Goal: Use online tool/utility: Utilize a website feature to perform a specific function

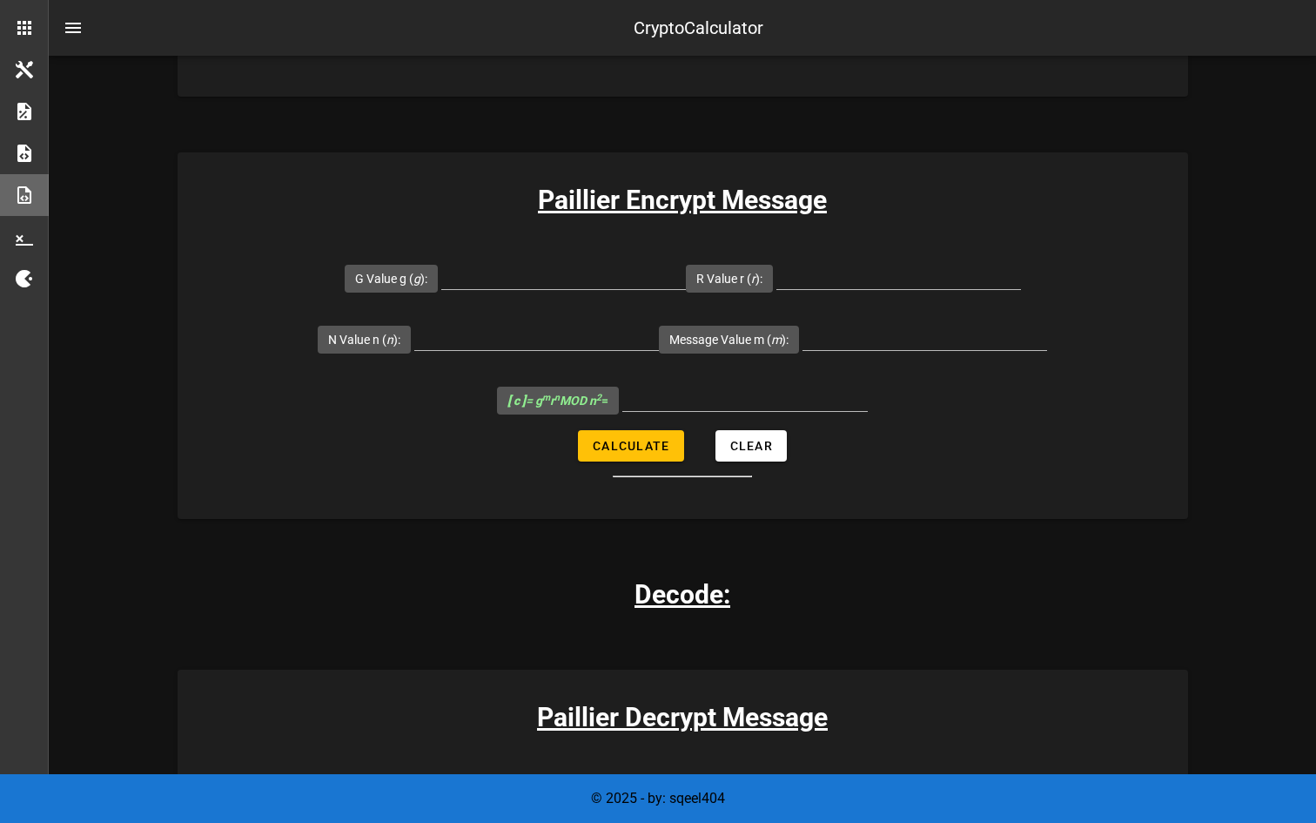
scroll to position [1274, 0]
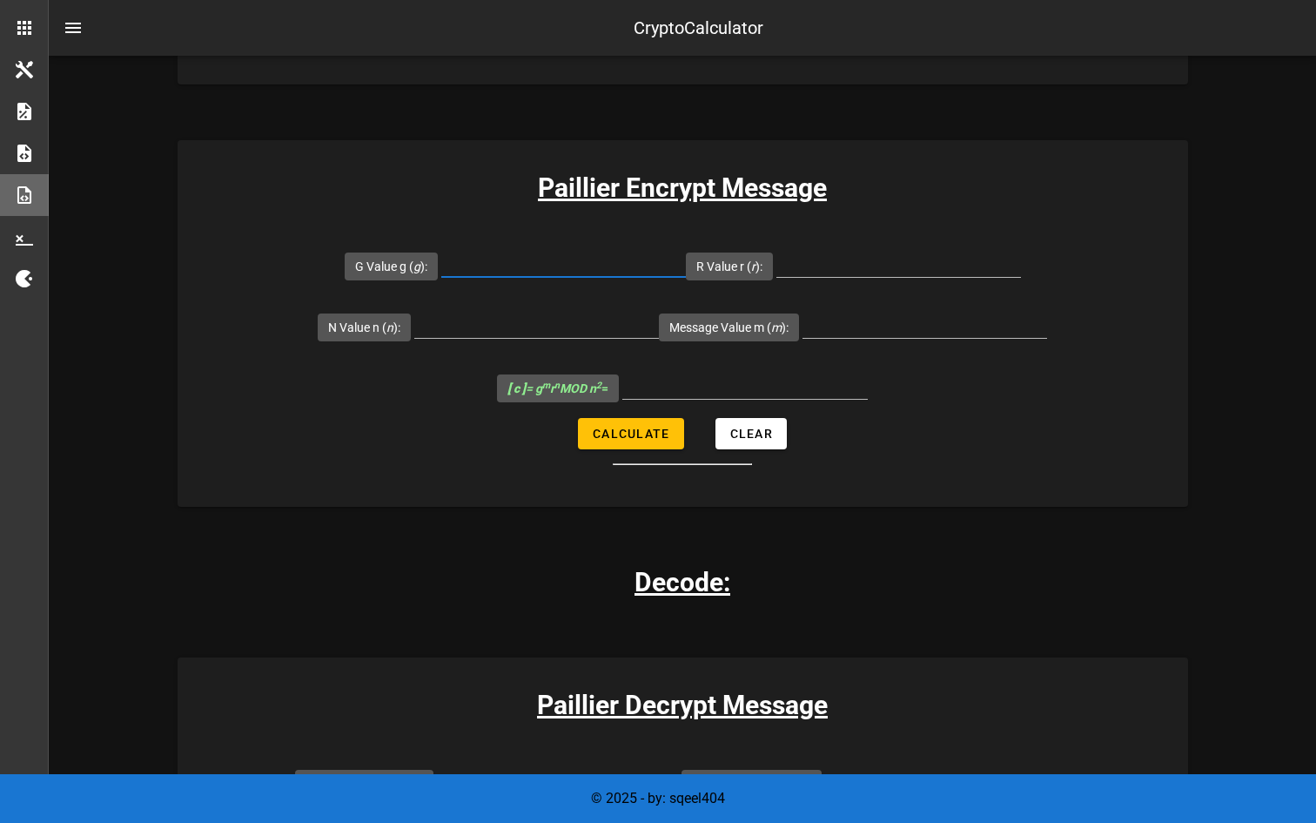
click at [643, 255] on input "G Value g ( g ):" at bounding box center [563, 263] width 245 height 28
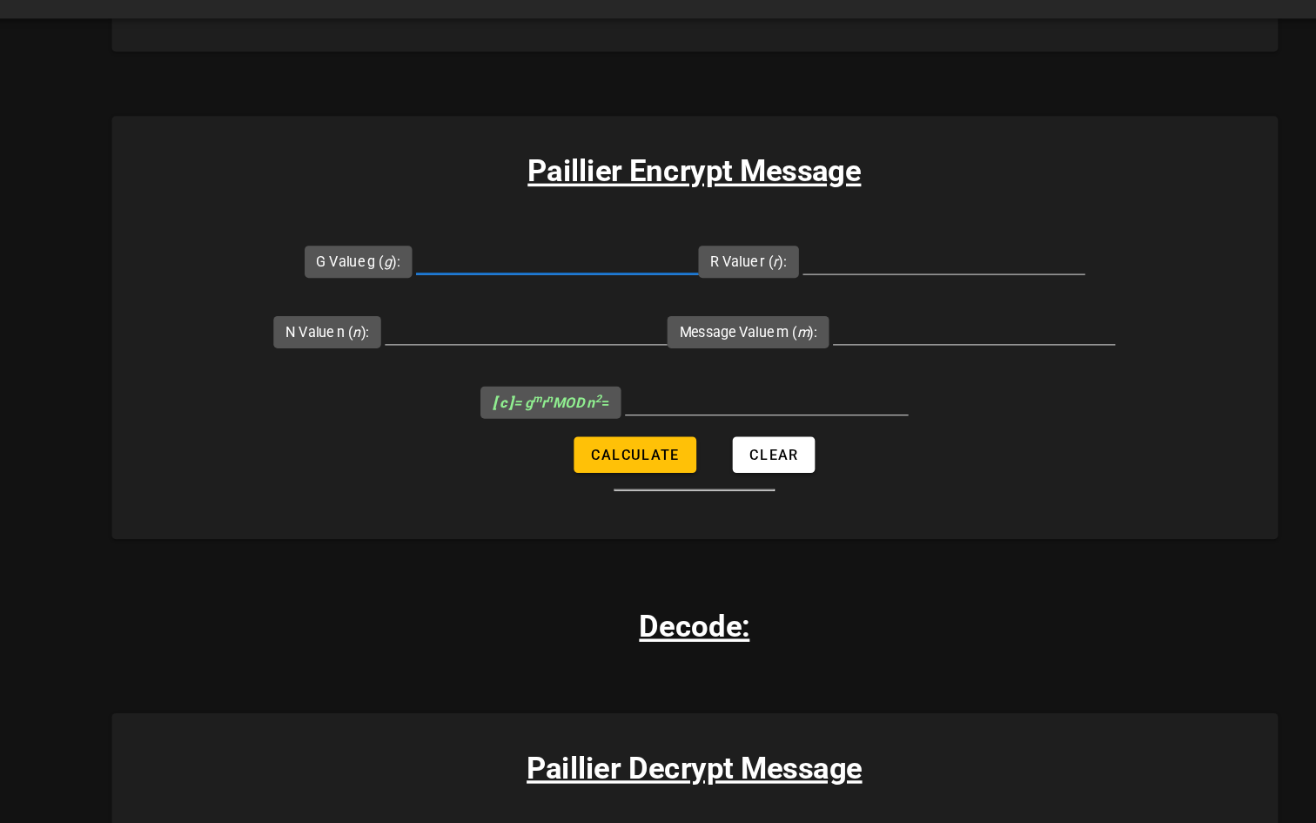
paste input "7019"
type input "7019"
click at [818, 276] on div at bounding box center [899, 263] width 245 height 28
paste input "71"
type input "71"
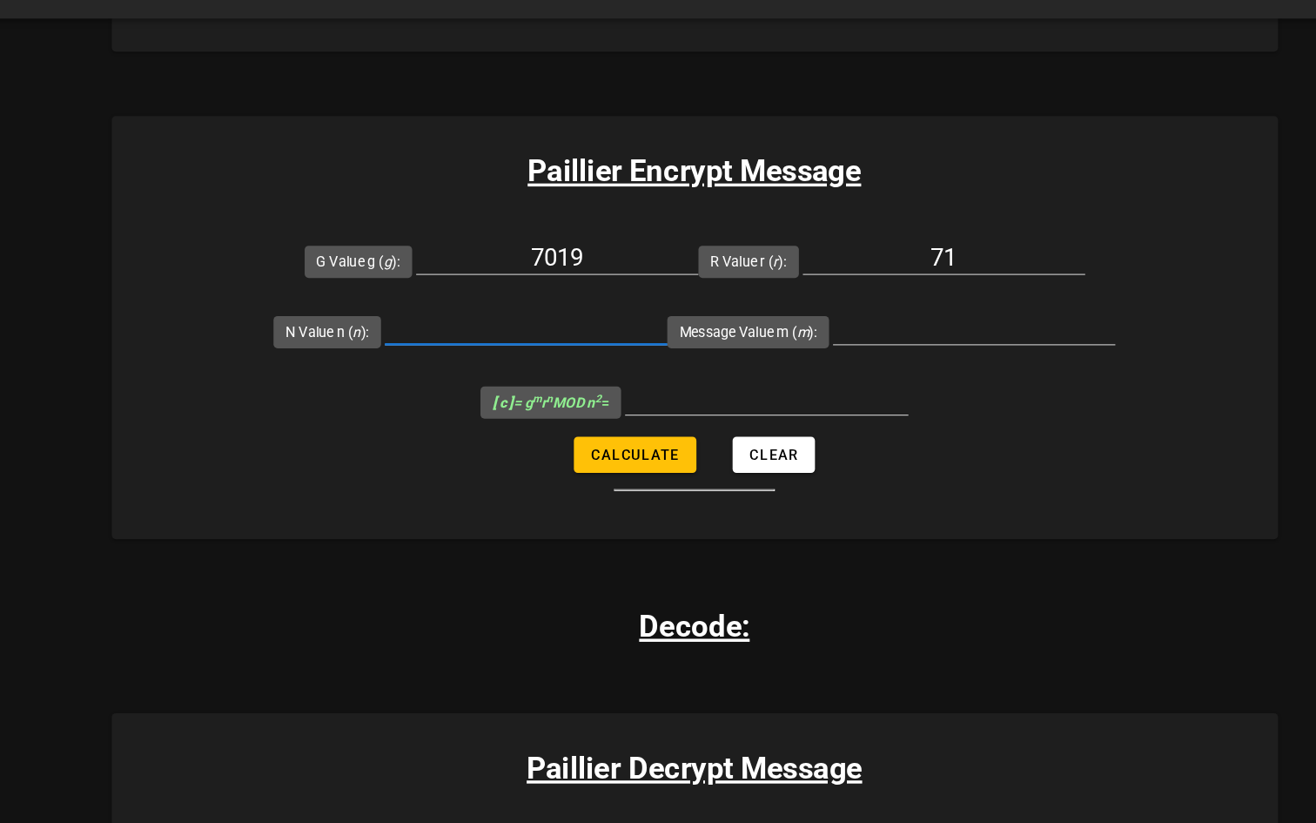
click at [529, 332] on input "N Value n ( n ):" at bounding box center [536, 324] width 245 height 28
paste input "6527"
type input "6527"
click at [879, 334] on input "Message Value m ( m ):" at bounding box center [925, 324] width 245 height 28
paste input "256"
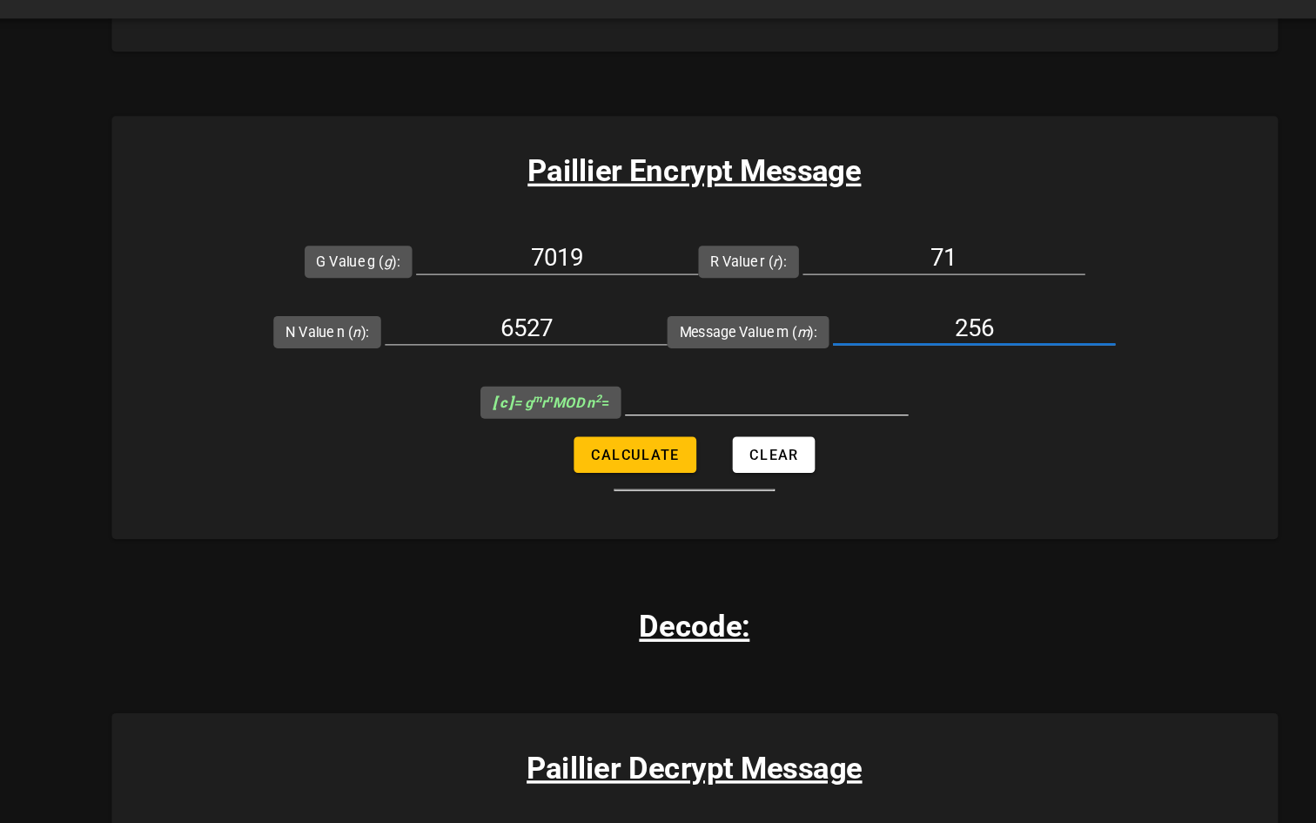
type input "256"
click at [725, 384] on input "[ c ] = g m r n MOD n 2 =" at bounding box center [746, 385] width 246 height 28
click at [661, 427] on span "Calculate" at bounding box center [630, 434] width 77 height 14
type input "22787030"
drag, startPoint x: 803, startPoint y: 377, endPoint x: 648, endPoint y: 377, distance: 155.0
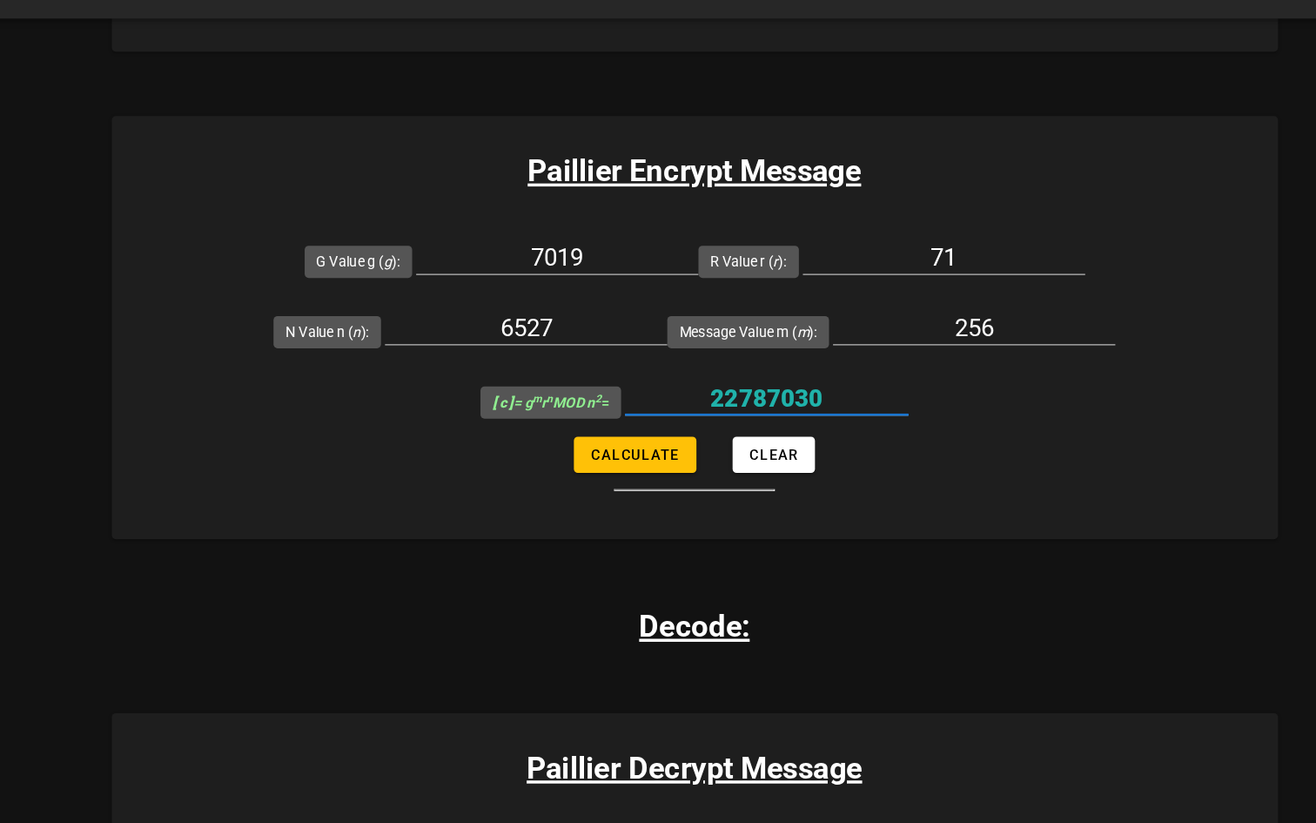
click at [648, 377] on input "22787030" at bounding box center [746, 385] width 246 height 28
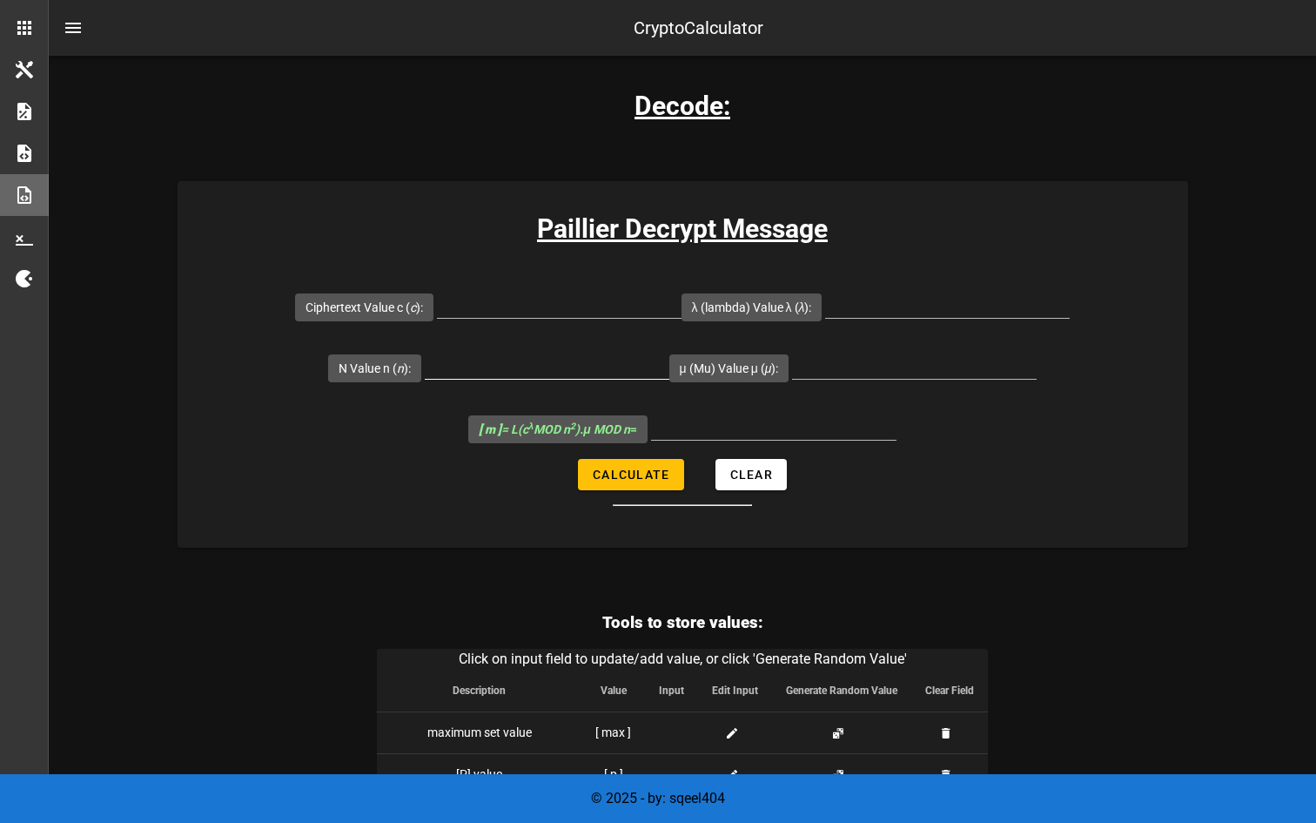
scroll to position [1745, 0]
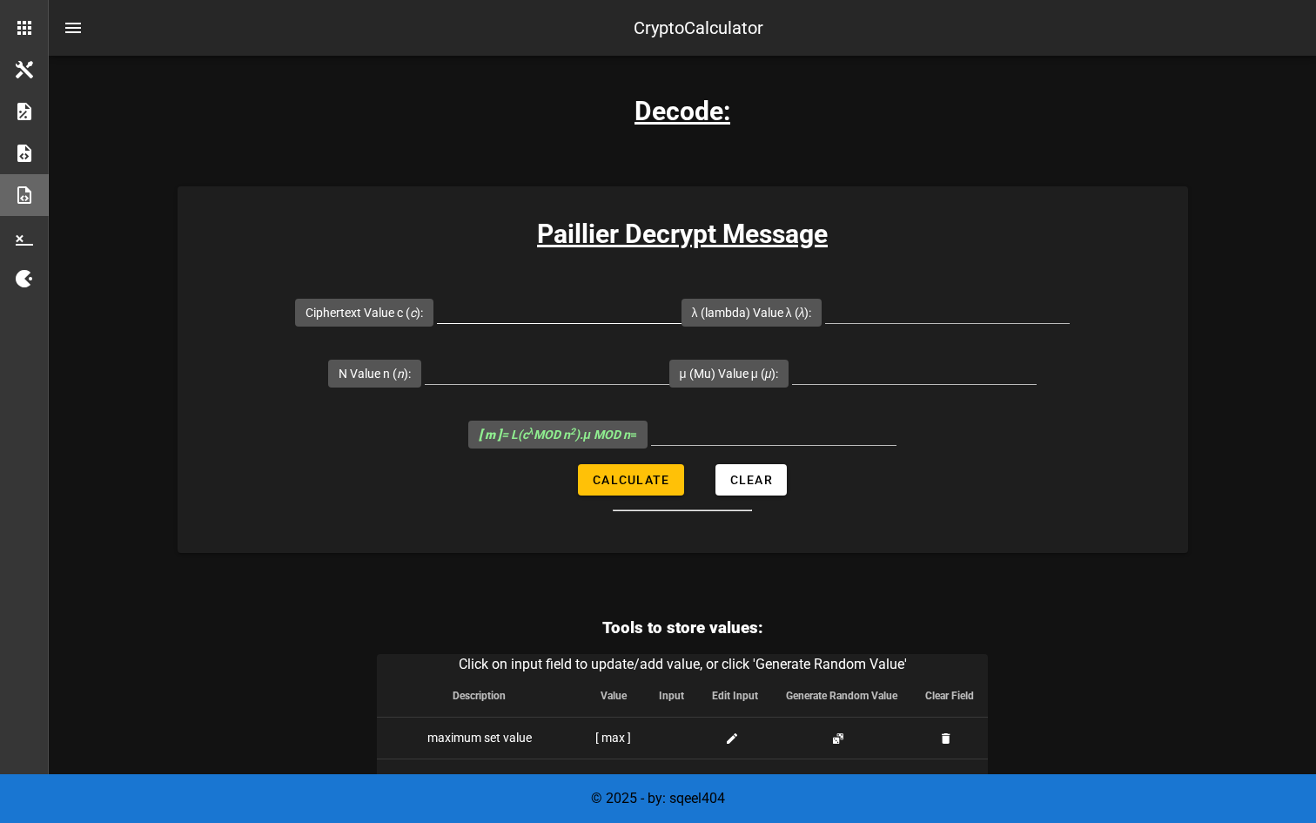
click at [596, 306] on input "Ciphertext Value c ( c ):" at bounding box center [559, 309] width 245 height 28
click at [597, 306] on input "Ciphertext Value c ( c ):" at bounding box center [559, 309] width 245 height 28
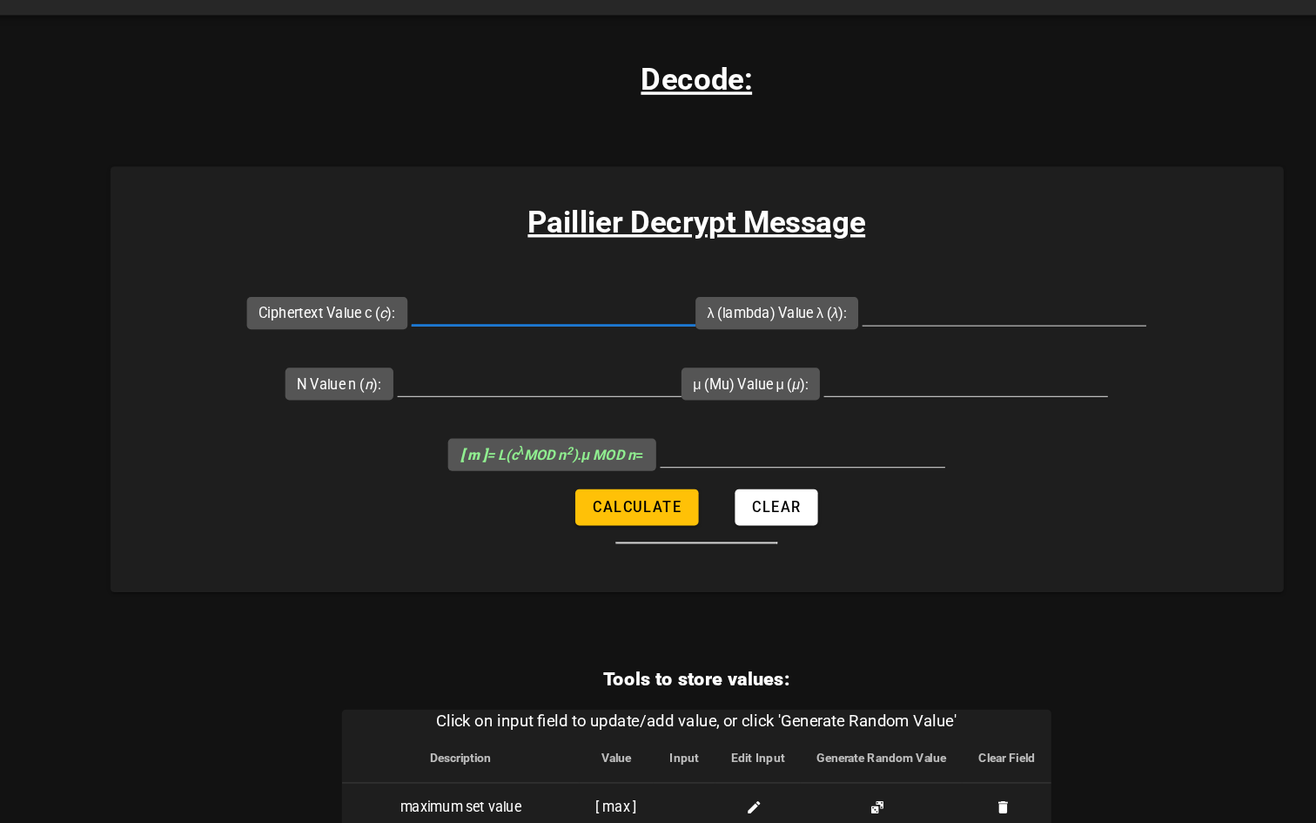
paste input "22787030"
type input "22787030"
click at [869, 313] on input "λ (lambda) Value λ ( λ ):" at bounding box center [947, 309] width 245 height 28
paste input "3180"
type input "3180"
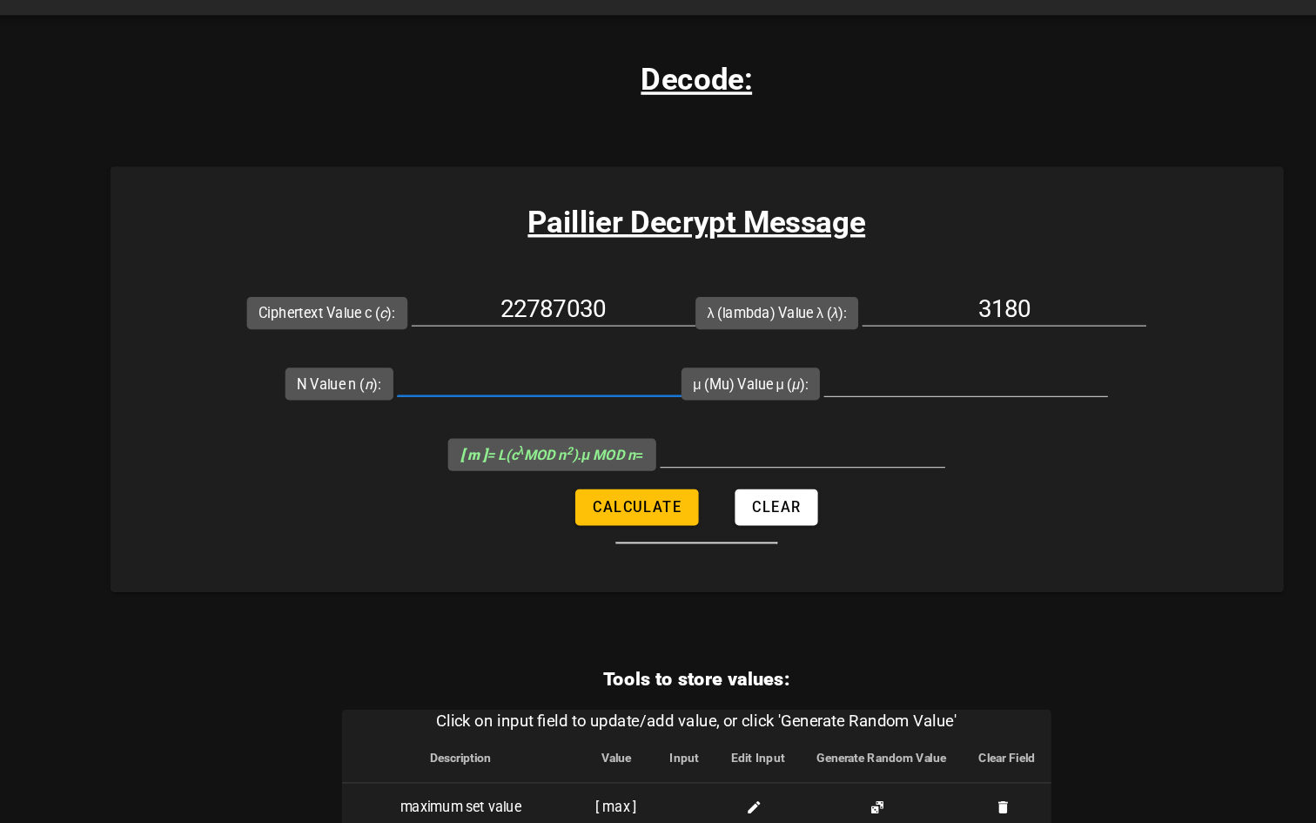
click at [602, 378] on input "N Value n ( n ):" at bounding box center [547, 370] width 245 height 28
paste input "6527"
type input "6527"
click at [858, 374] on input "μ (Mu) Value μ ( μ ):" at bounding box center [914, 370] width 245 height 28
paste input "6145"
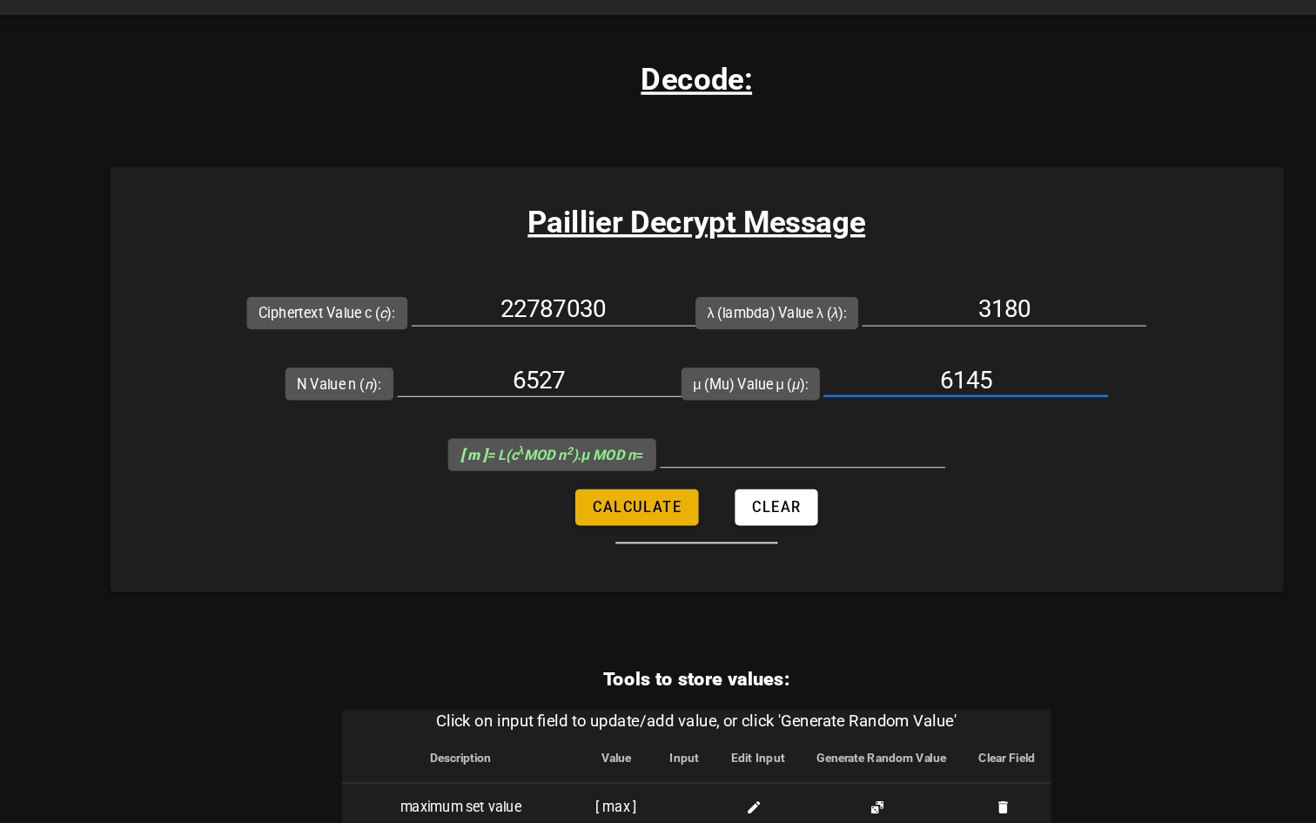
type input "6145"
click at [656, 485] on span "Calculate" at bounding box center [630, 480] width 77 height 14
type input "256"
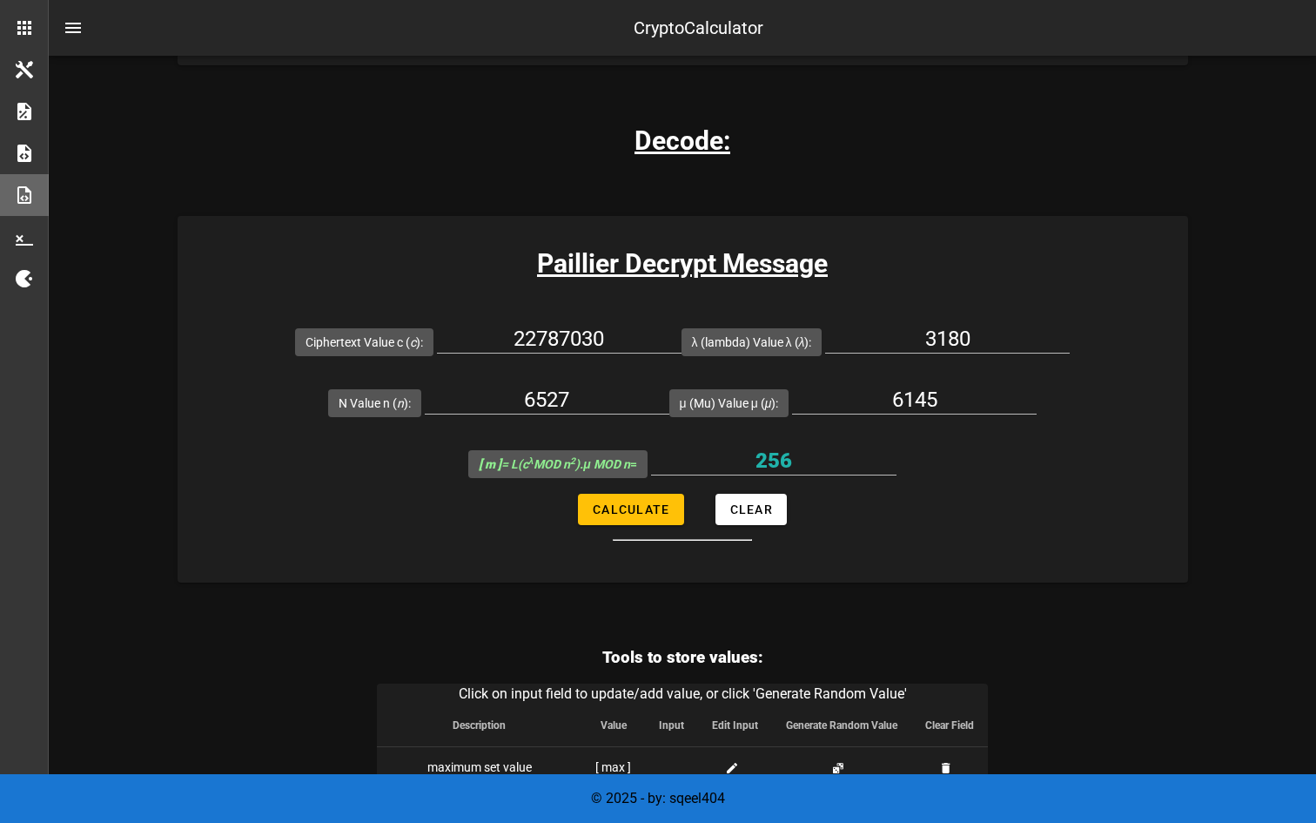
scroll to position [1694, 0]
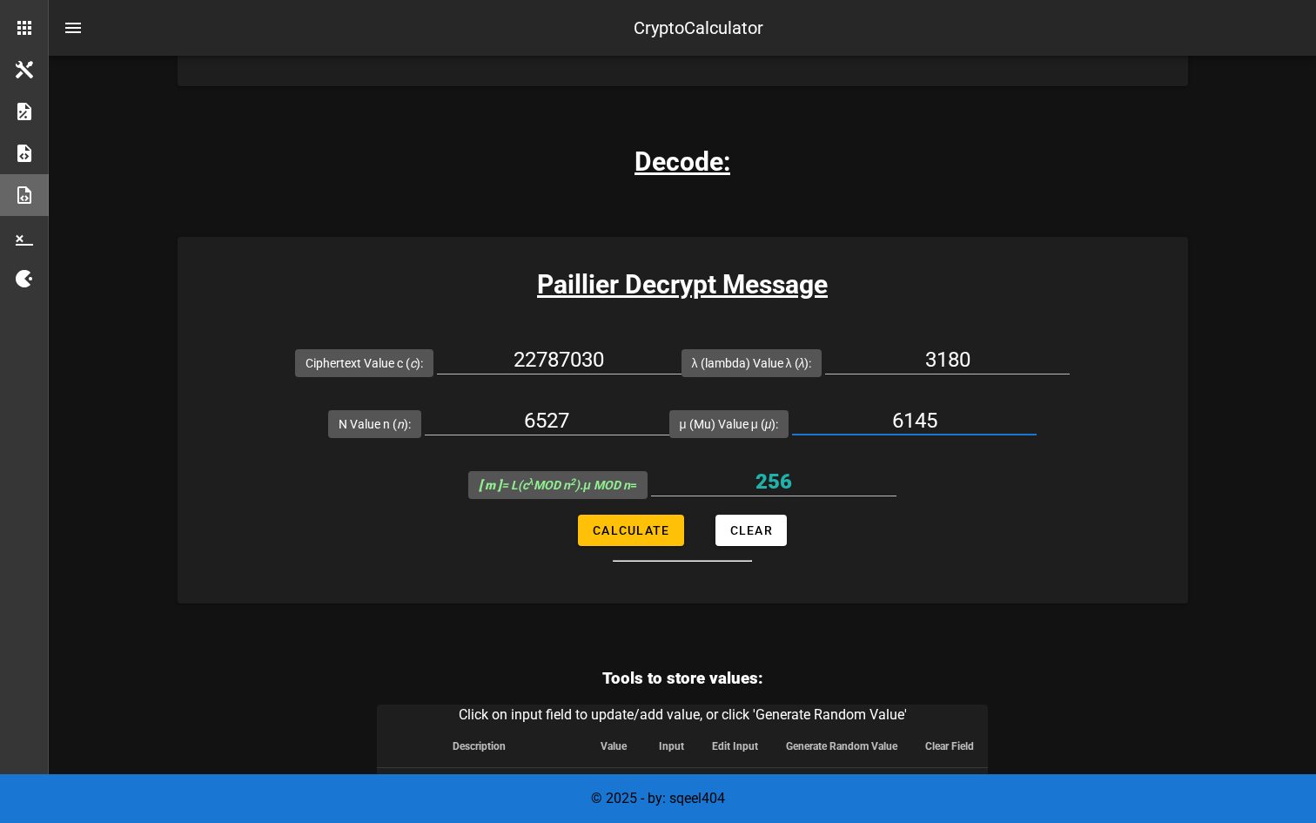
click at [976, 420] on input "6145" at bounding box center [914, 421] width 245 height 28
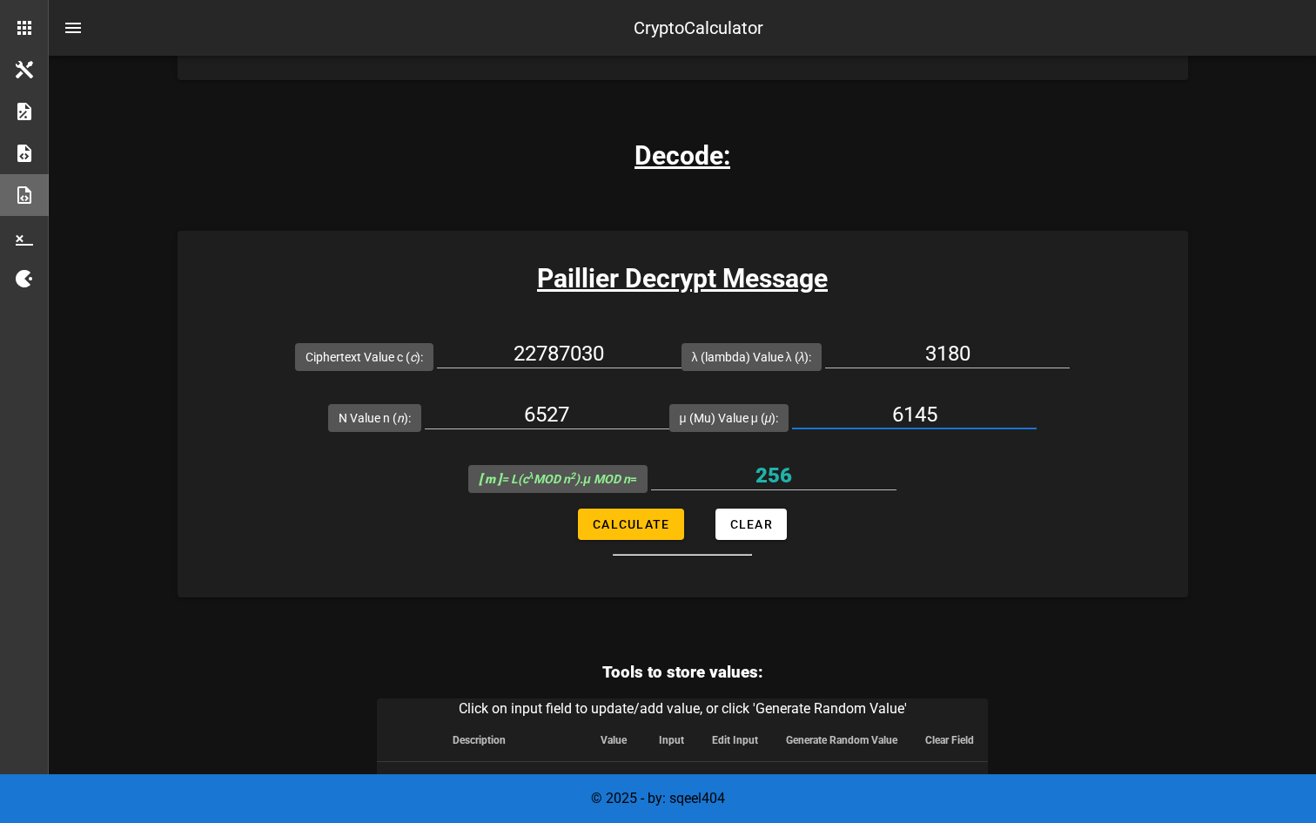
scroll to position [1683, 0]
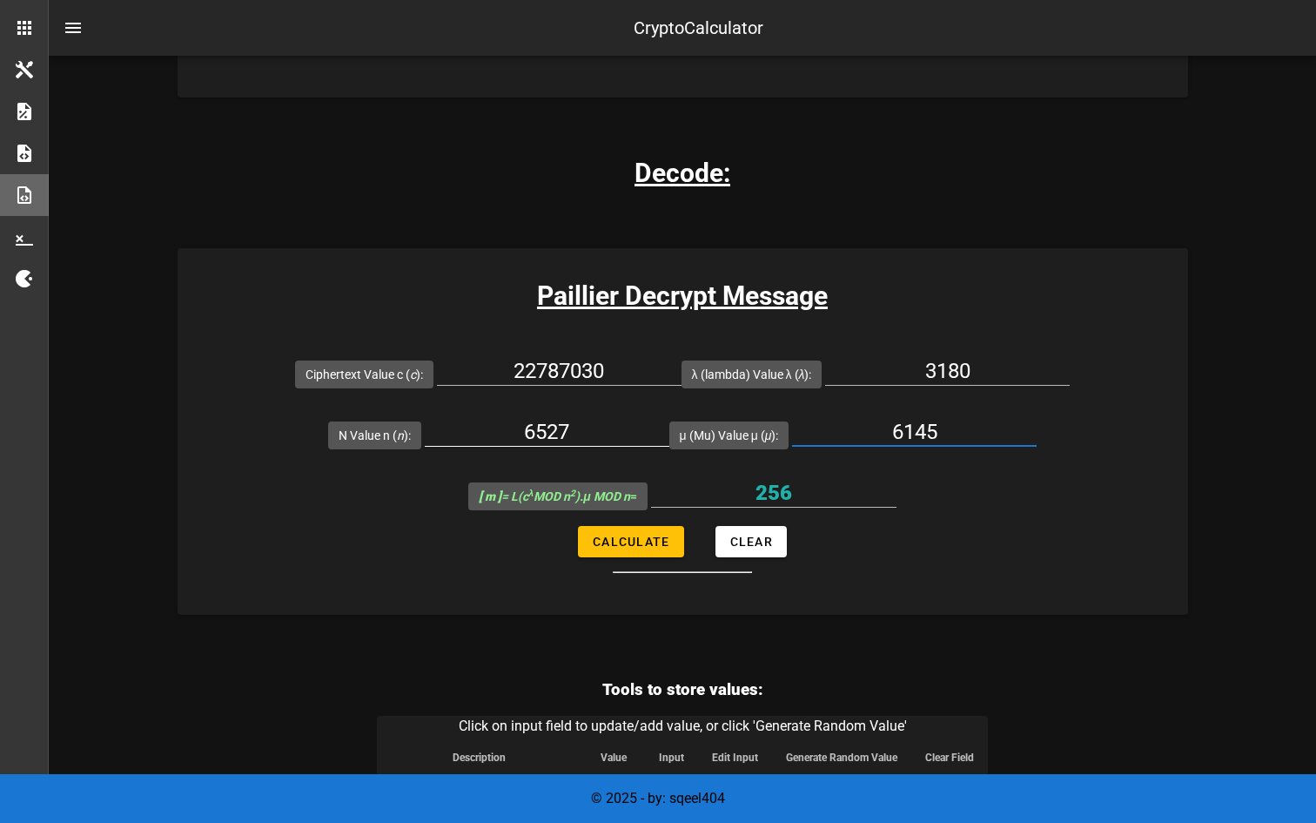
click at [632, 434] on input "6527" at bounding box center [547, 432] width 245 height 28
click at [636, 380] on input "22787030" at bounding box center [559, 371] width 245 height 28
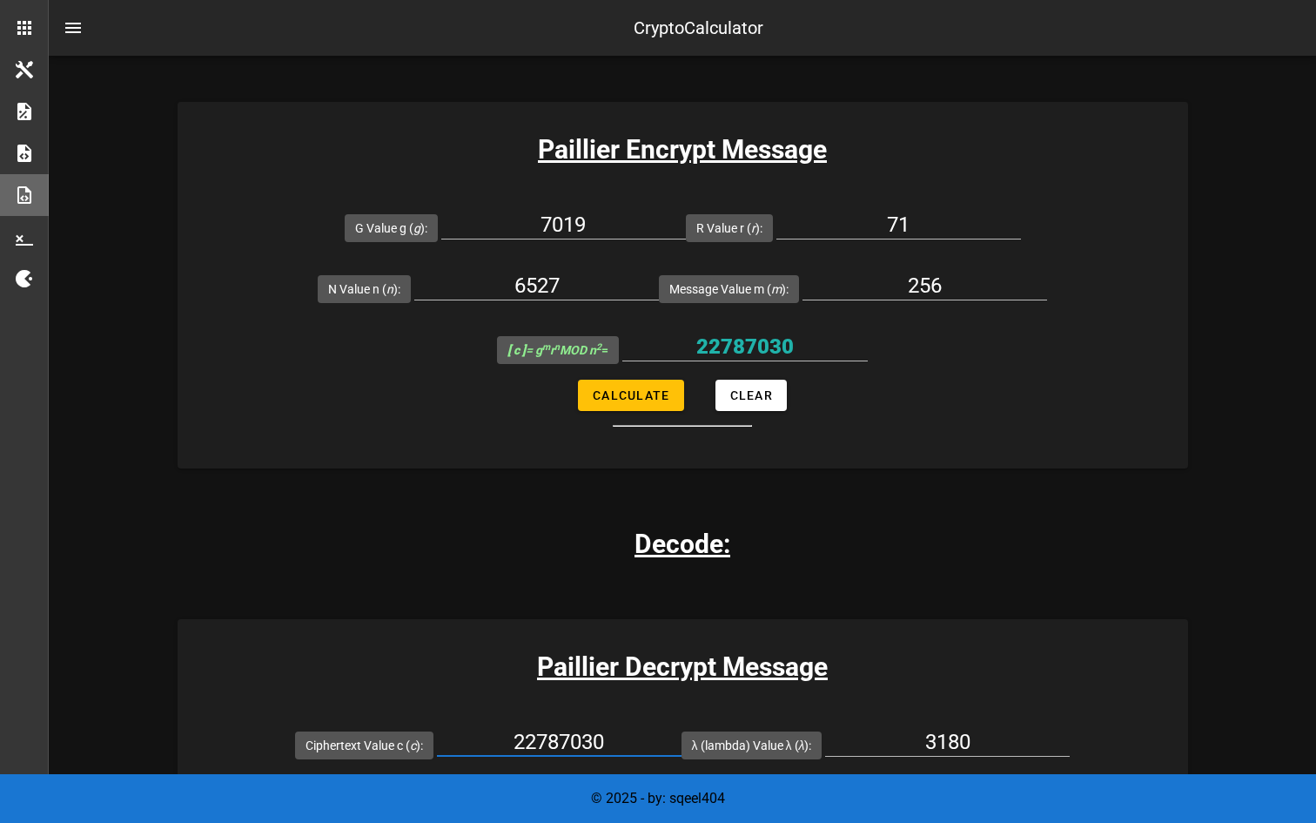
scroll to position [1268, 0]
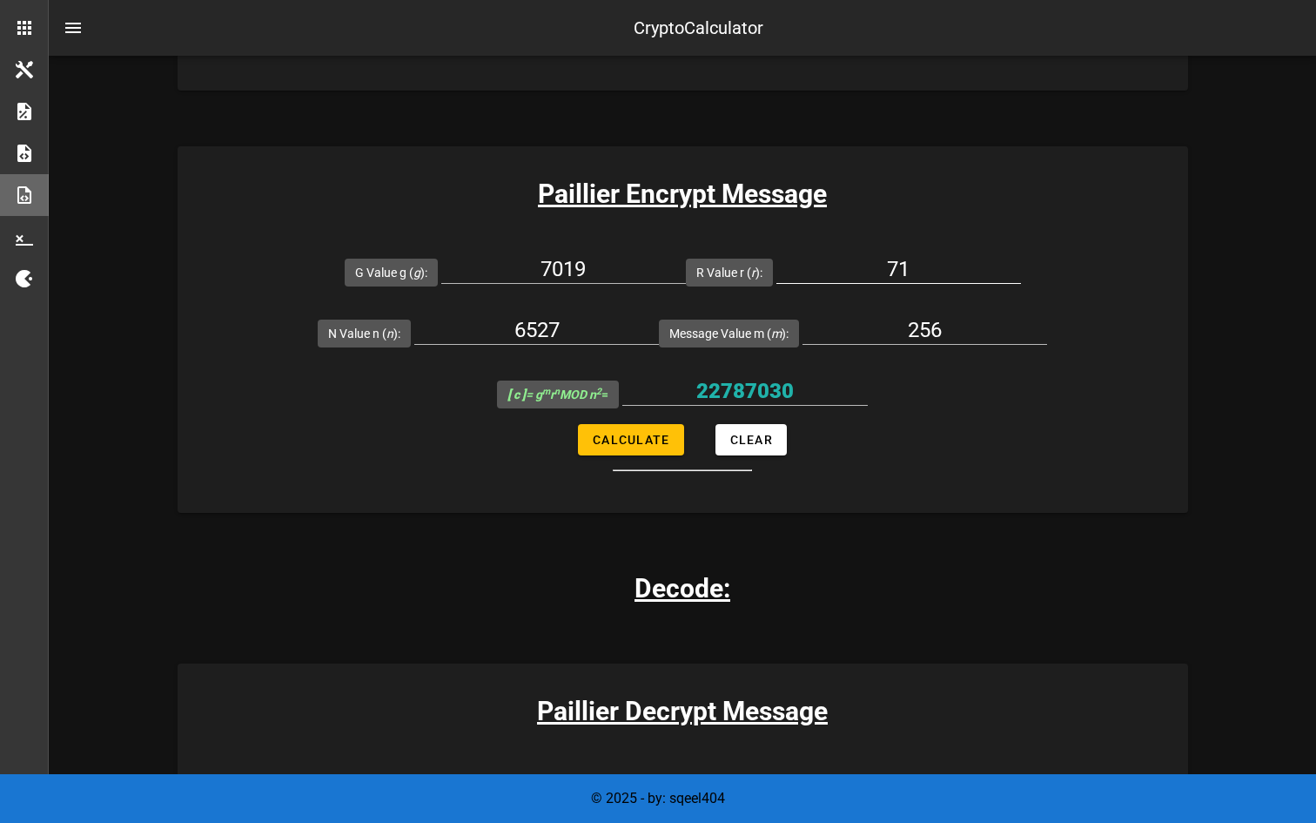
click at [918, 259] on input "71" at bounding box center [899, 269] width 245 height 28
type input "72"
click at [663, 446] on span "Calculate" at bounding box center [630, 440] width 77 height 14
type input "6155676"
drag, startPoint x: 777, startPoint y: 394, endPoint x: 683, endPoint y: 394, distance: 94.0
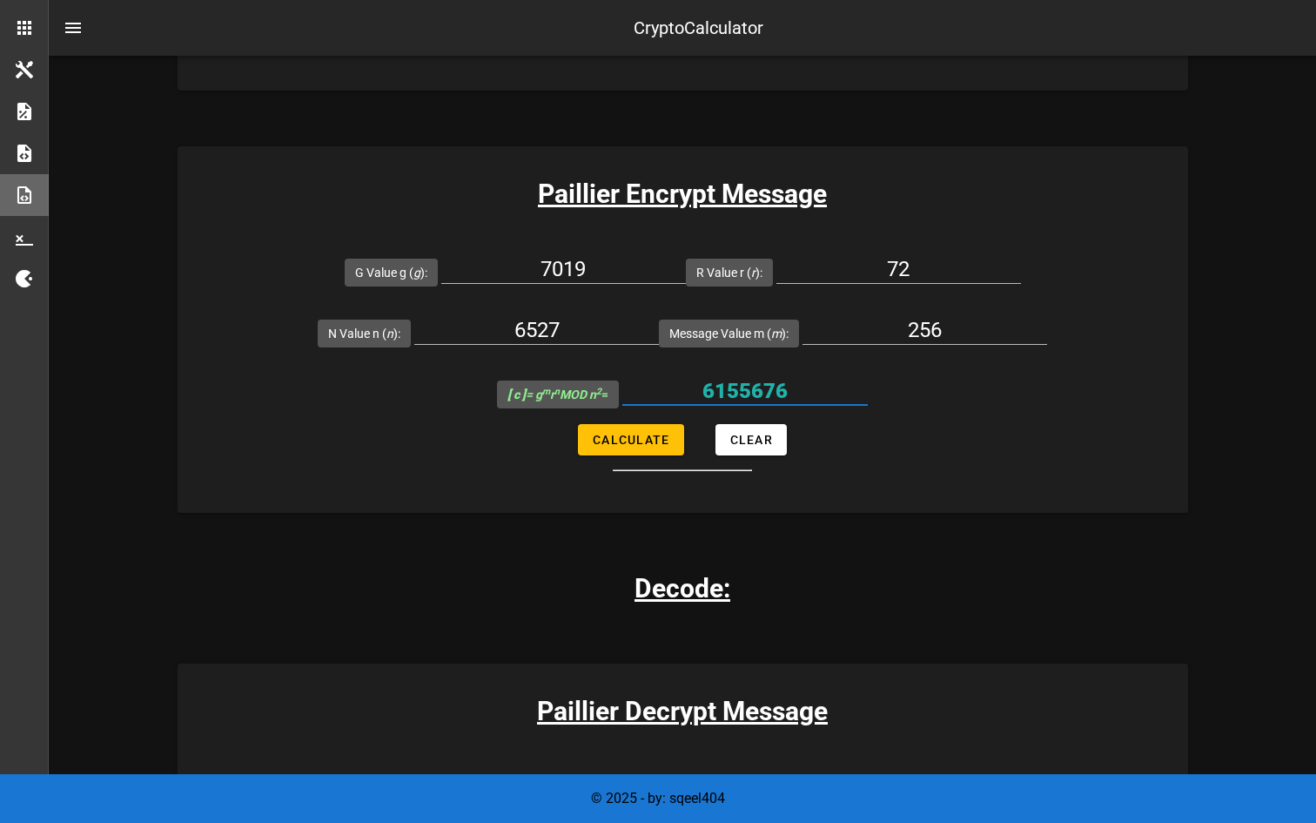
click at [683, 394] on input "6155676" at bounding box center [746, 391] width 246 height 28
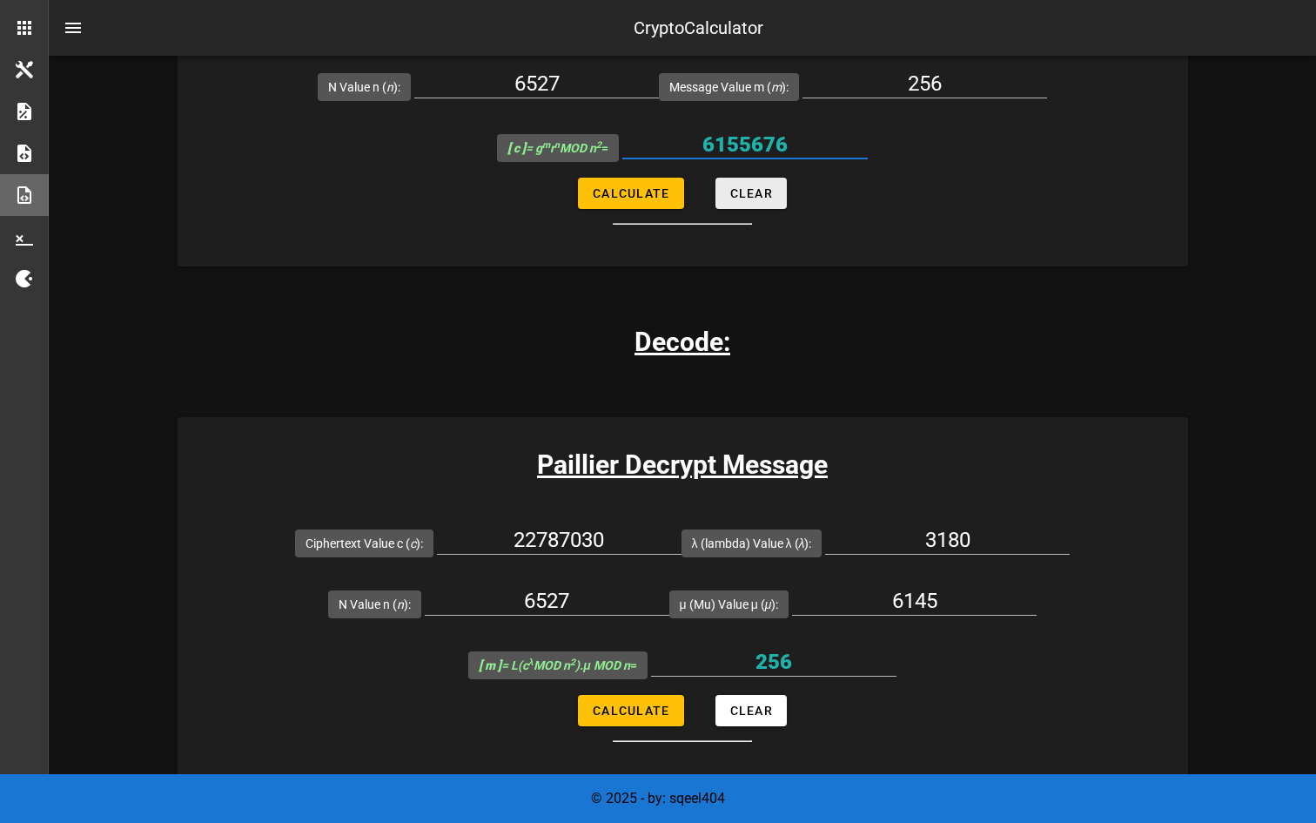
scroll to position [1529, 0]
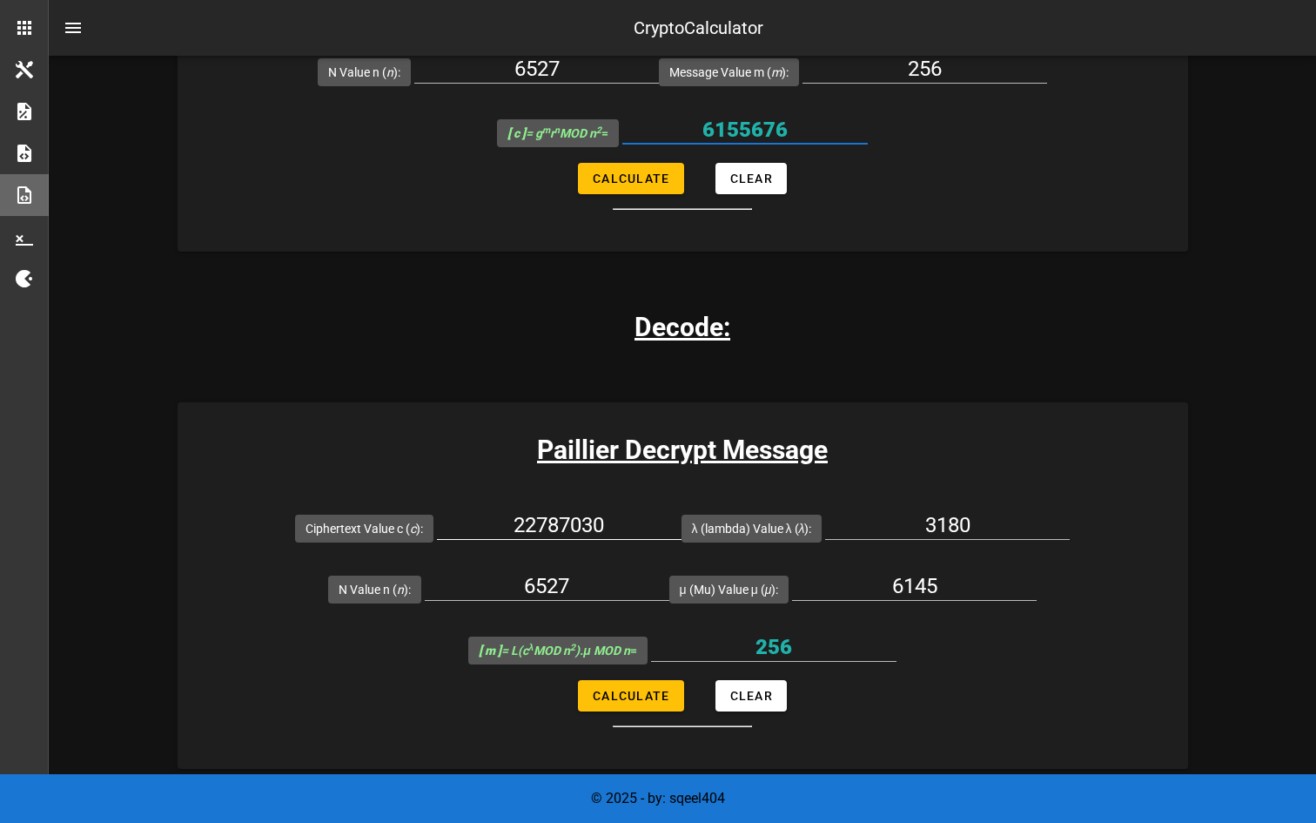
click at [630, 527] on input "22787030" at bounding box center [559, 525] width 245 height 28
paste input "6155676"
type input "6155676"
click at [642, 695] on span "Calculate" at bounding box center [630, 696] width 77 height 14
type input "256"
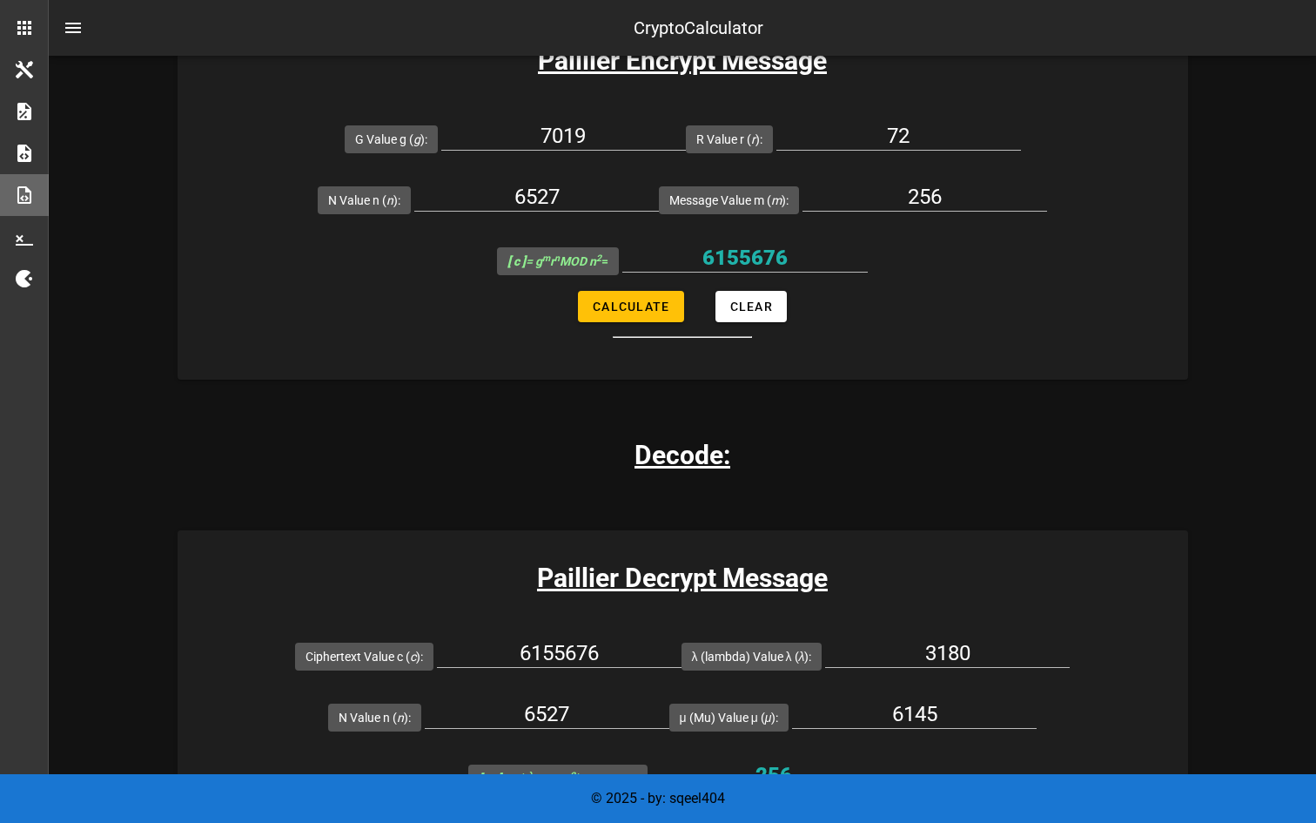
scroll to position [1377, 0]
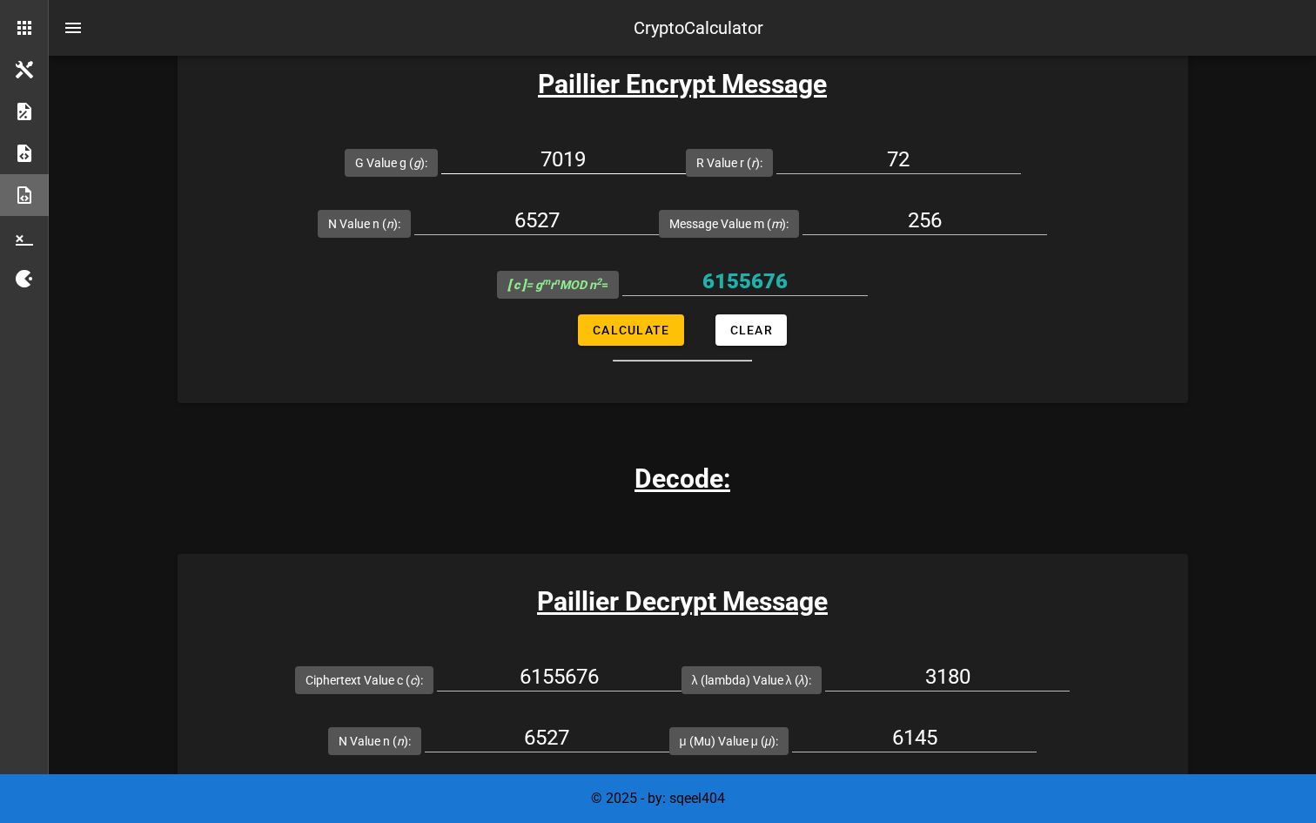
click at [641, 157] on input "7019" at bounding box center [563, 159] width 245 height 28
type input "7012"
click at [648, 320] on button "Calculate" at bounding box center [630, 329] width 105 height 31
type input "23510531"
drag, startPoint x: 804, startPoint y: 284, endPoint x: 511, endPoint y: 284, distance: 292.5
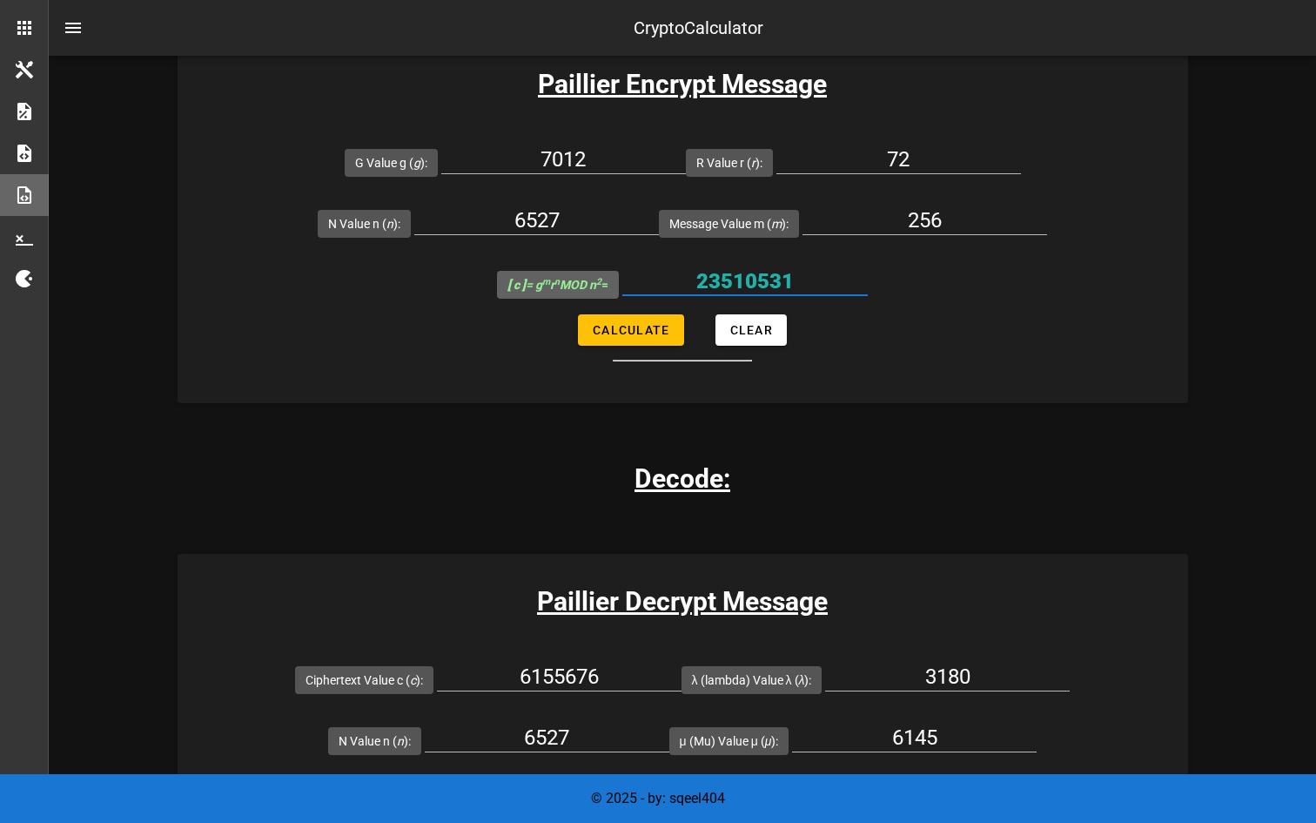
click at [511, 284] on div "[ c ] = g m r n MOD n 2 = 23510531" at bounding box center [682, 283] width 371 height 61
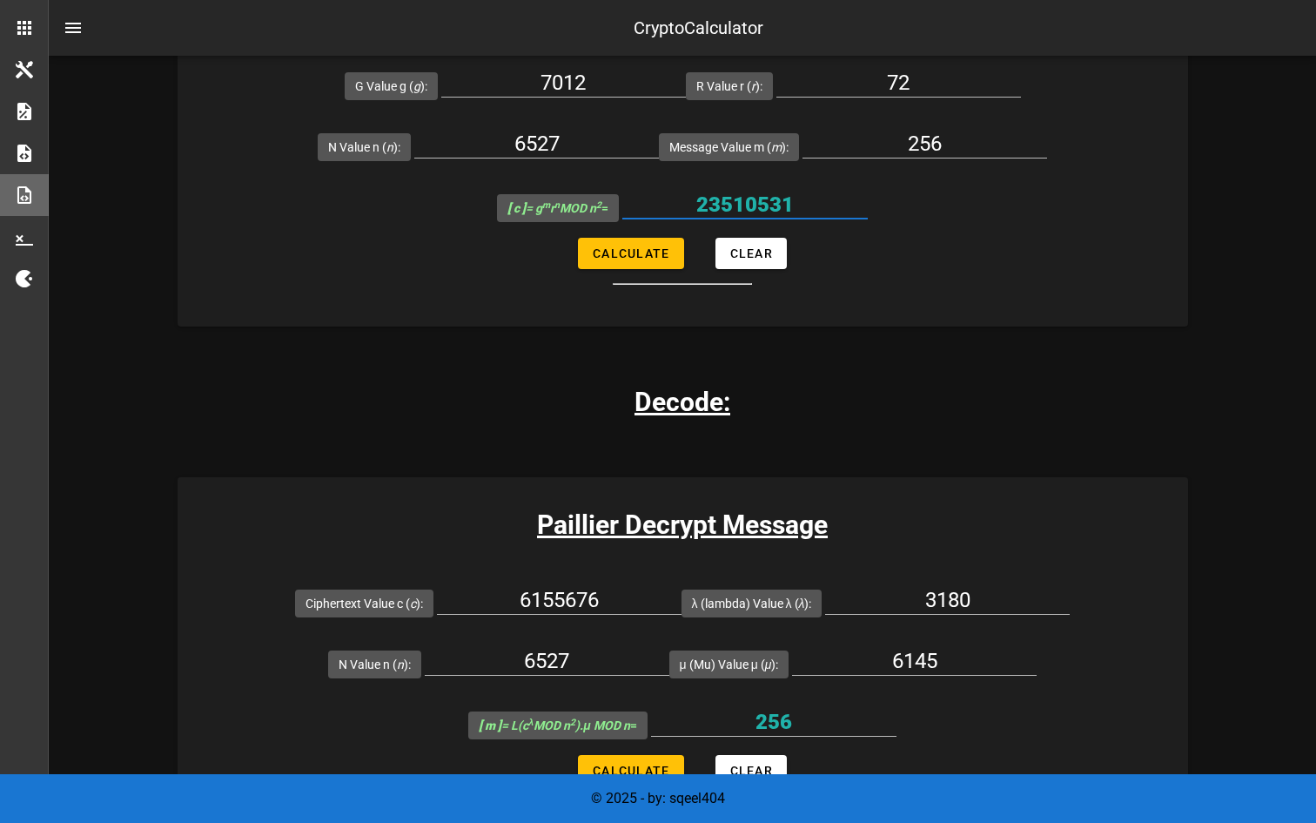
scroll to position [1466, 0]
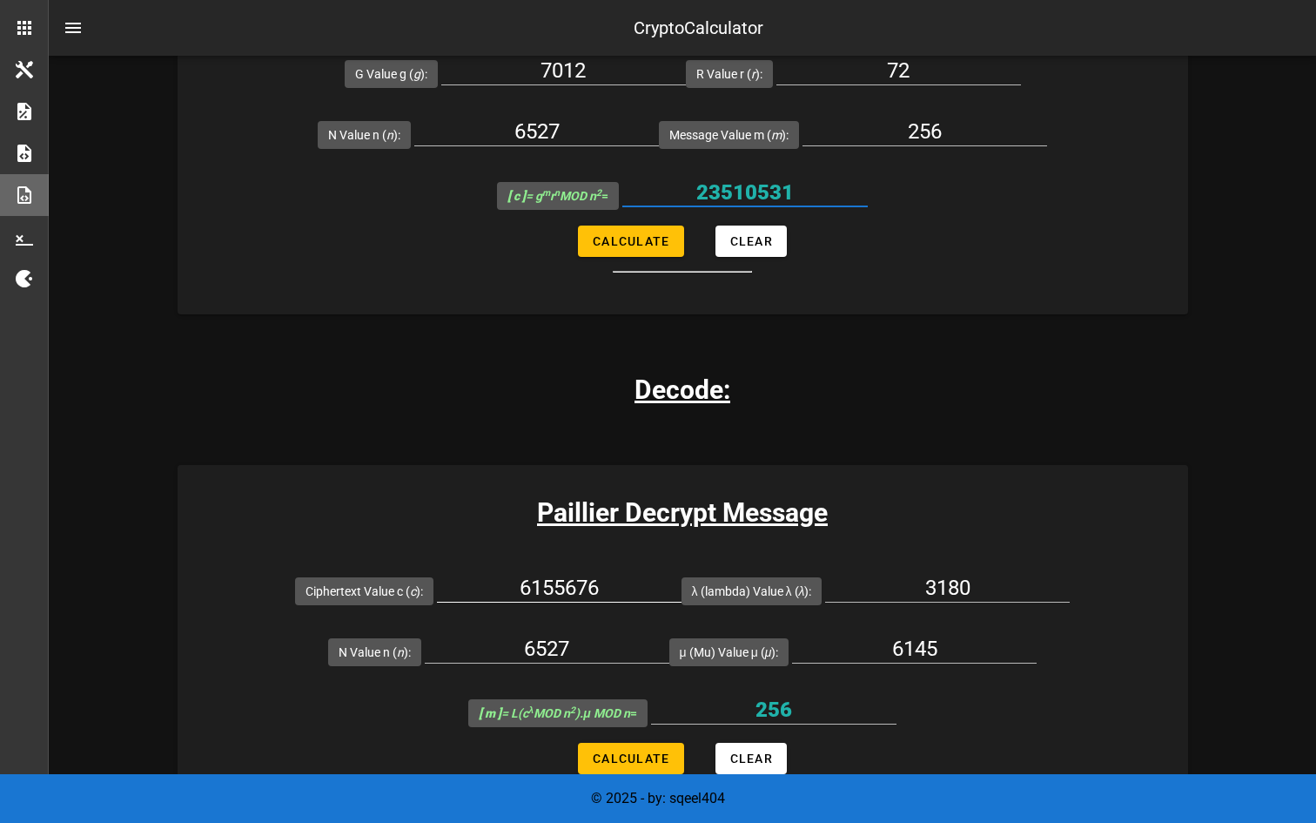
click at [602, 595] on input "6155676" at bounding box center [559, 588] width 245 height 28
paste input "23510531"
type input "23510531"
click at [626, 765] on button "Calculate" at bounding box center [630, 758] width 105 height 31
type input "998"
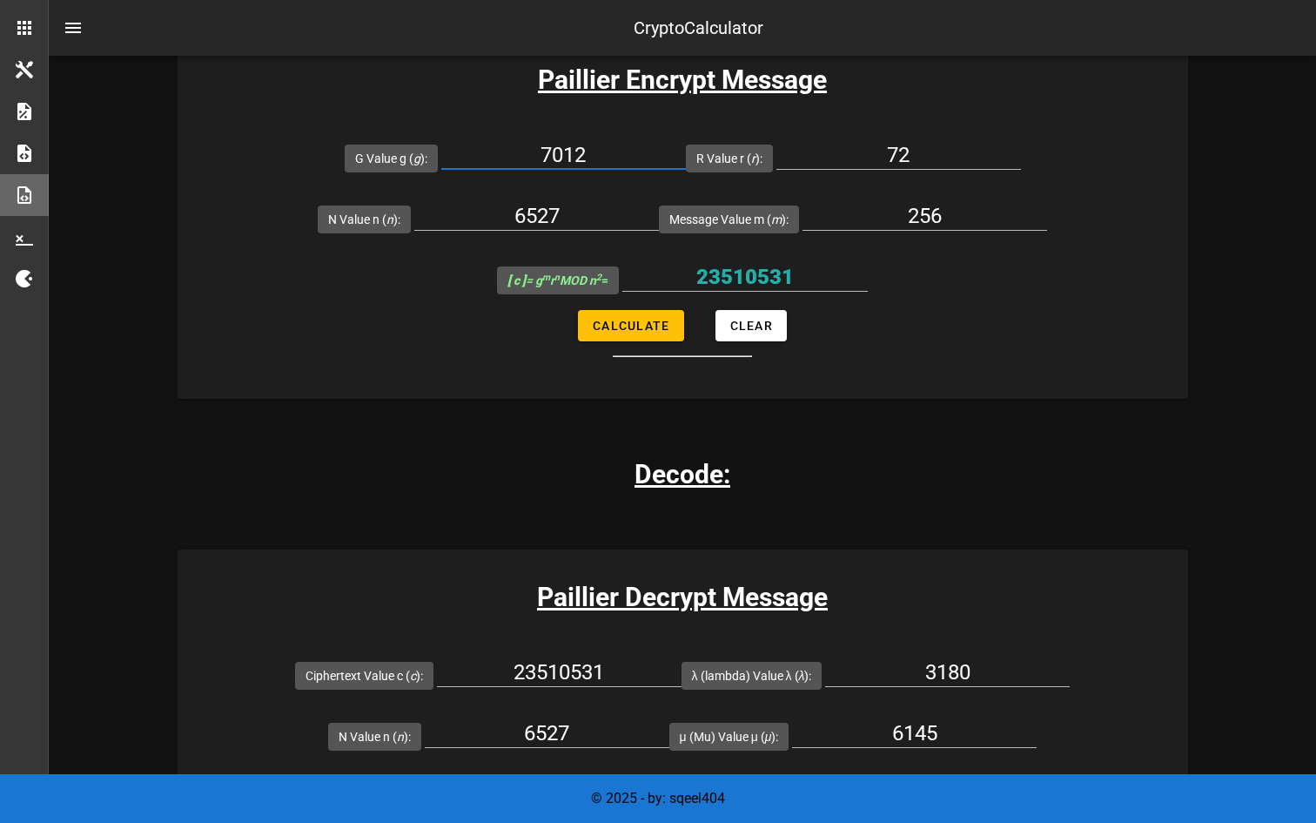
scroll to position [1369, 0]
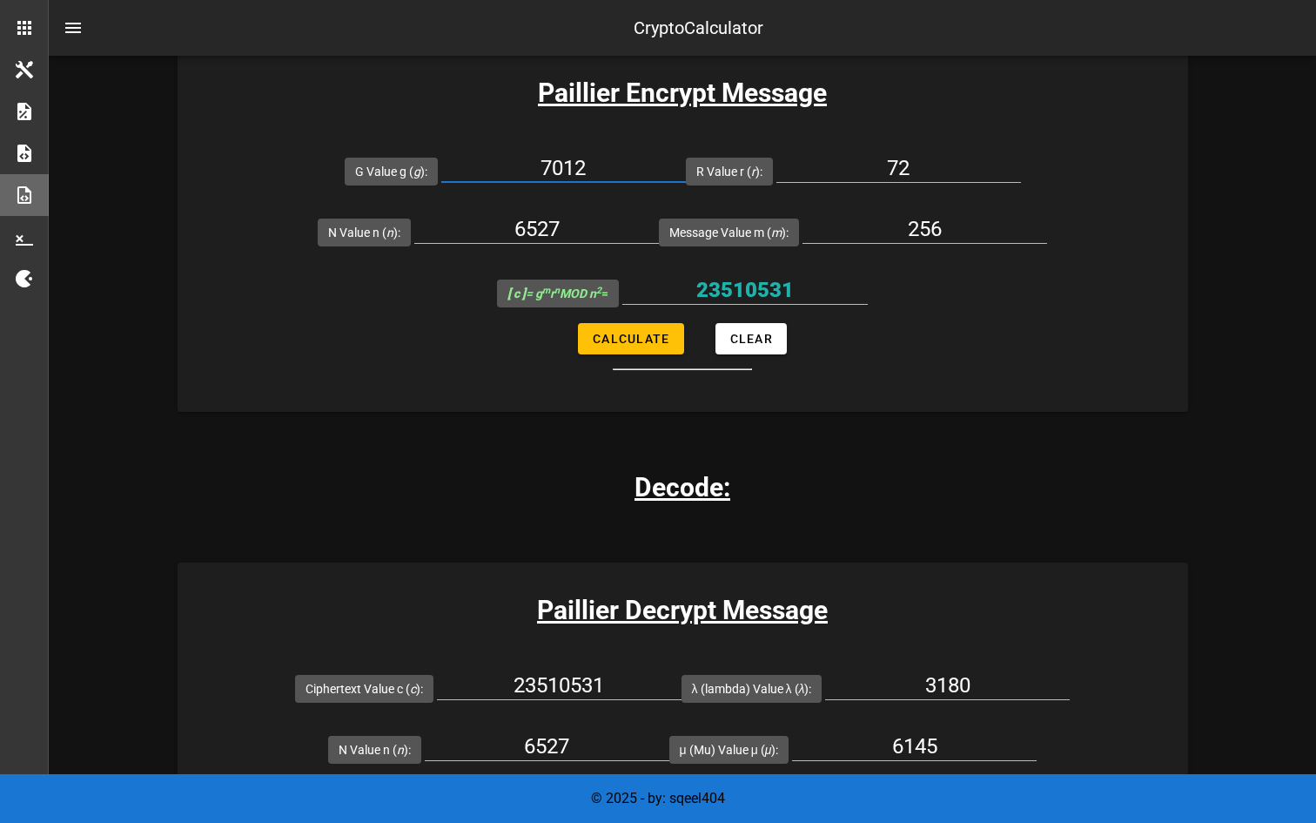
click at [794, 393] on div "Paillier Encrypt Message G Value g ( g ): 7012 R Value r ( r ): 72 N Value n ( …" at bounding box center [683, 228] width 1011 height 367
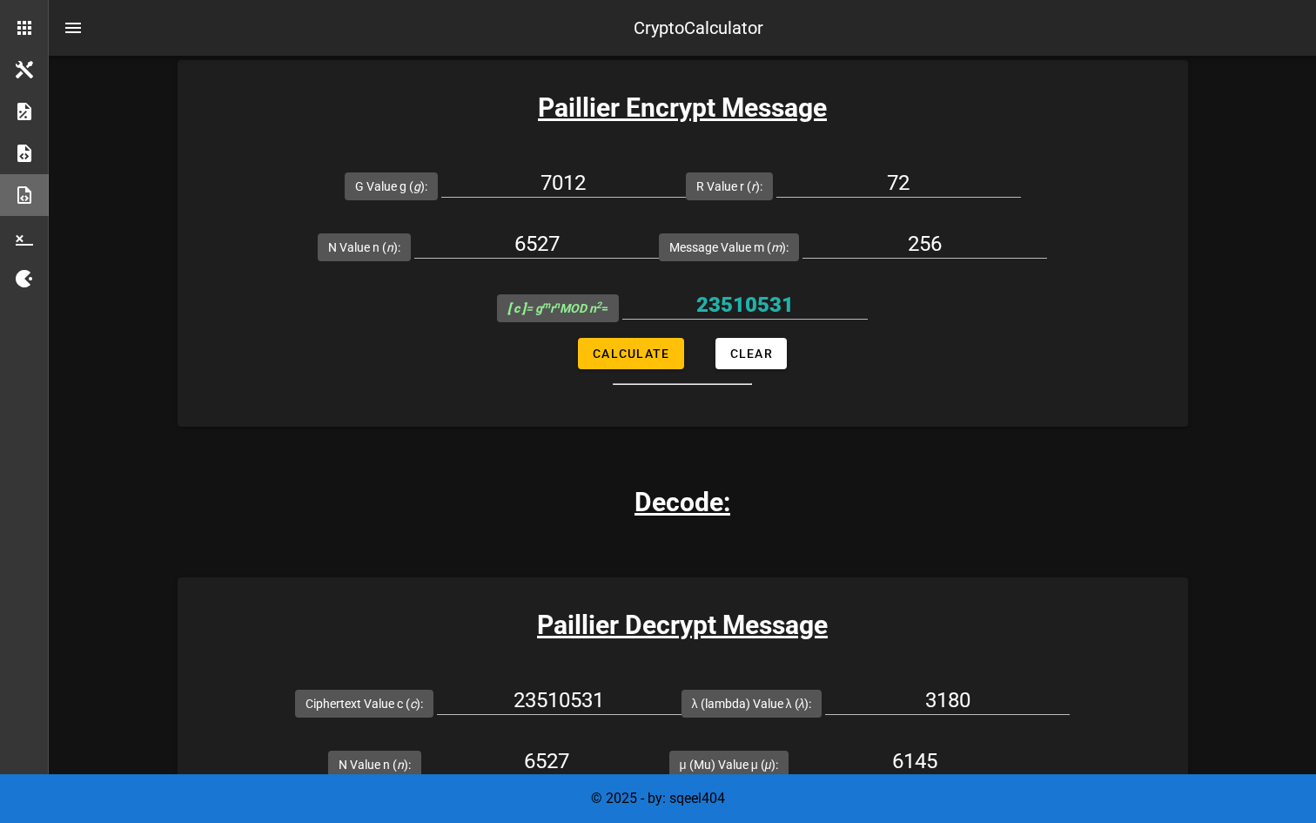
scroll to position [1349, 0]
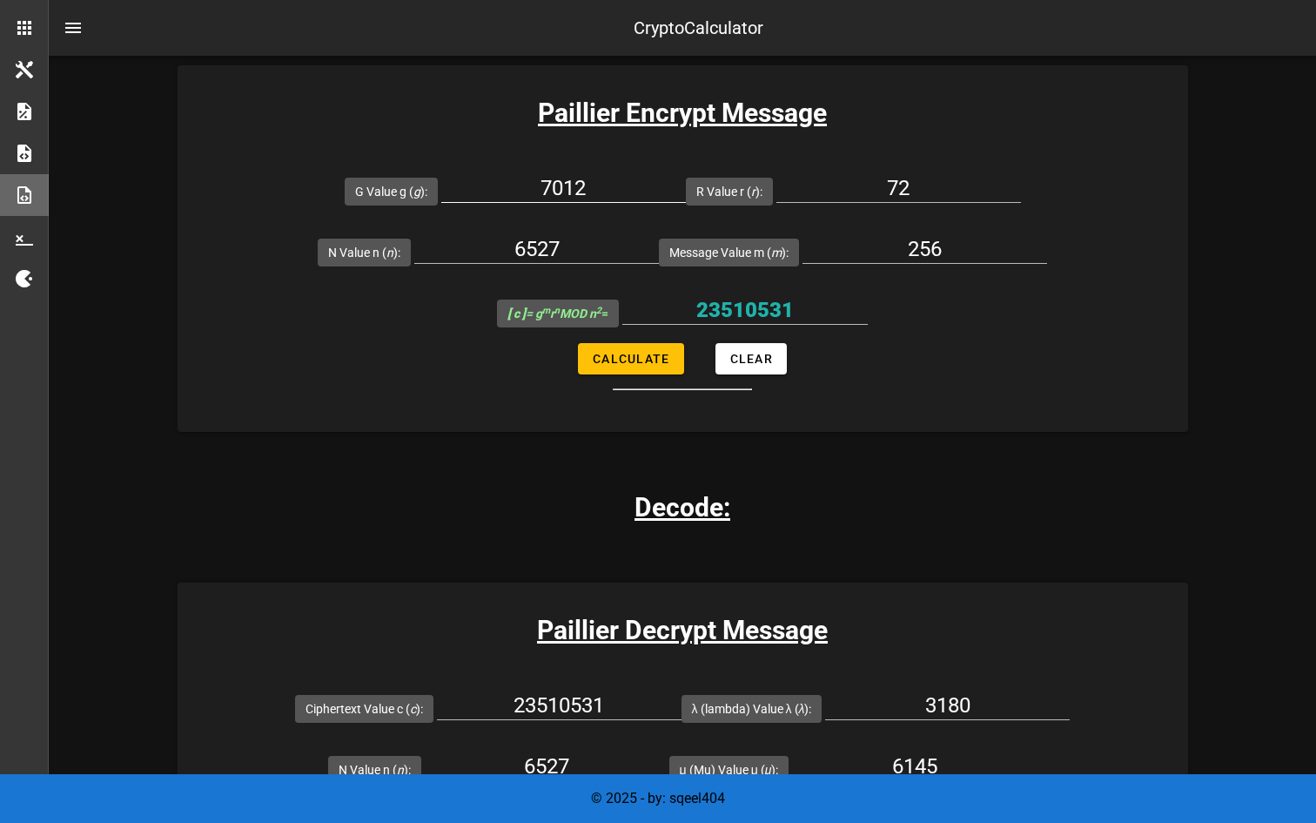
click at [629, 200] on div "7012" at bounding box center [563, 188] width 245 height 28
type input "7019"
click at [661, 352] on span "Calculate" at bounding box center [630, 359] width 77 height 14
type input "6155676"
click at [893, 198] on input "72" at bounding box center [899, 188] width 245 height 28
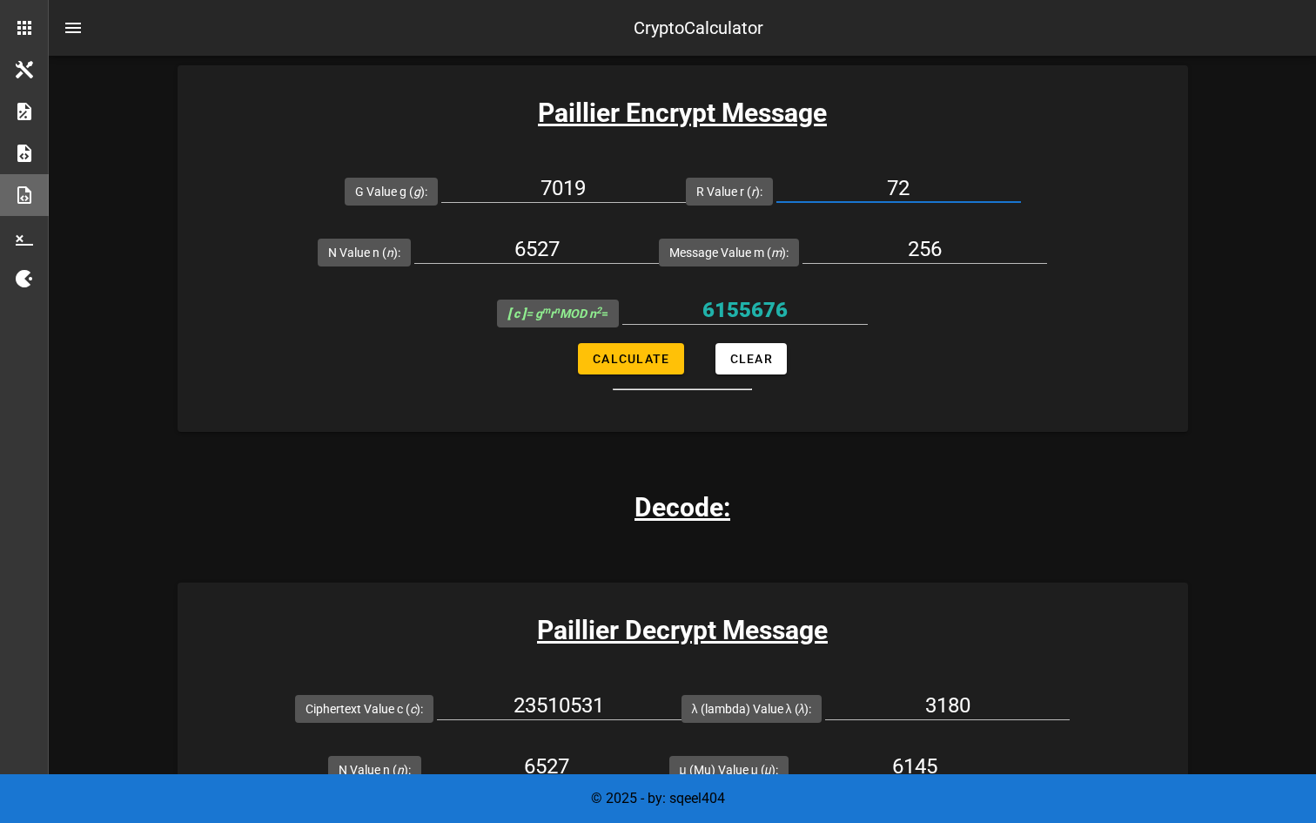
paste input "1"
type input "71"
click at [666, 345] on button "Calculate" at bounding box center [630, 358] width 105 height 31
type input "22787030"
click at [929, 188] on input "71" at bounding box center [899, 188] width 245 height 28
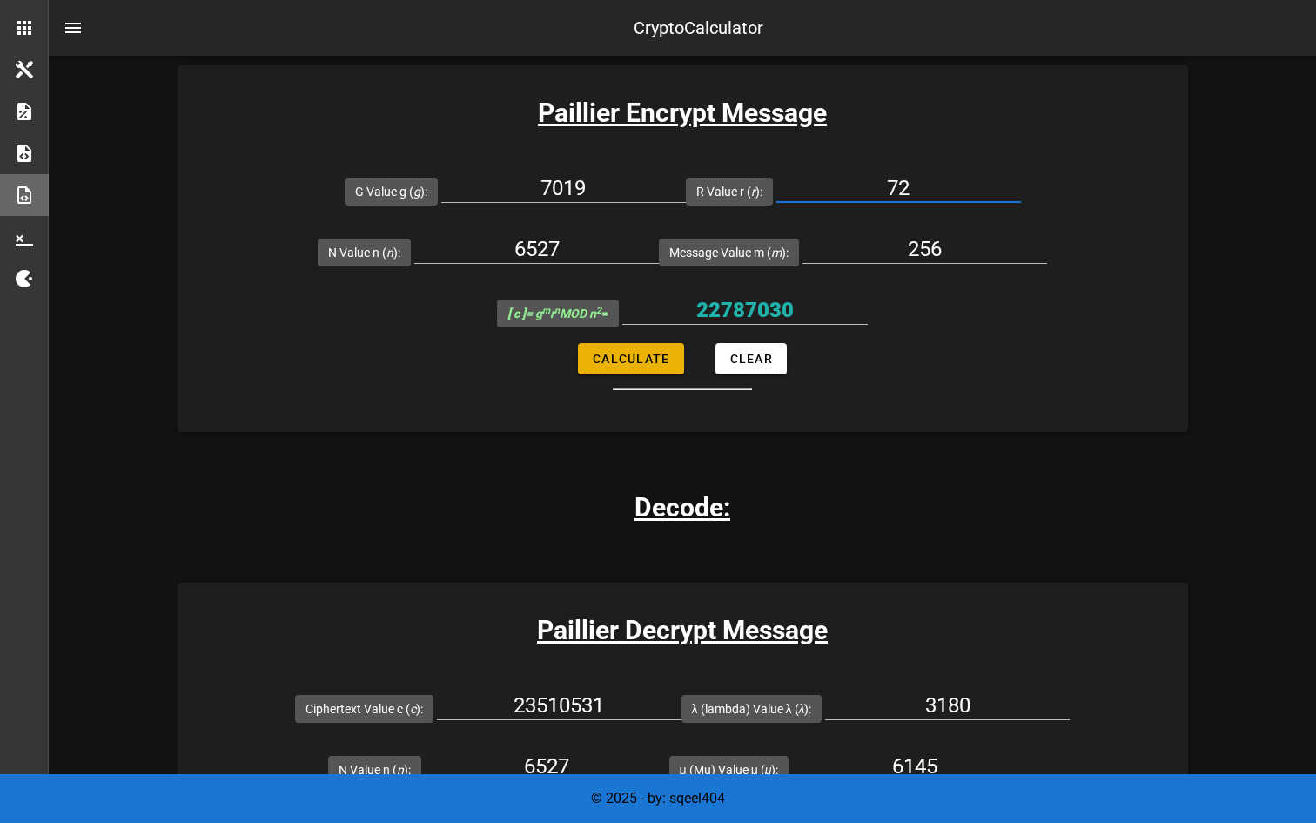
type input "72"
click at [663, 358] on span "Calculate" at bounding box center [630, 359] width 77 height 14
type input "6155676"
click at [733, 320] on input "6155676" at bounding box center [746, 310] width 246 height 28
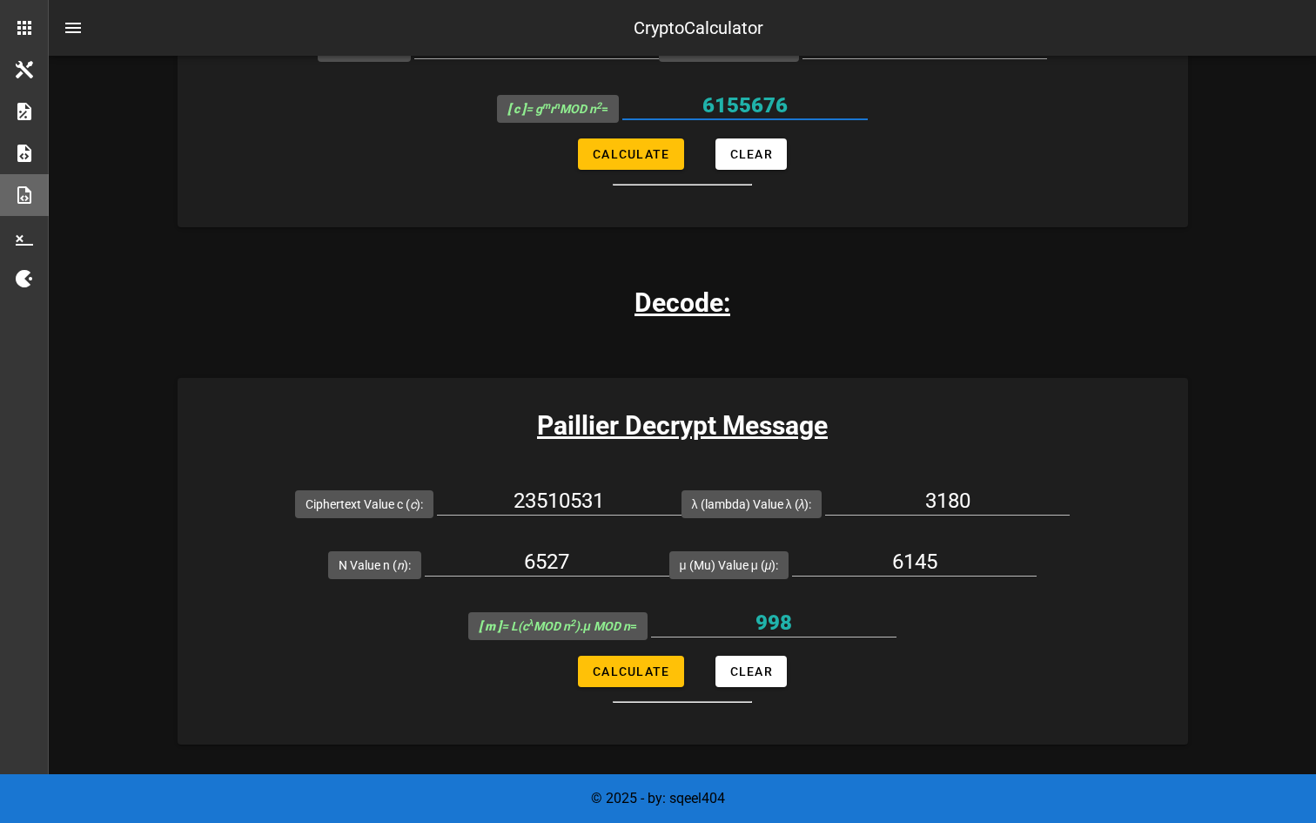
scroll to position [1579, 0]
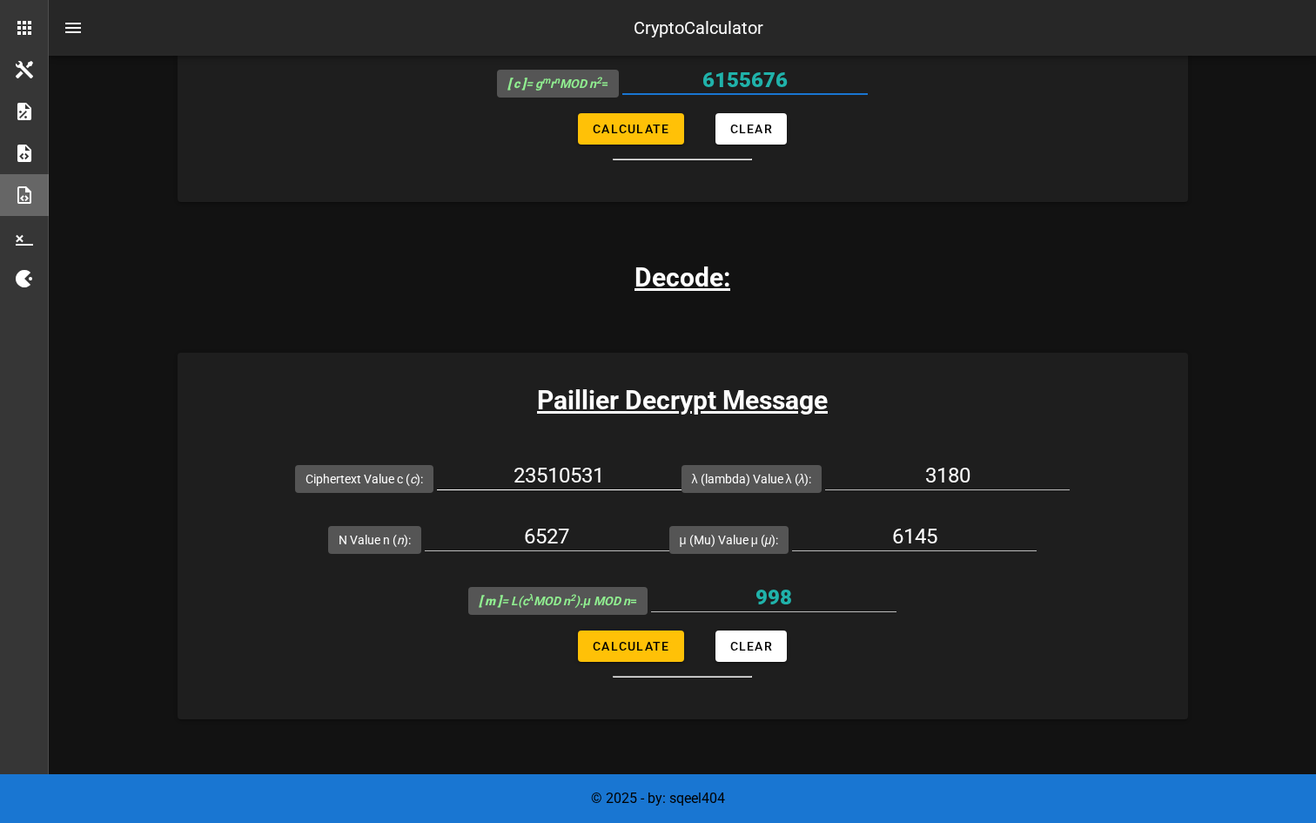
click at [605, 474] on input "23510531" at bounding box center [559, 475] width 245 height 28
paste input "6155676"
type input "6155676"
click at [643, 648] on span "Calculate" at bounding box center [630, 646] width 77 height 14
type input "256"
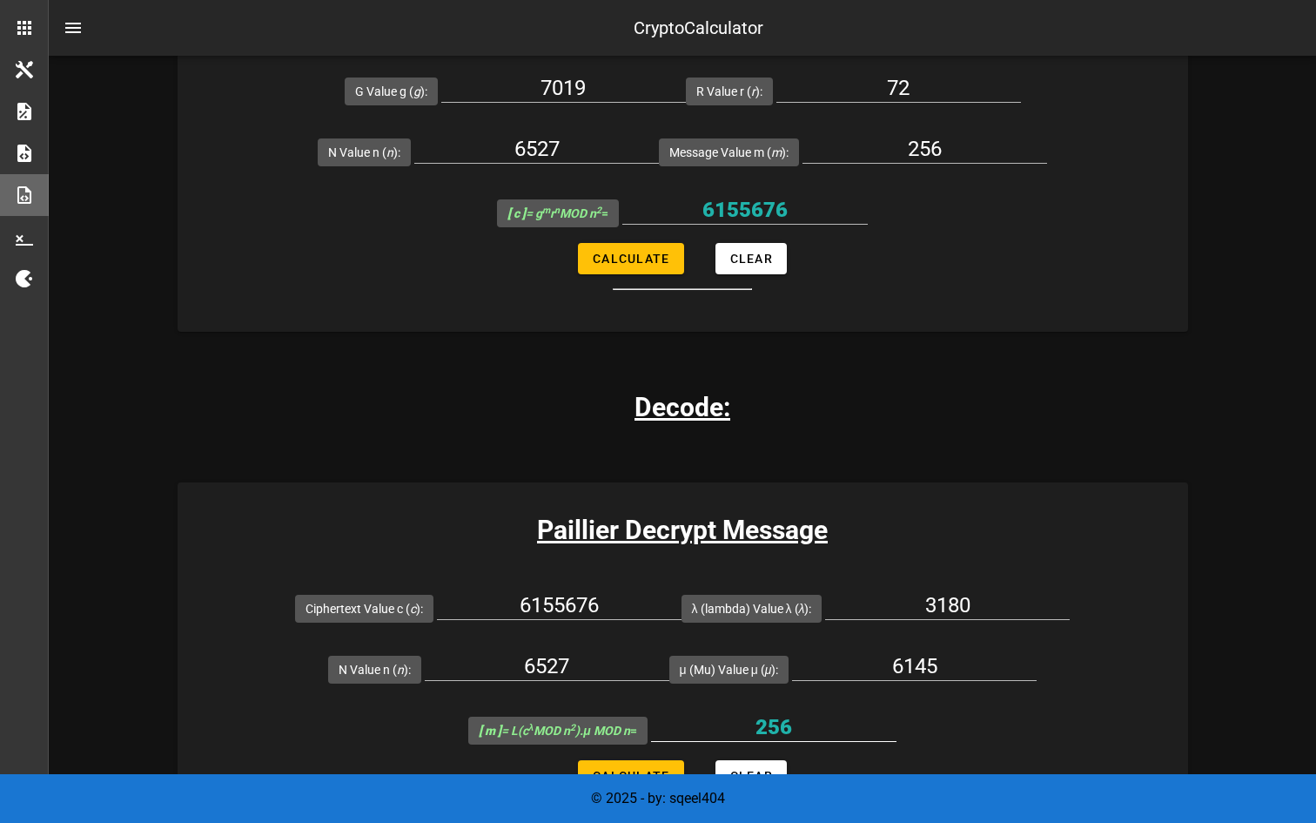
scroll to position [1375, 0]
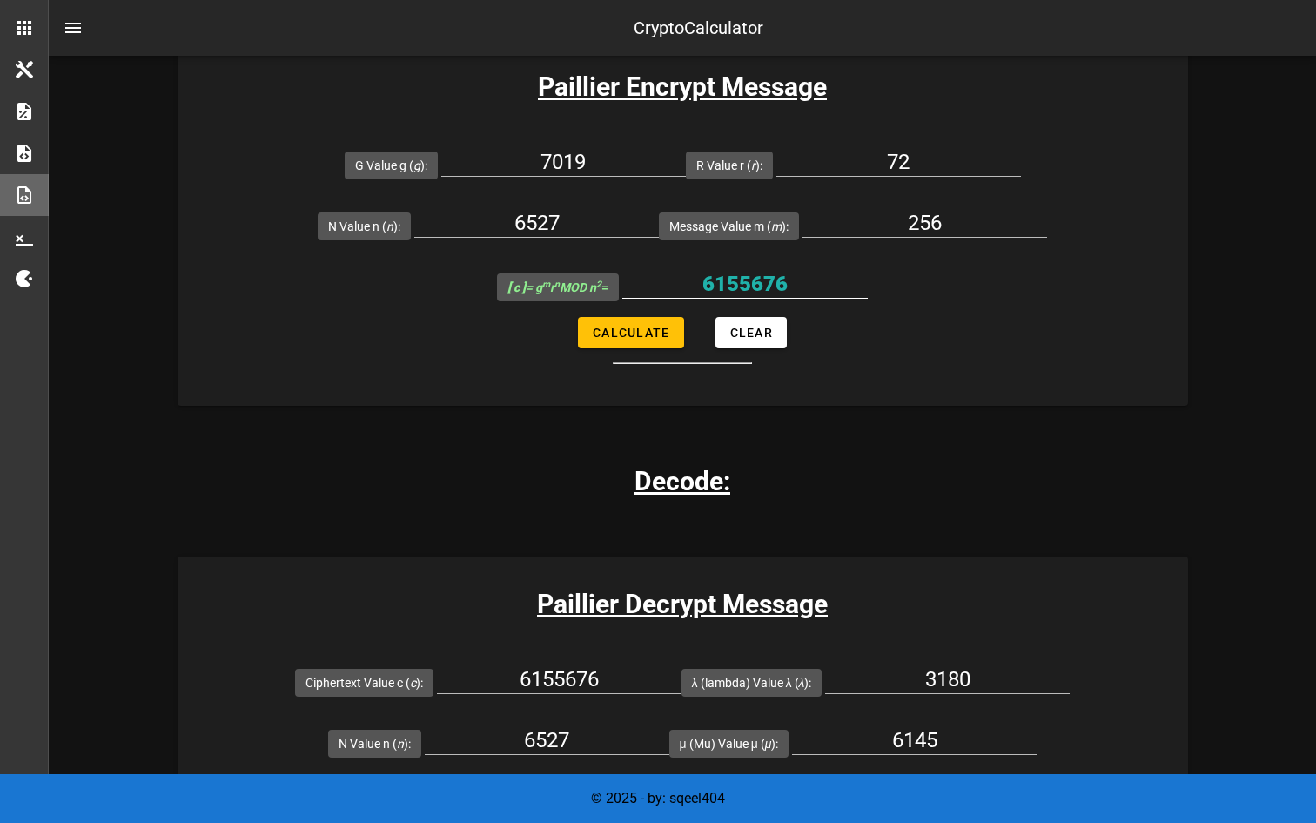
click at [796, 271] on input "6155676" at bounding box center [746, 284] width 246 height 28
click at [618, 168] on input "7019" at bounding box center [563, 162] width 245 height 28
click at [893, 183] on div at bounding box center [899, 189] width 245 height 12
click at [912, 146] on div "72" at bounding box center [899, 166] width 245 height 57
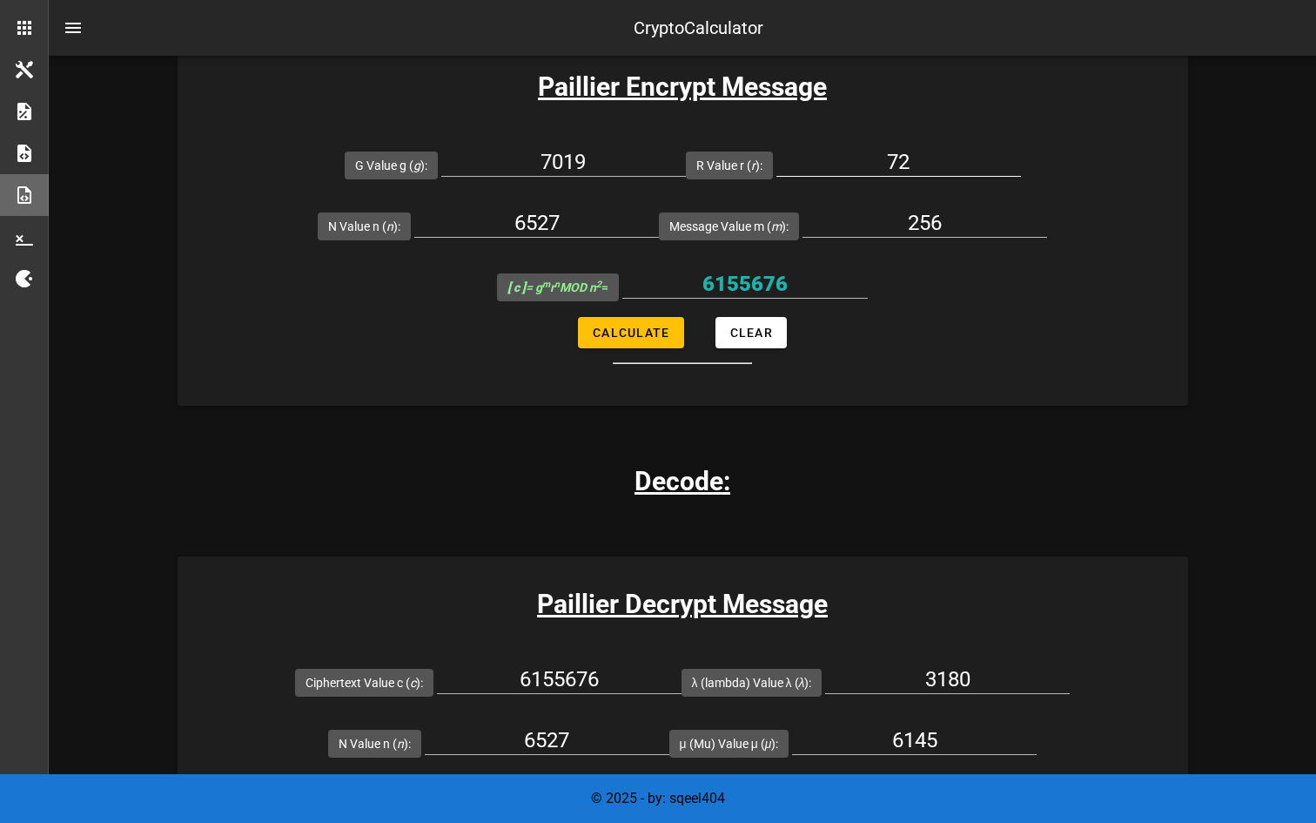
click at [913, 165] on input "72" at bounding box center [899, 162] width 245 height 28
type input "73"
click at [677, 323] on button "Calculate" at bounding box center [630, 332] width 105 height 31
type input "26435665"
drag, startPoint x: 804, startPoint y: 282, endPoint x: 662, endPoint y: 282, distance: 142.8
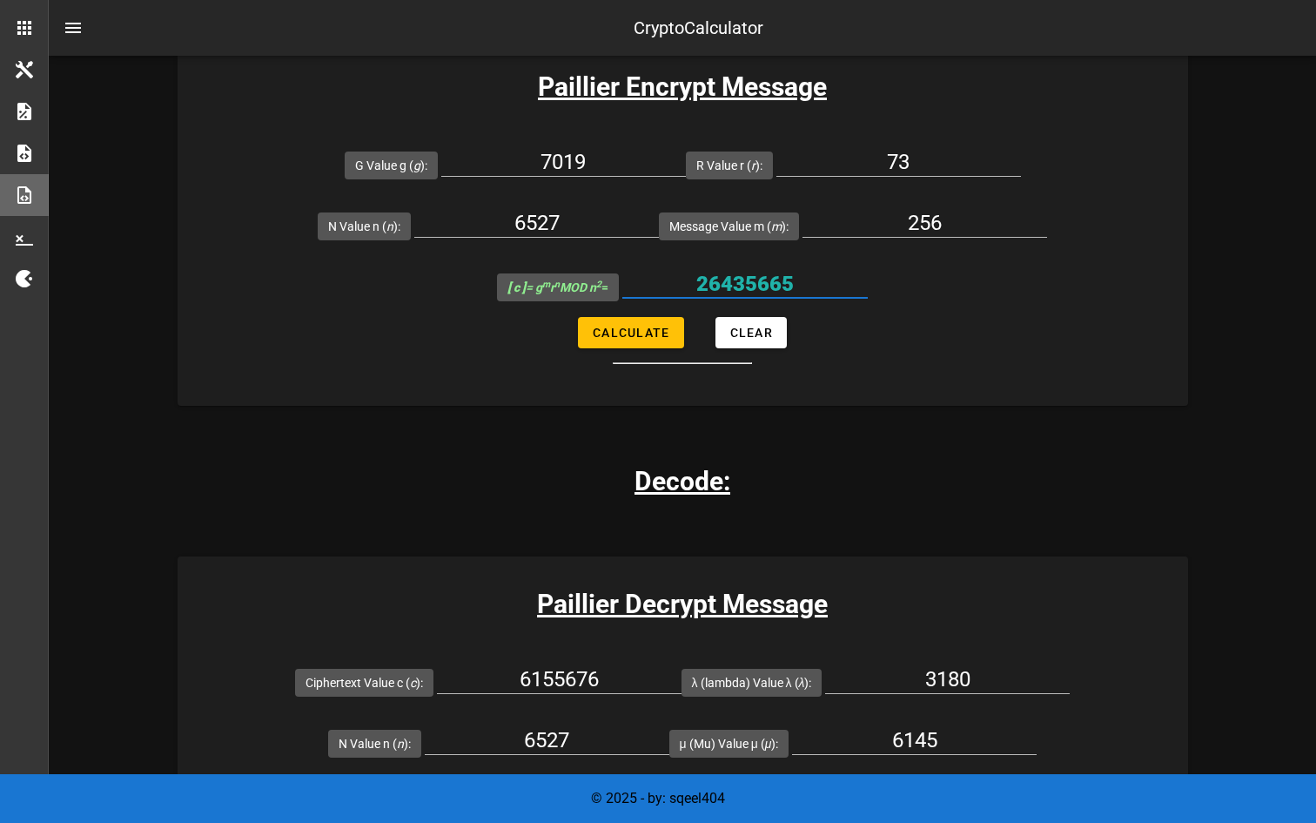
click at [662, 282] on input "26435665" at bounding box center [746, 284] width 246 height 28
click at [926, 165] on input "73" at bounding box center [899, 162] width 245 height 28
type input "74"
click at [659, 327] on span "Calculate" at bounding box center [630, 333] width 77 height 14
type input "5713316"
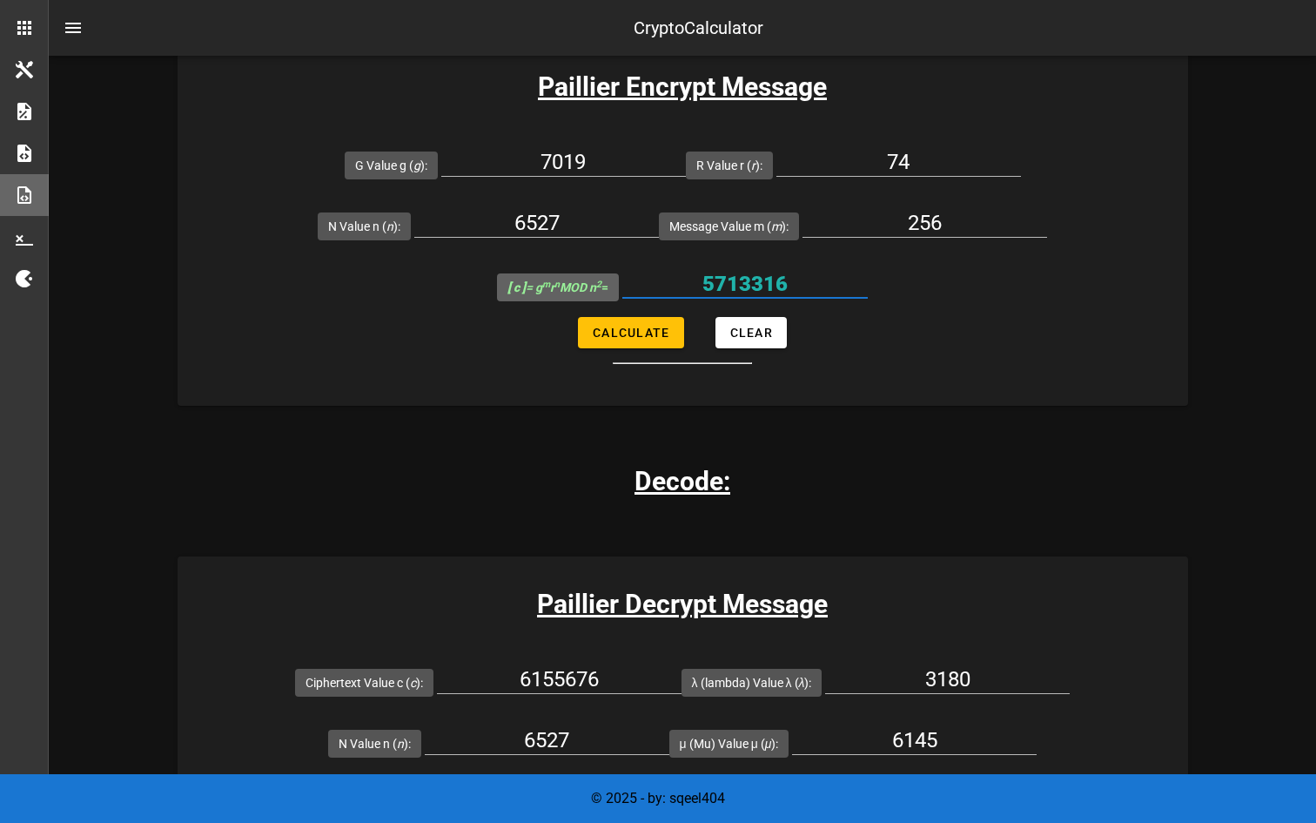
drag, startPoint x: 804, startPoint y: 286, endPoint x: 591, endPoint y: 286, distance: 213.3
click at [591, 286] on div "[ c ] = g m r n MOD n 2 = 5713316" at bounding box center [682, 286] width 371 height 61
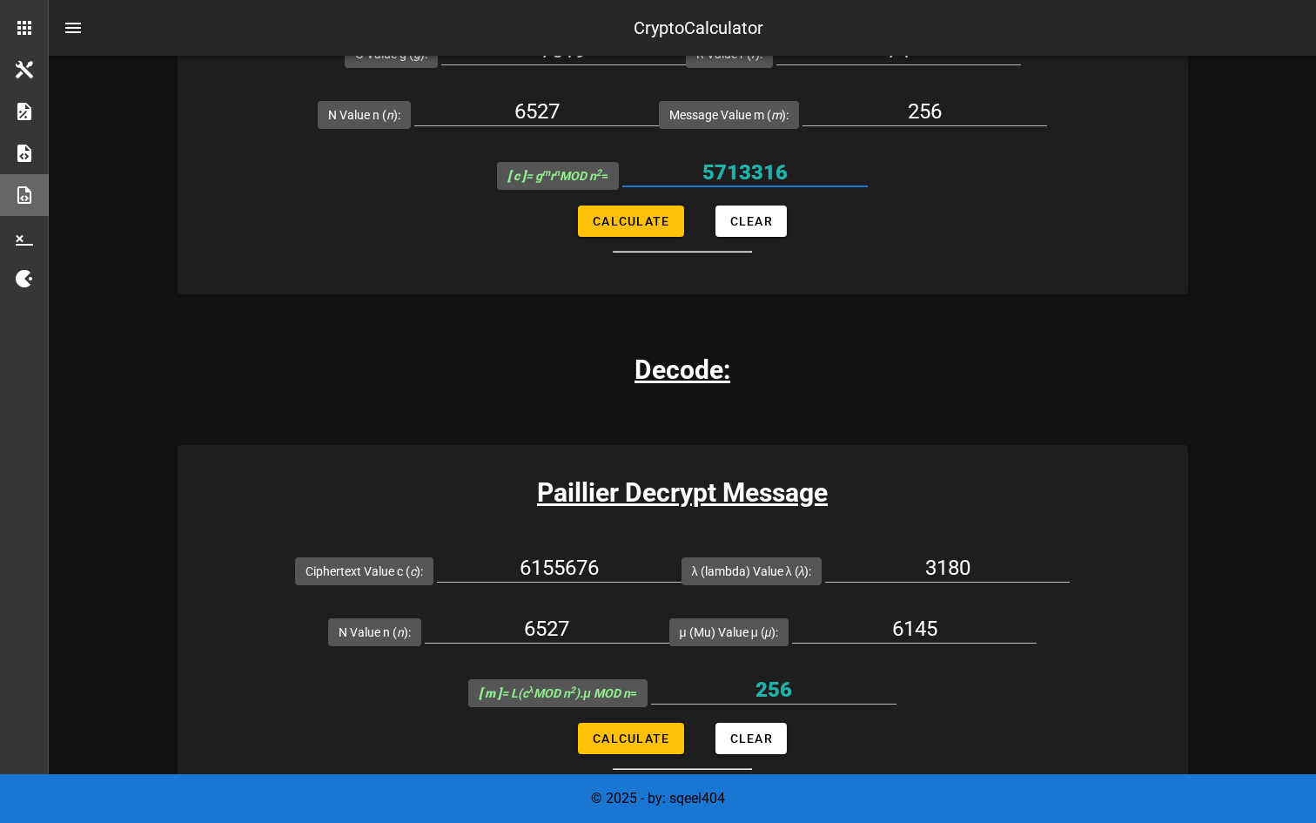
scroll to position [1531, 0]
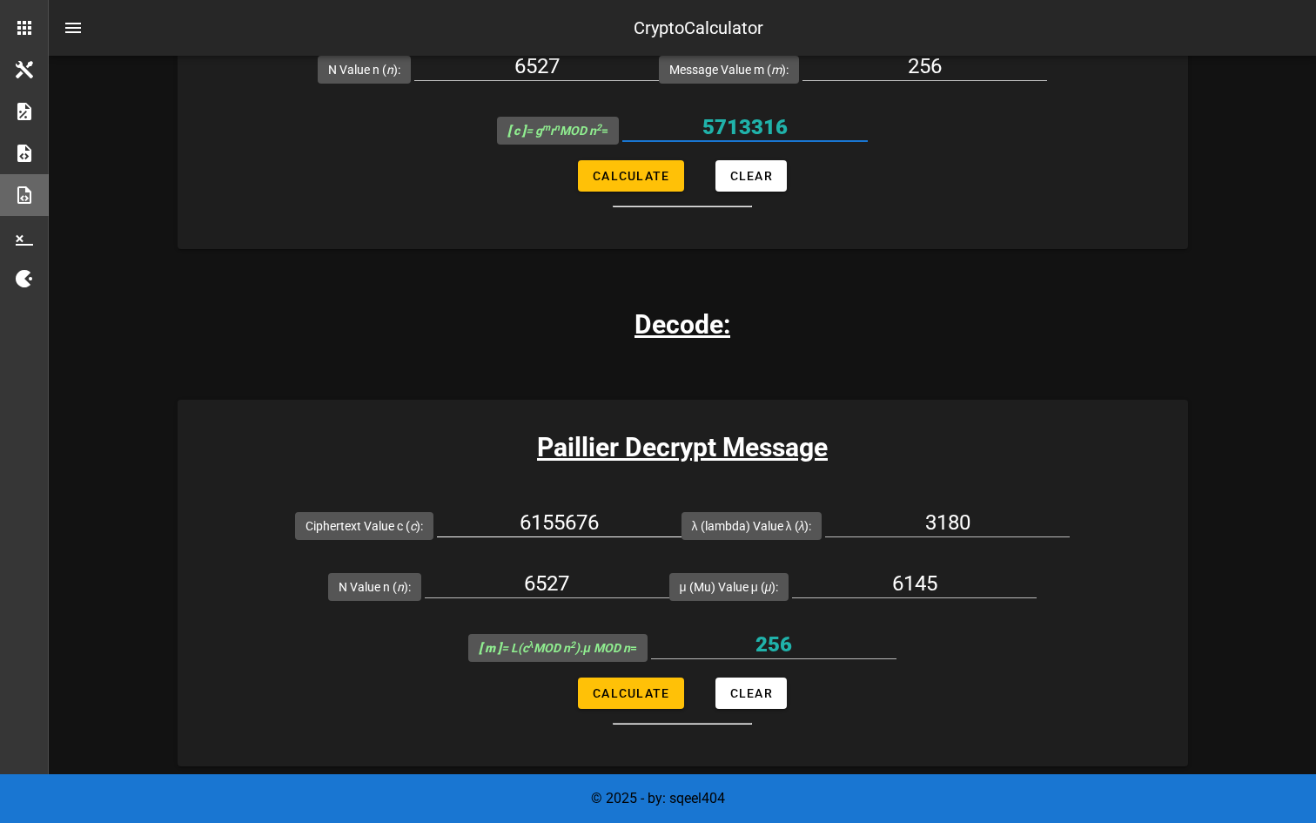
click at [572, 534] on div "6155676" at bounding box center [559, 522] width 245 height 28
paste input "22787030"
type input "22787030"
click at [636, 689] on span "Calculate" at bounding box center [630, 693] width 77 height 14
type input "256"
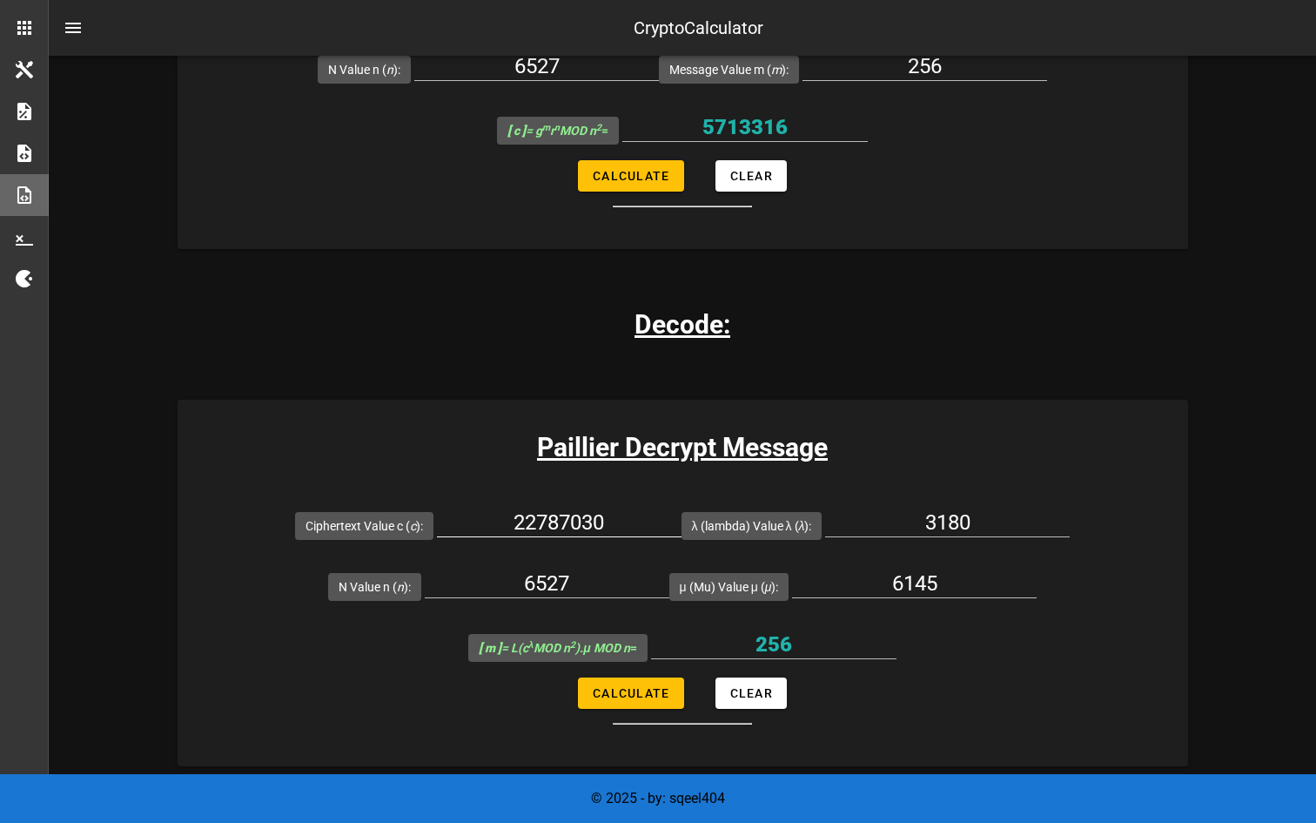
click at [605, 521] on input "22787030" at bounding box center [559, 522] width 245 height 28
paste input "6155676"
type input "6155676"
click at [623, 698] on span "Calculate" at bounding box center [630, 693] width 77 height 14
type input "256"
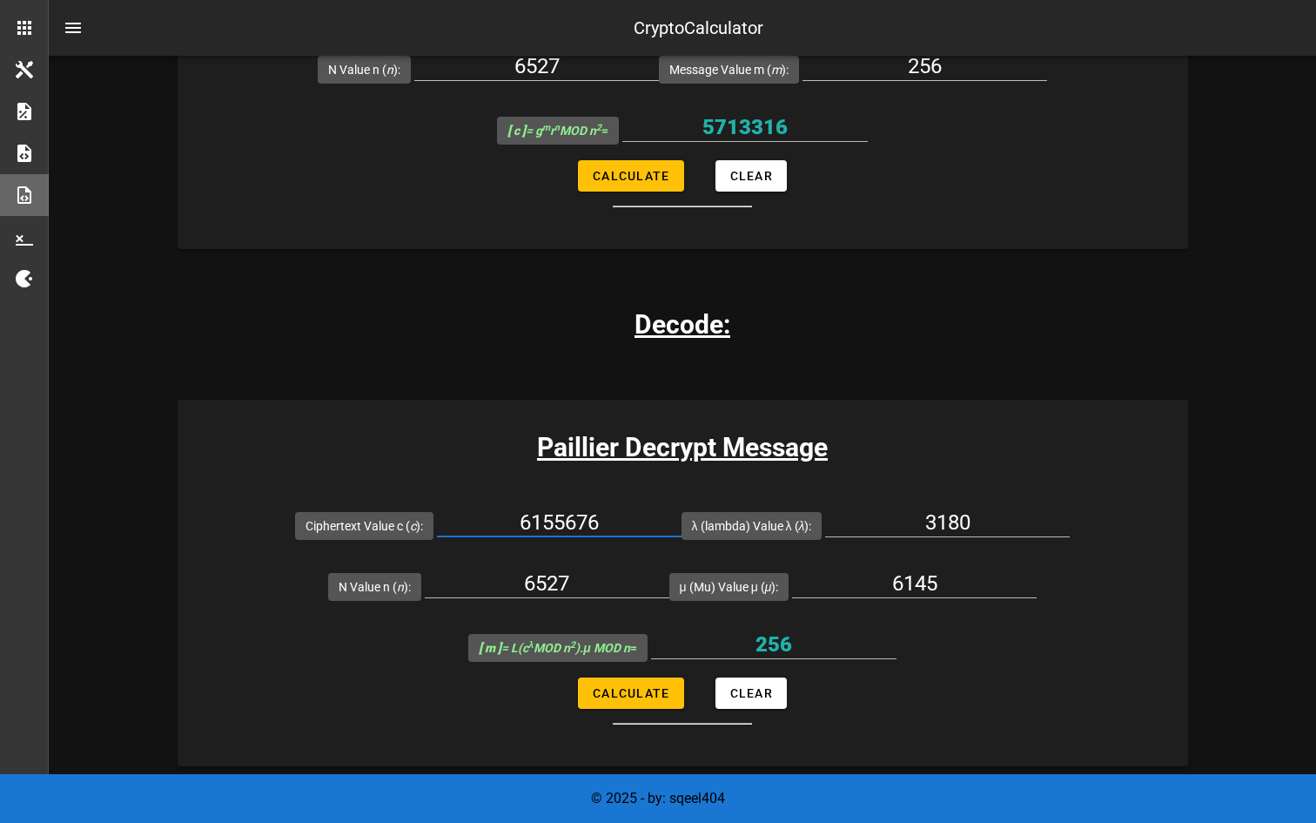
click at [609, 532] on input "6155676" at bounding box center [559, 522] width 245 height 28
paste input "26435665"
type input "26435665"
click at [658, 706] on button "Calculate" at bounding box center [630, 692] width 105 height 31
type input "256"
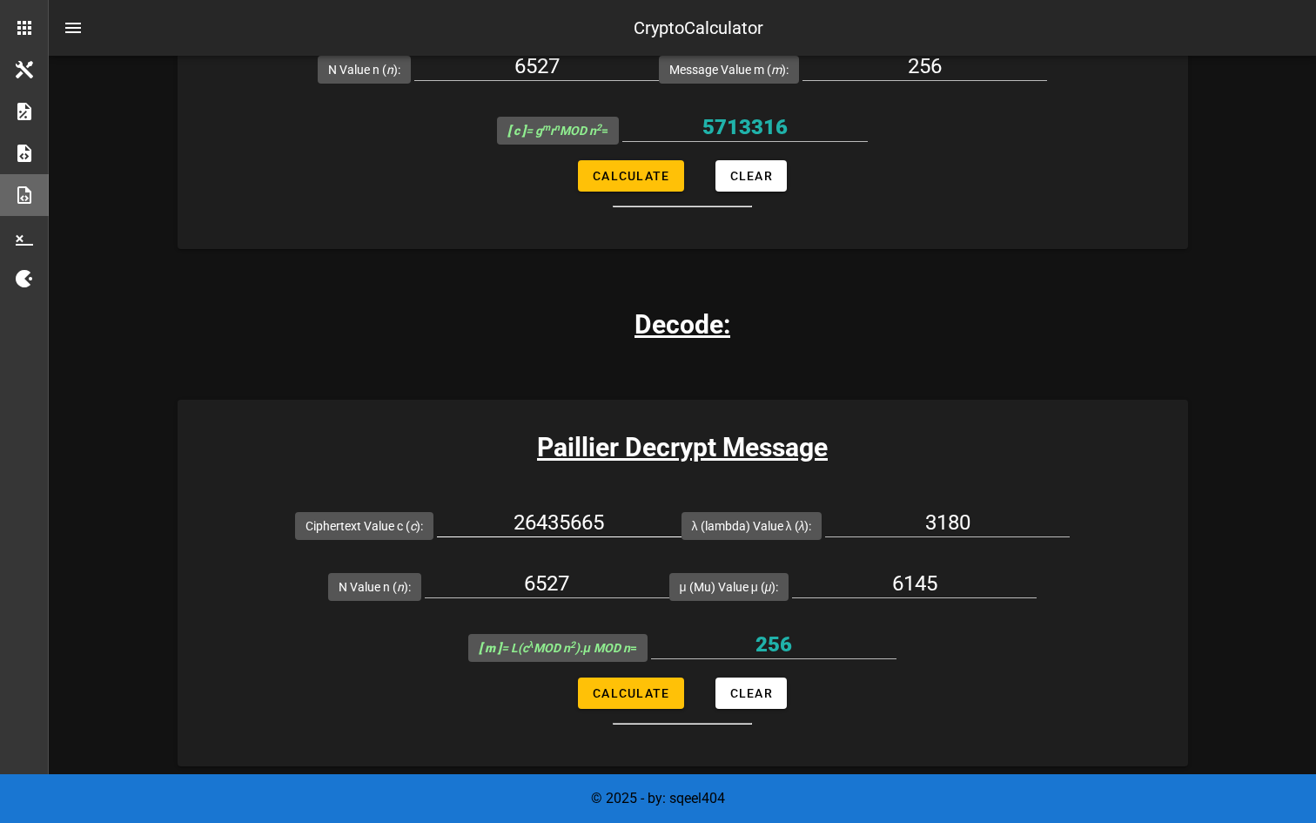
click at [550, 518] on input "26435665" at bounding box center [559, 522] width 245 height 28
paste input "5713316"
type input "5713316"
click at [636, 690] on span "Calculate" at bounding box center [630, 693] width 77 height 14
type input "256"
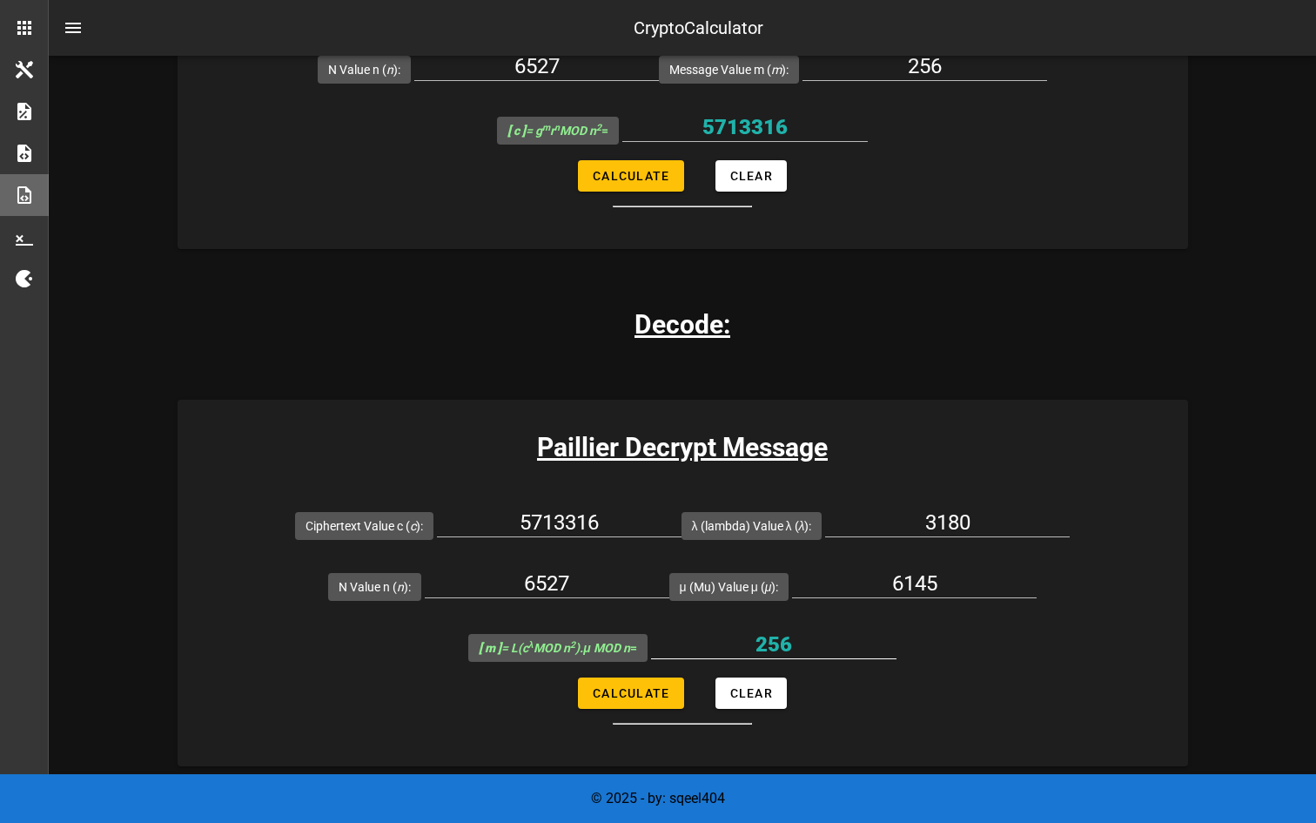
click at [888, 672] on div at bounding box center [774, 671] width 246 height 12
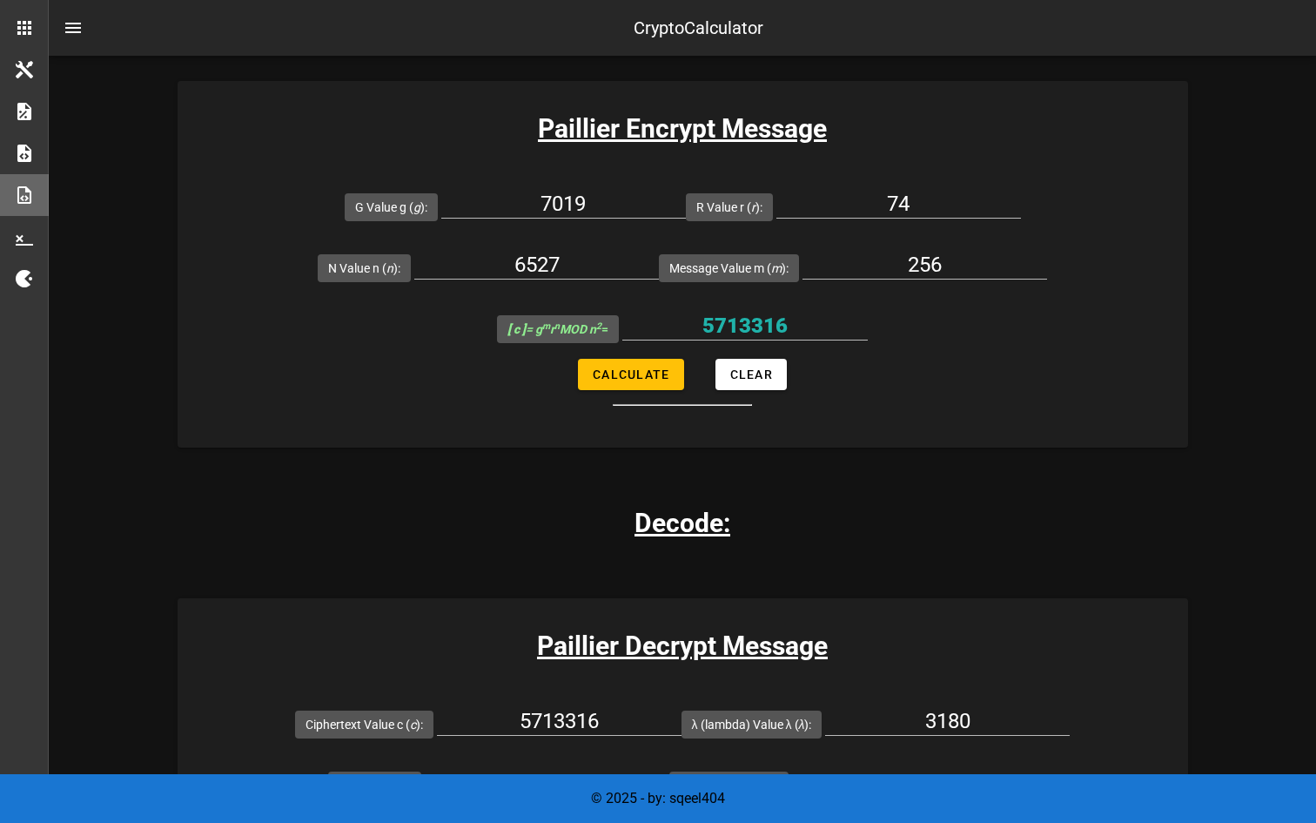
scroll to position [1322, 0]
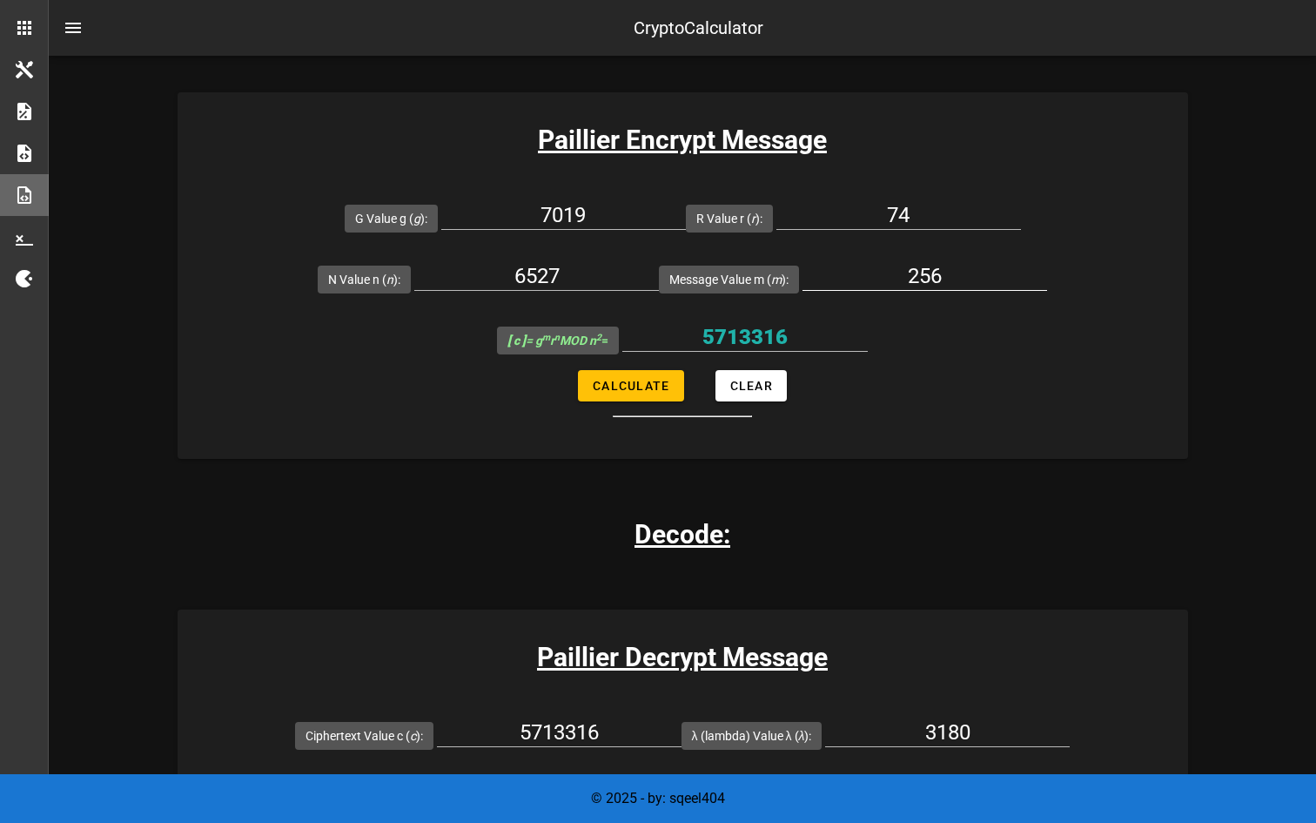
click at [934, 279] on input "256" at bounding box center [925, 276] width 245 height 28
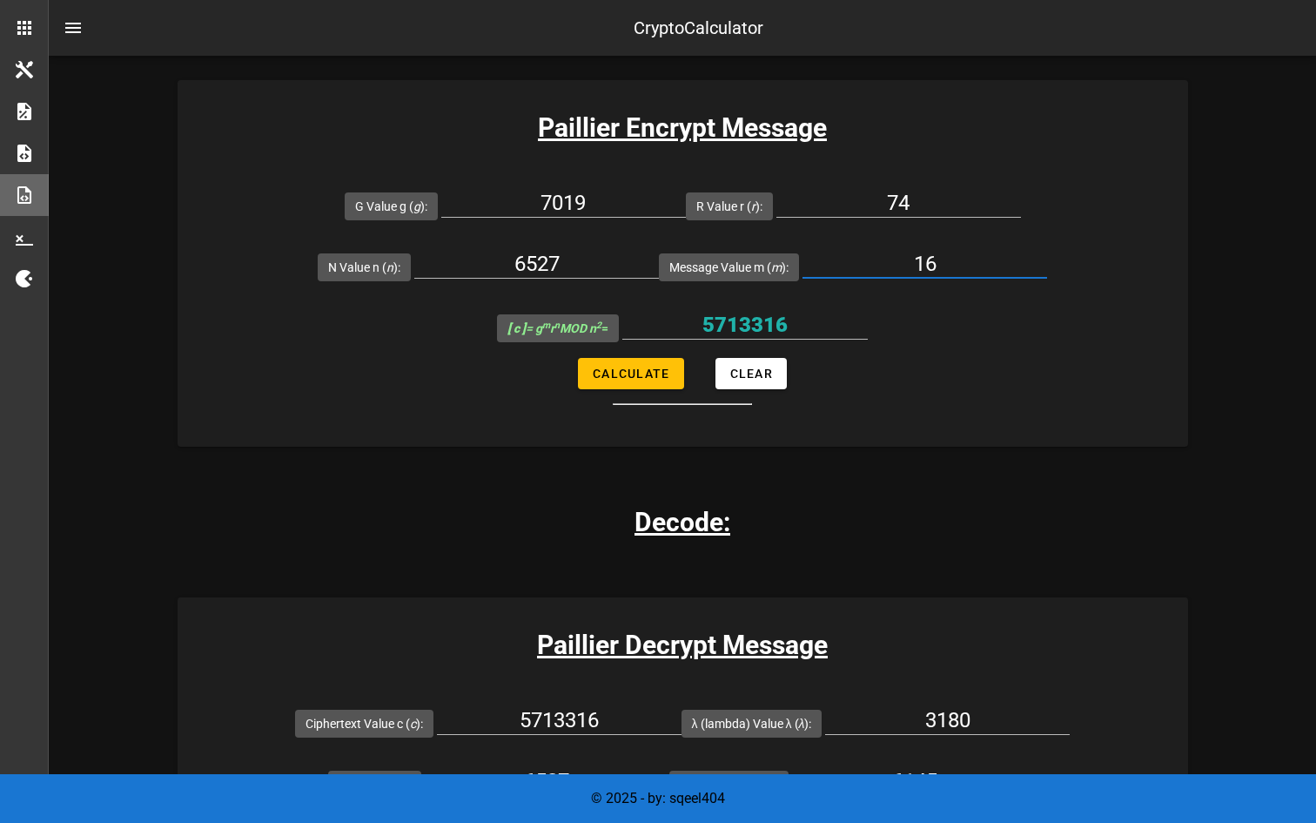
scroll to position [1336, 0]
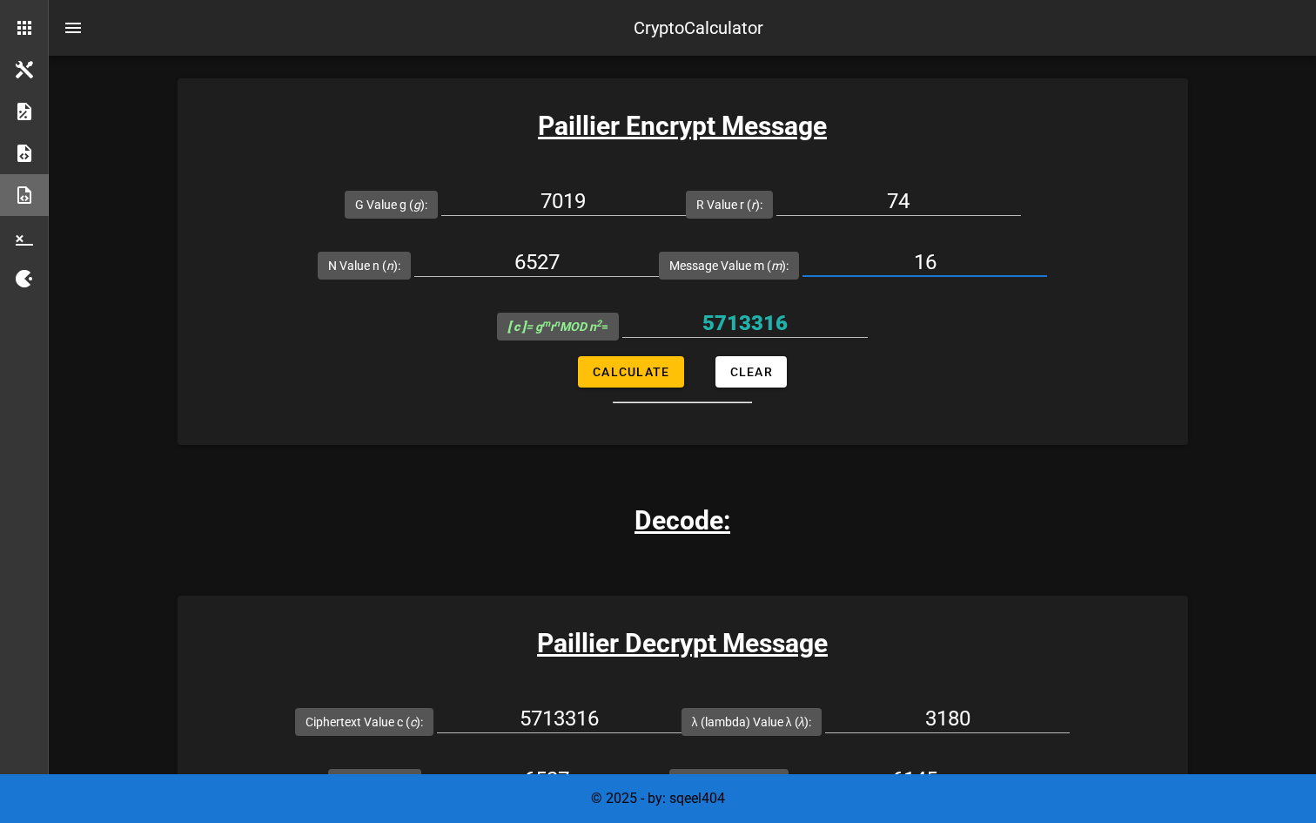
type input "16"
click at [912, 199] on input "74" at bounding box center [899, 201] width 245 height 28
paste input "5"
type input "75"
click at [650, 368] on span "Calculate" at bounding box center [630, 372] width 77 height 14
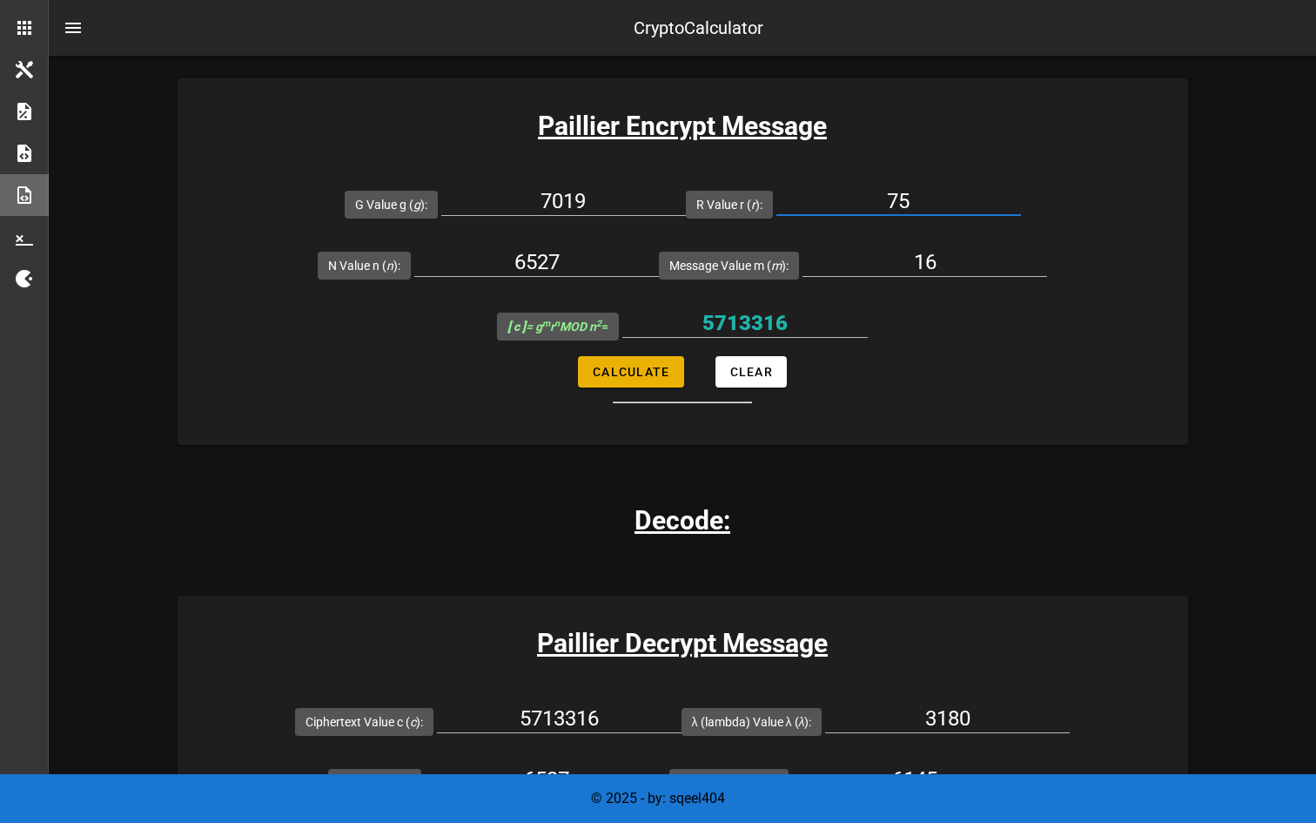
type input "35730009"
drag, startPoint x: 809, startPoint y: 320, endPoint x: 659, endPoint y: 321, distance: 149.8
click at [659, 321] on input "35730009" at bounding box center [746, 323] width 246 height 28
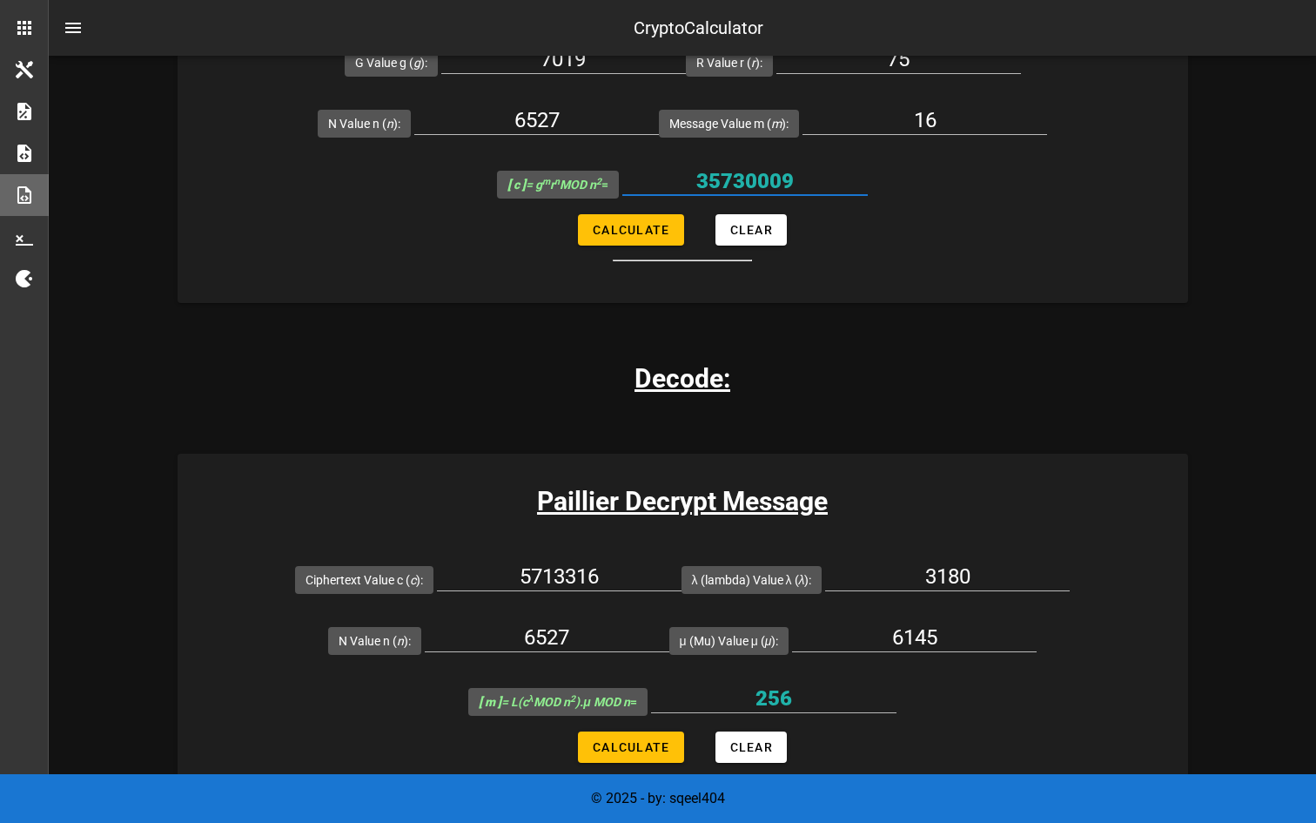
scroll to position [1486, 0]
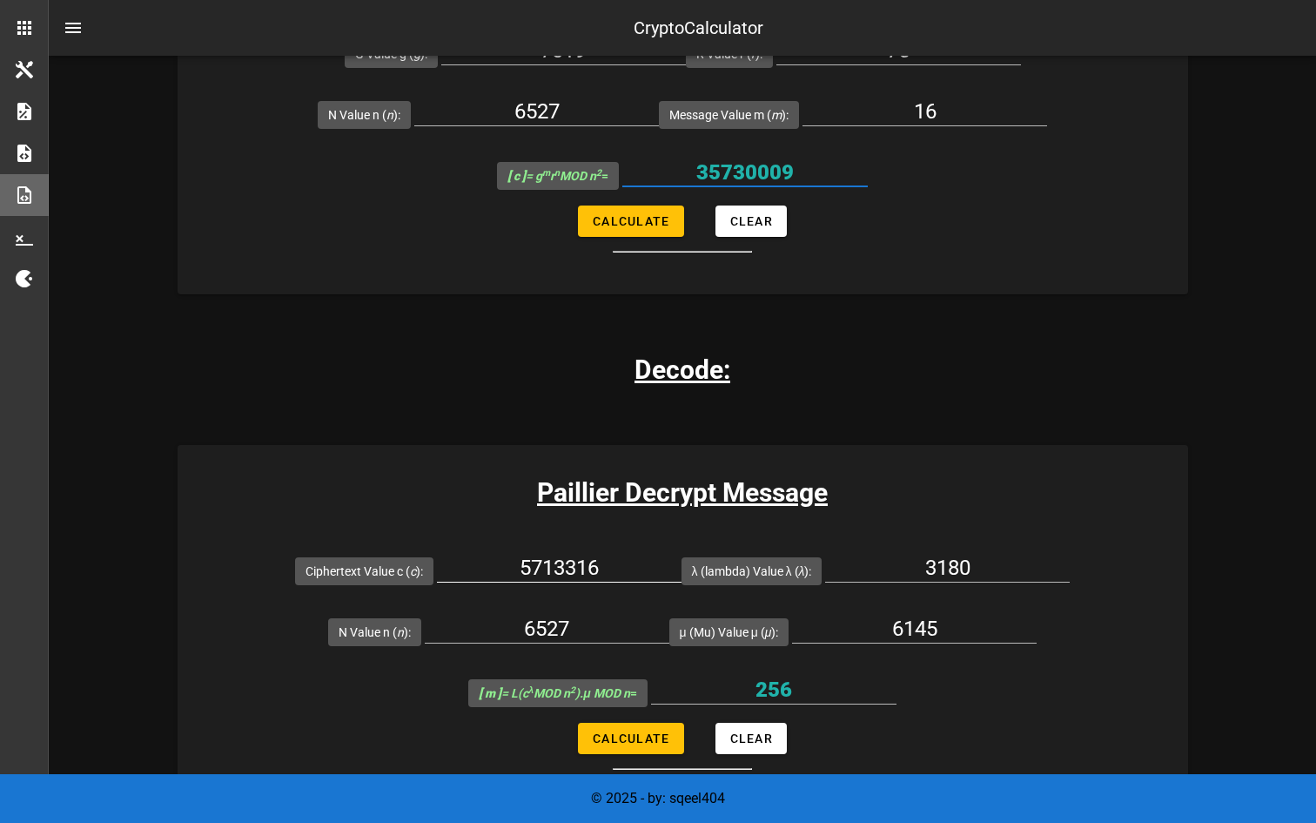
click at [603, 561] on input "5713316" at bounding box center [559, 568] width 245 height 28
paste input "35730009"
type input "35730009"
click at [633, 739] on span "Calculate" at bounding box center [630, 738] width 77 height 14
type input "16"
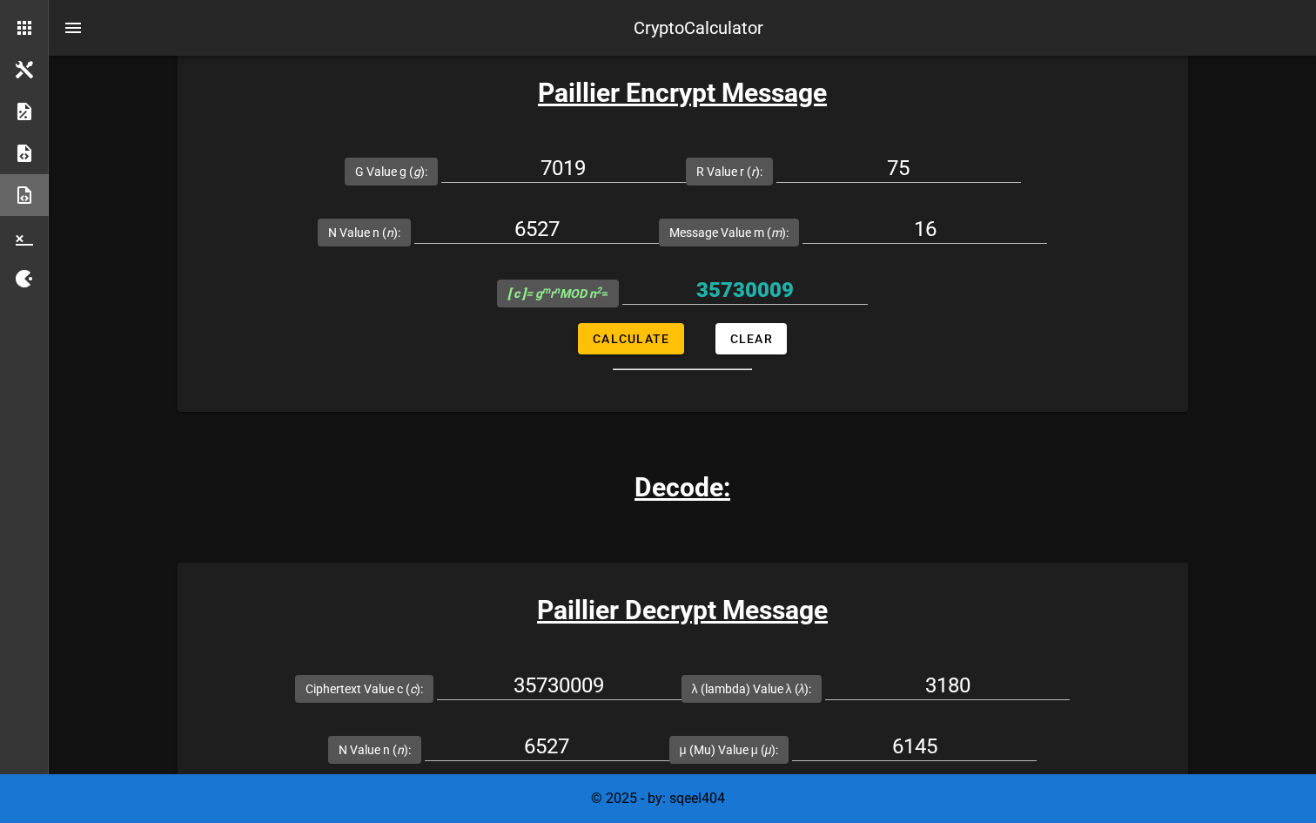
scroll to position [1256, 0]
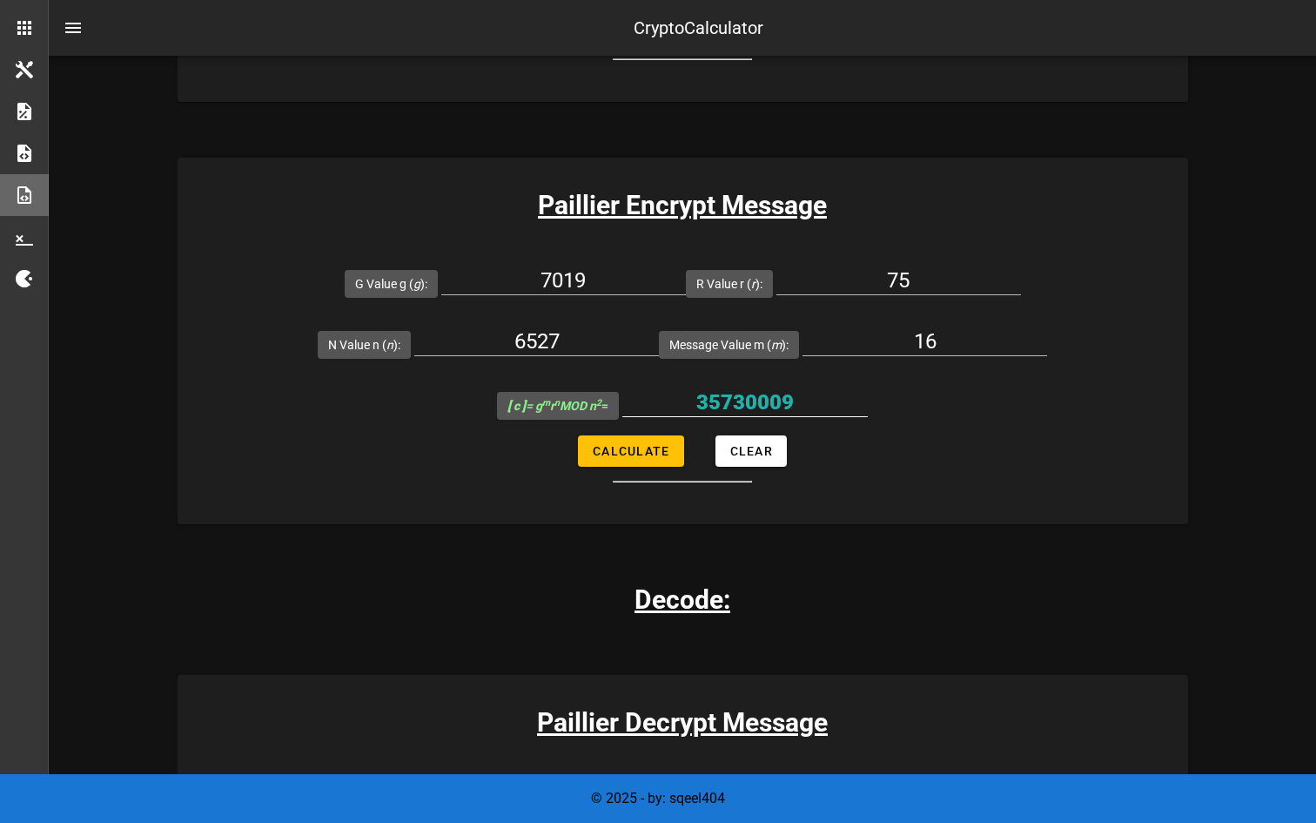
click at [783, 390] on input "35730009" at bounding box center [746, 402] width 246 height 28
click at [938, 273] on input "75" at bounding box center [899, 280] width 245 height 28
type input "76"
click at [658, 441] on button "Calculate" at bounding box center [630, 450] width 105 height 31
type input "22037180"
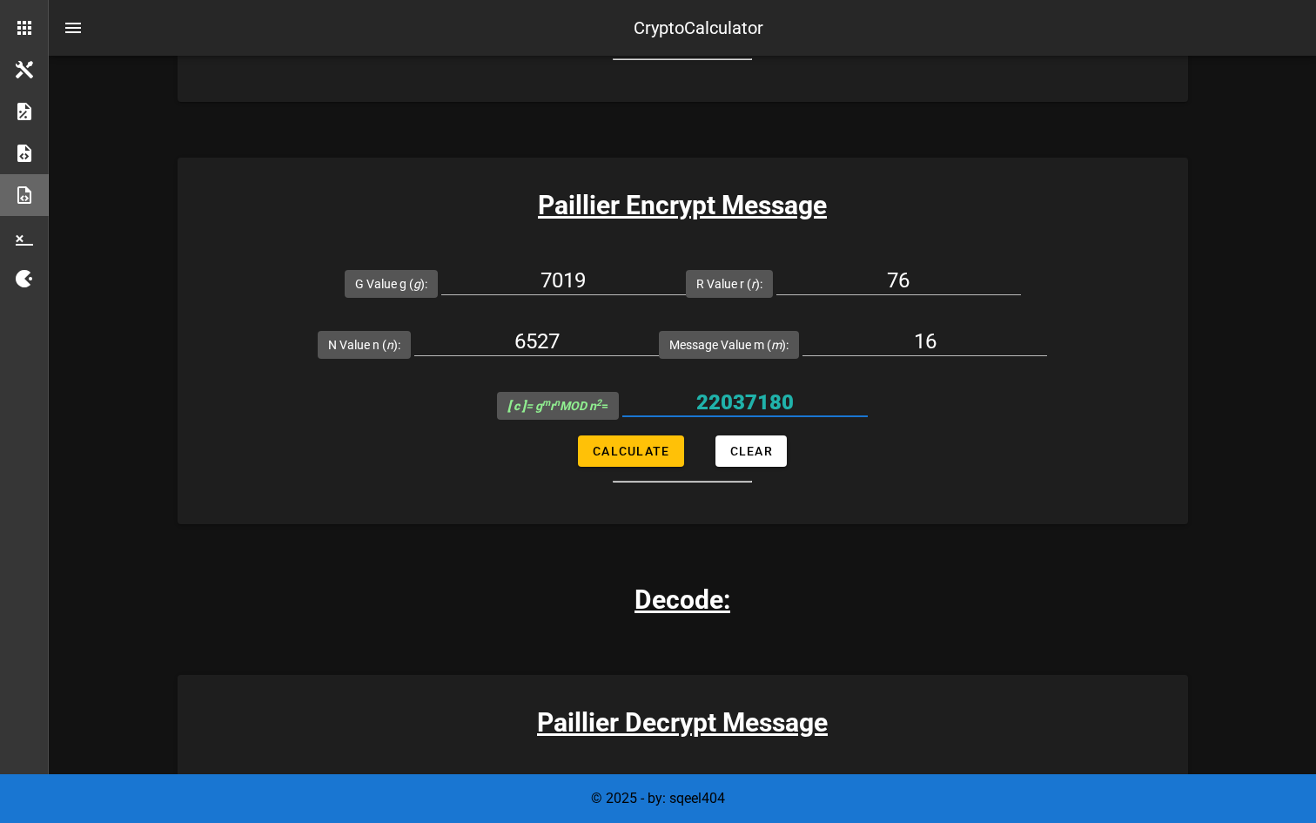
click at [751, 412] on input "22037180" at bounding box center [746, 402] width 246 height 28
click at [915, 280] on input "76" at bounding box center [899, 280] width 245 height 28
type input "77"
click at [653, 444] on span "Calculate" at bounding box center [630, 451] width 77 height 14
type input "30448834"
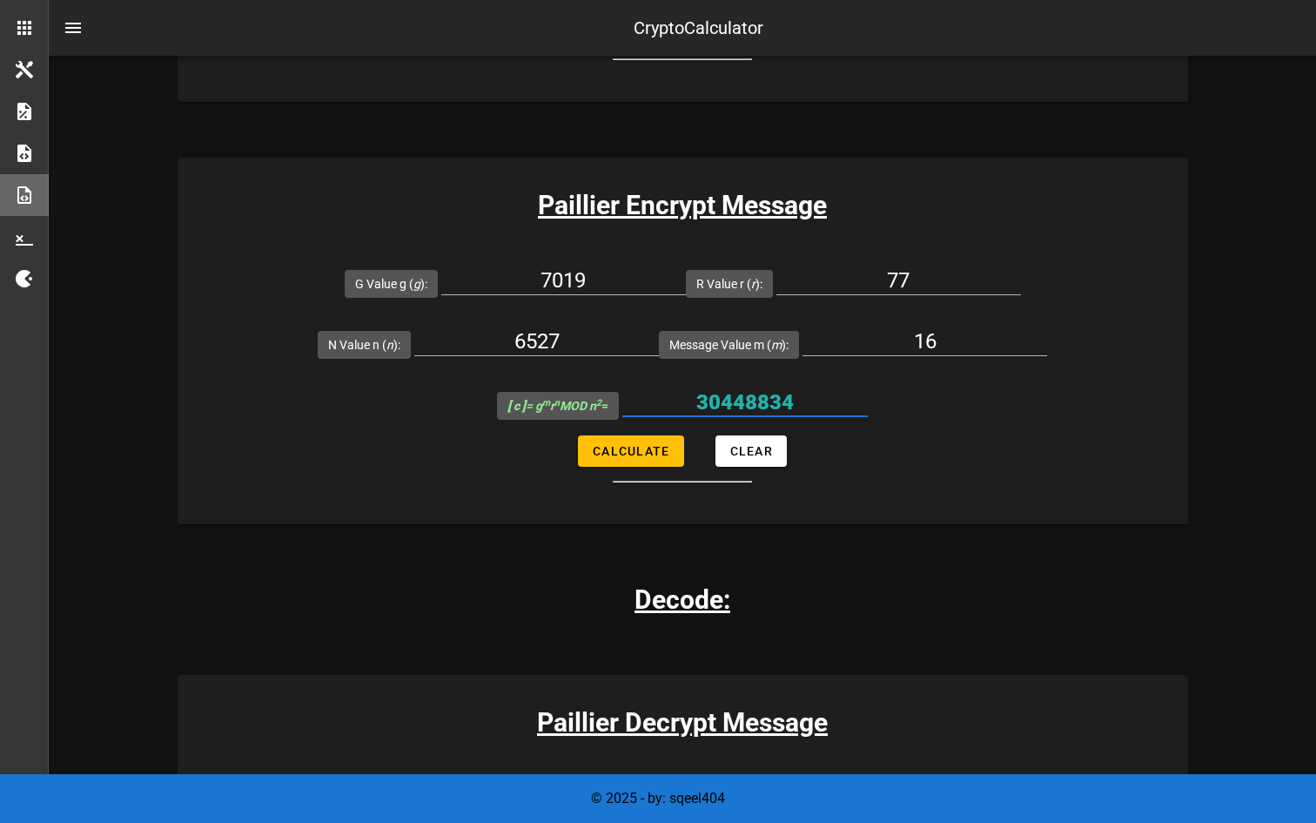
click at [751, 402] on input "30448834" at bounding box center [746, 402] width 246 height 28
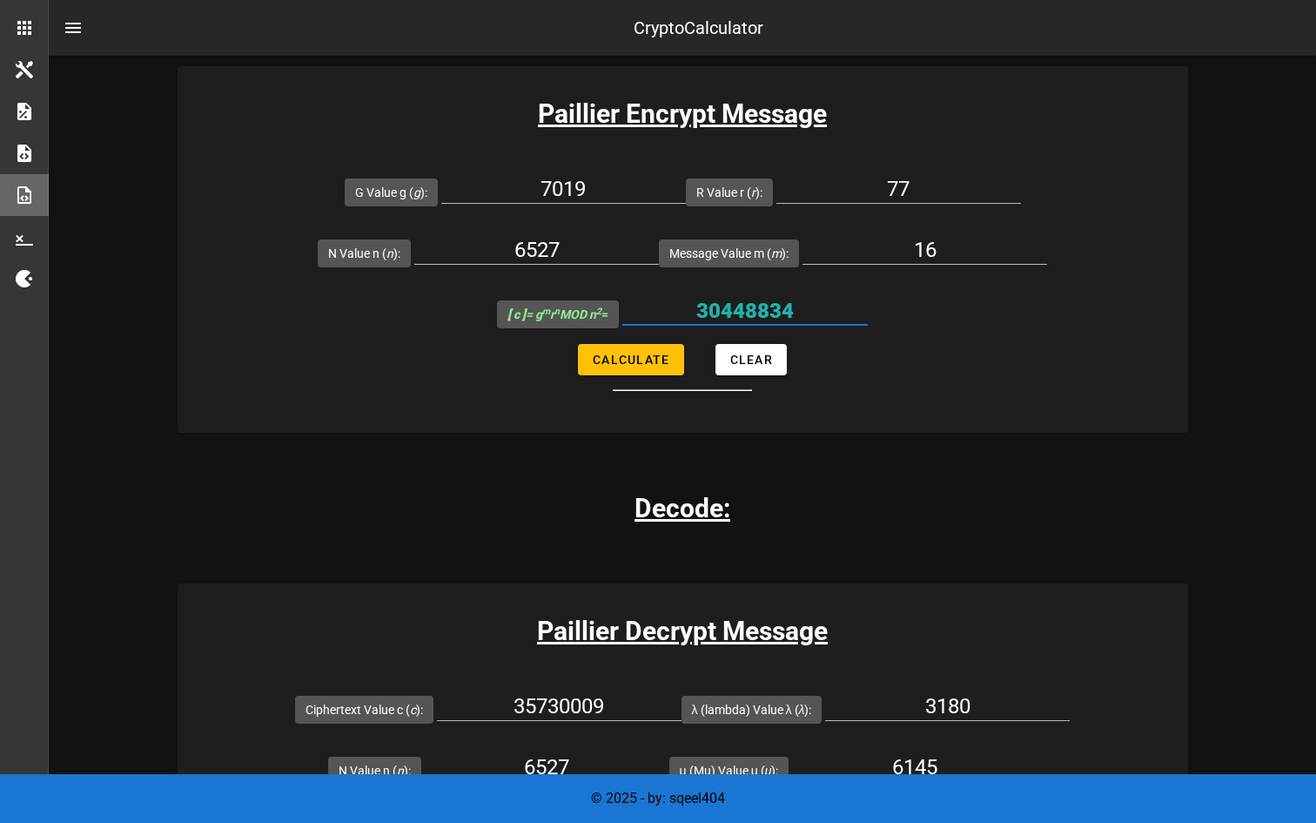
scroll to position [1430, 0]
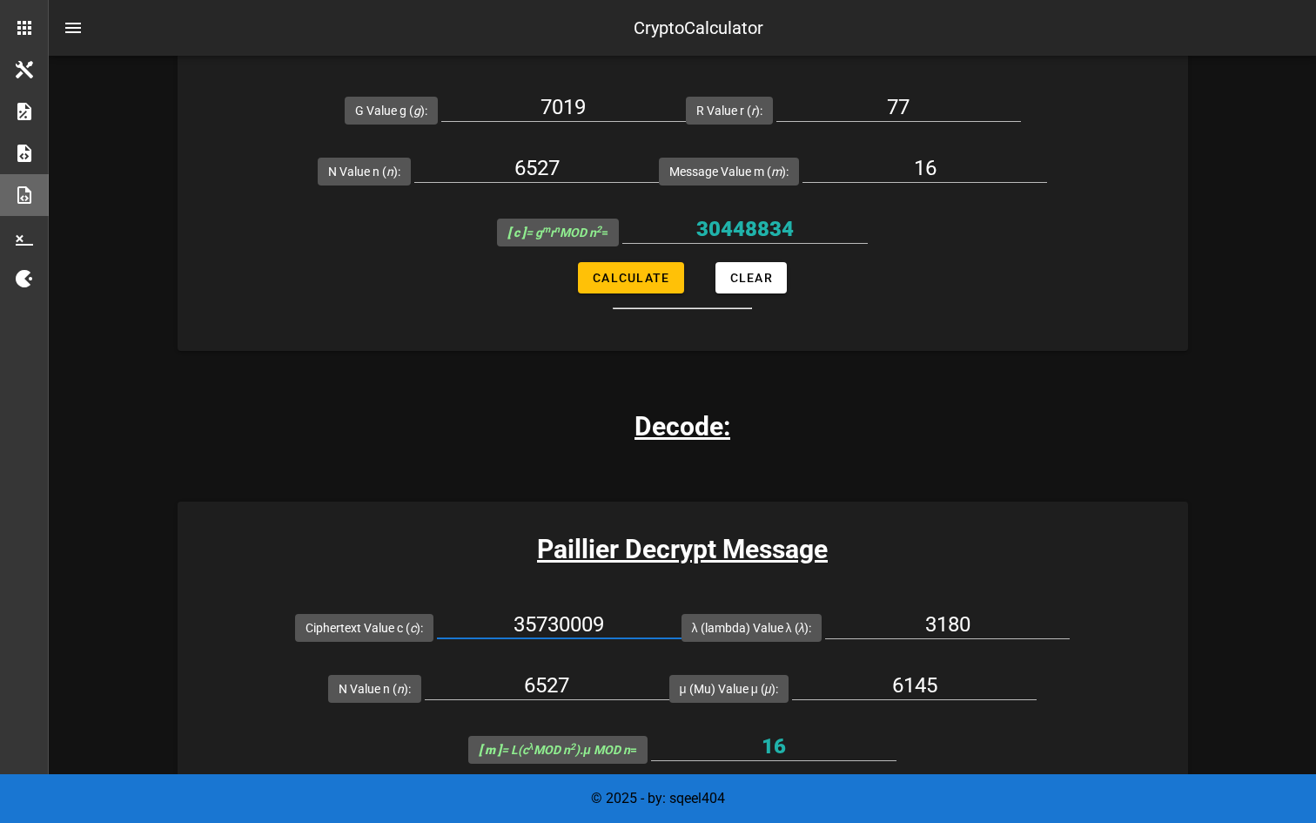
click at [553, 617] on input "35730009" at bounding box center [559, 624] width 245 height 28
paste input "22037180"
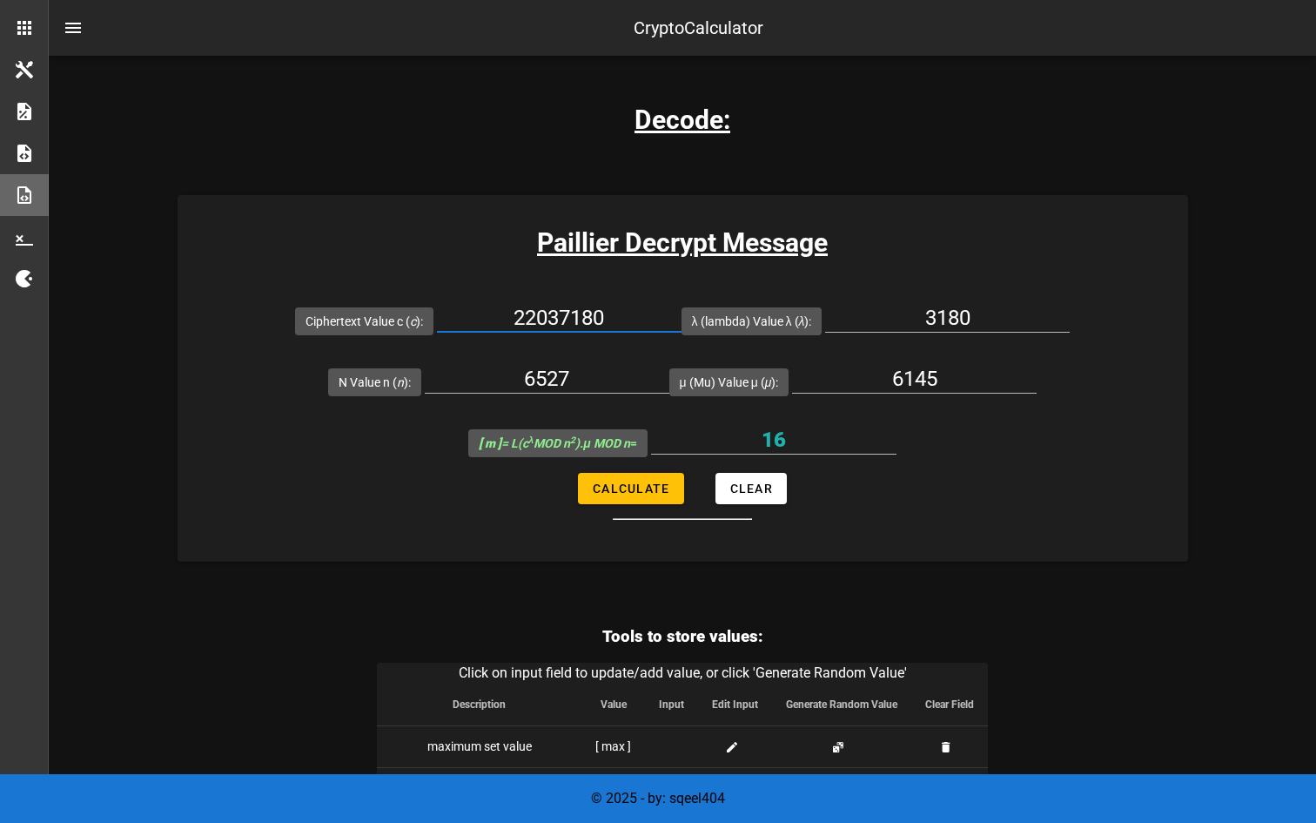
scroll to position [1741, 0]
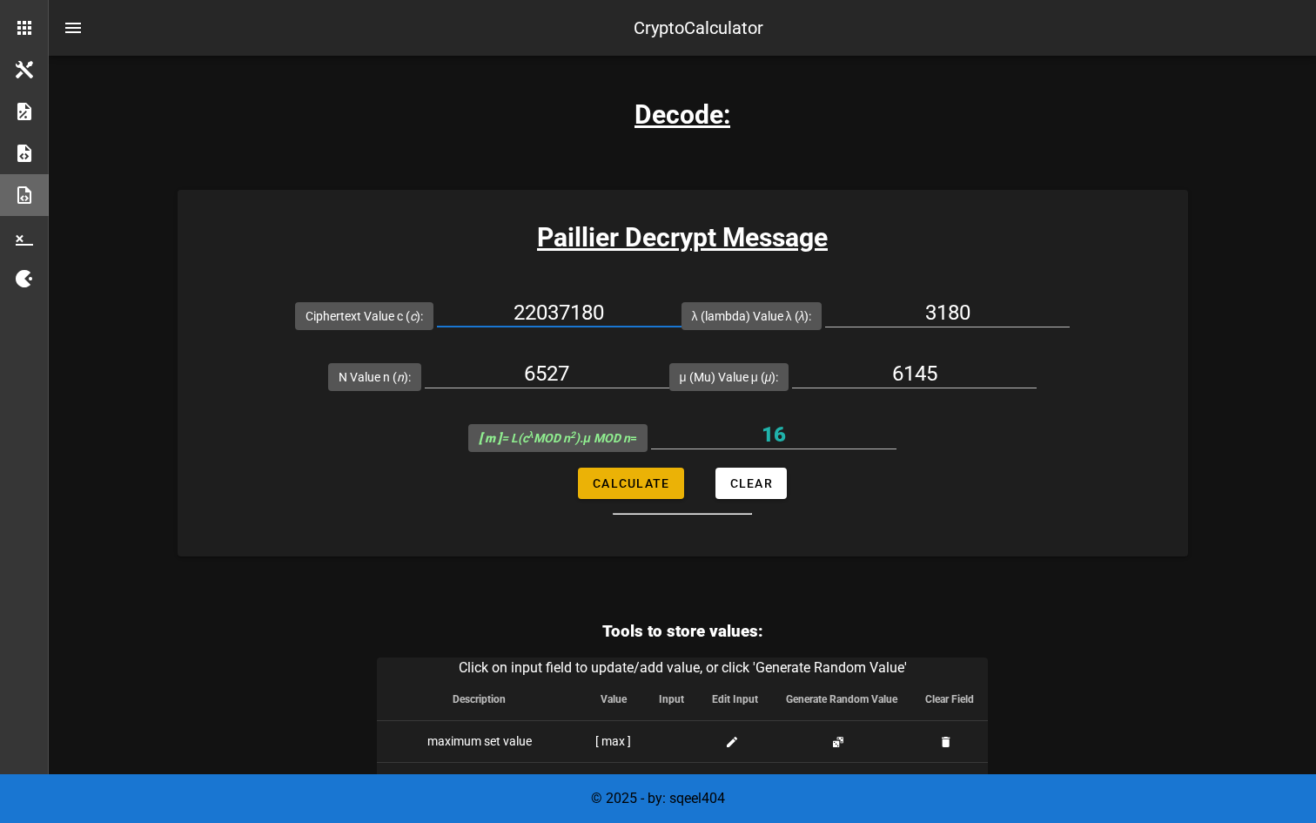
type input "22037180"
click at [663, 481] on span "Calculate" at bounding box center [630, 483] width 77 height 14
type input "16"
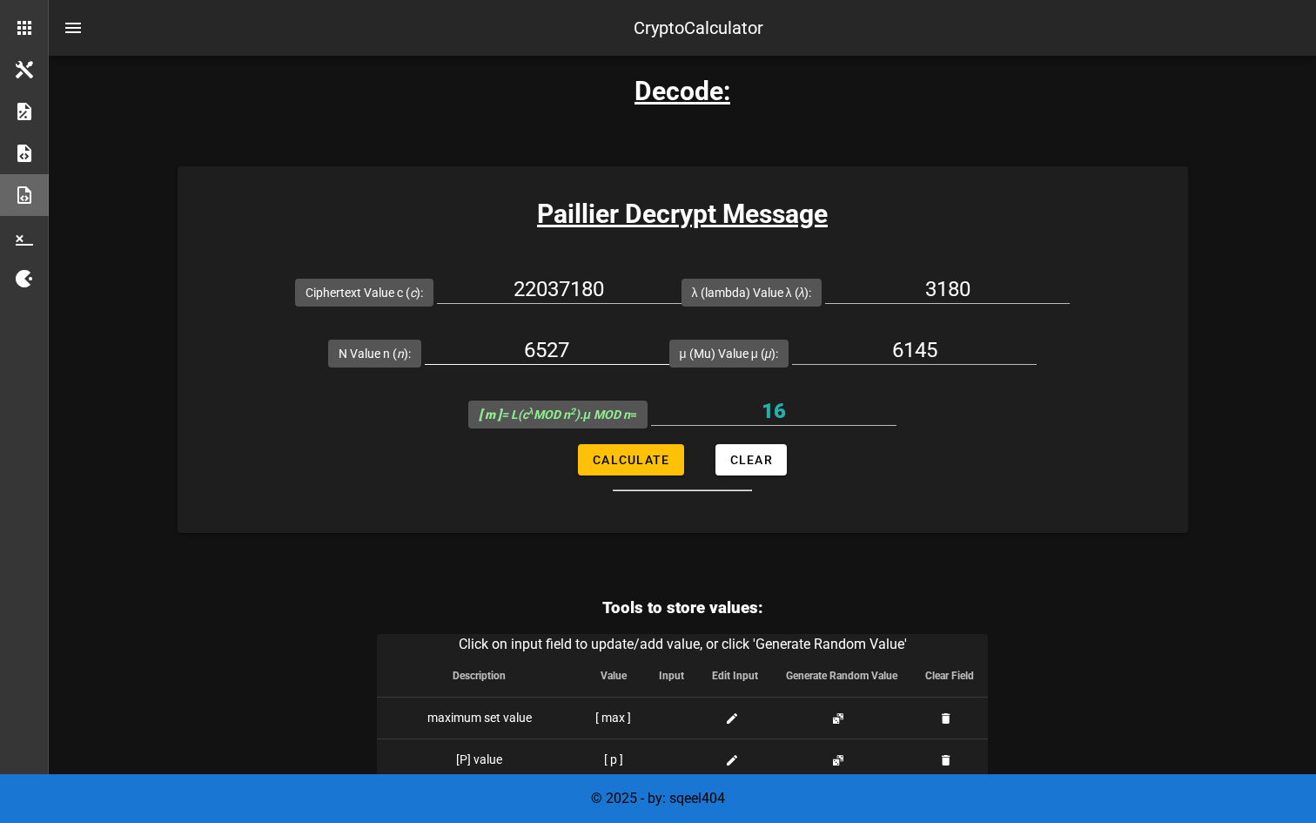
scroll to position [1757, 0]
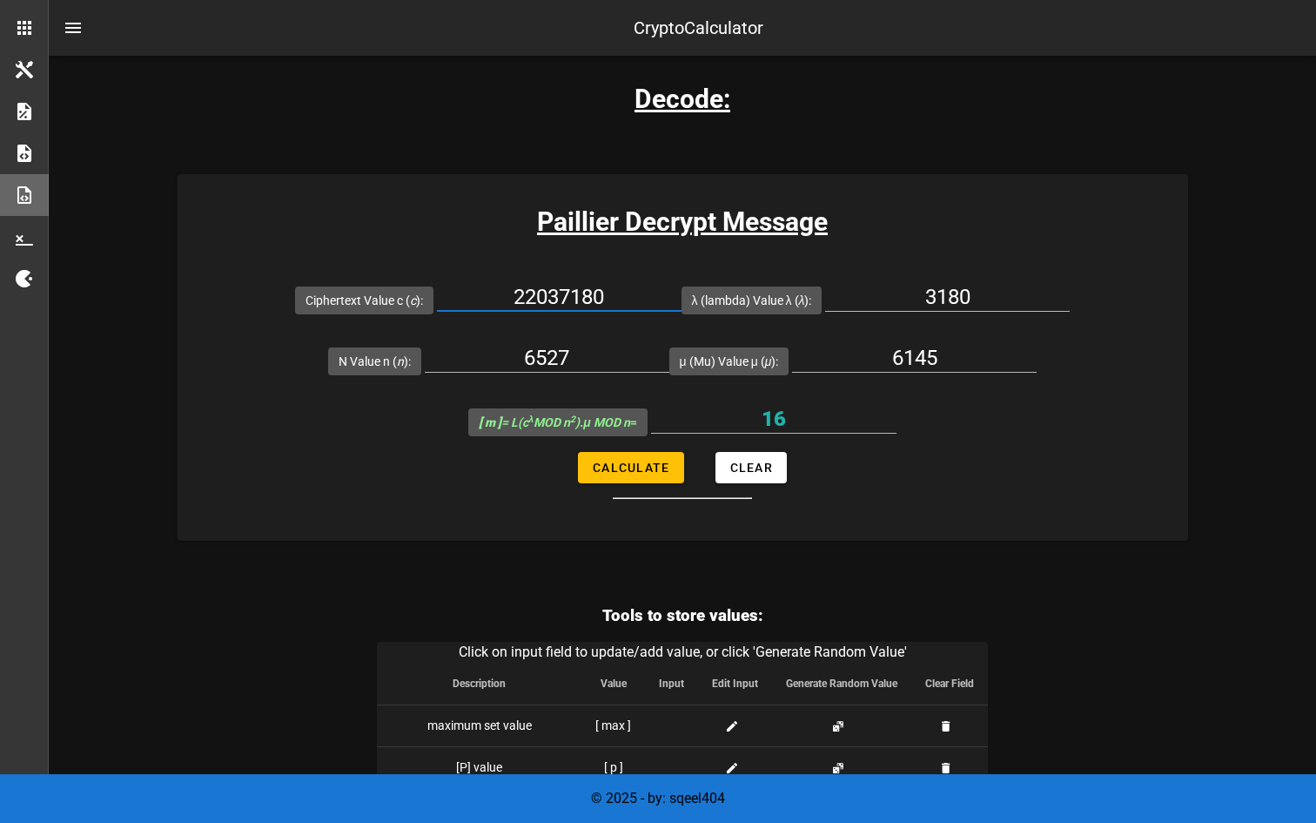
click at [622, 301] on input "22037180" at bounding box center [559, 297] width 245 height 28
paste input "30448834"
type input "30448834"
click at [651, 454] on button "Calculate" at bounding box center [630, 467] width 105 height 31
type input "16"
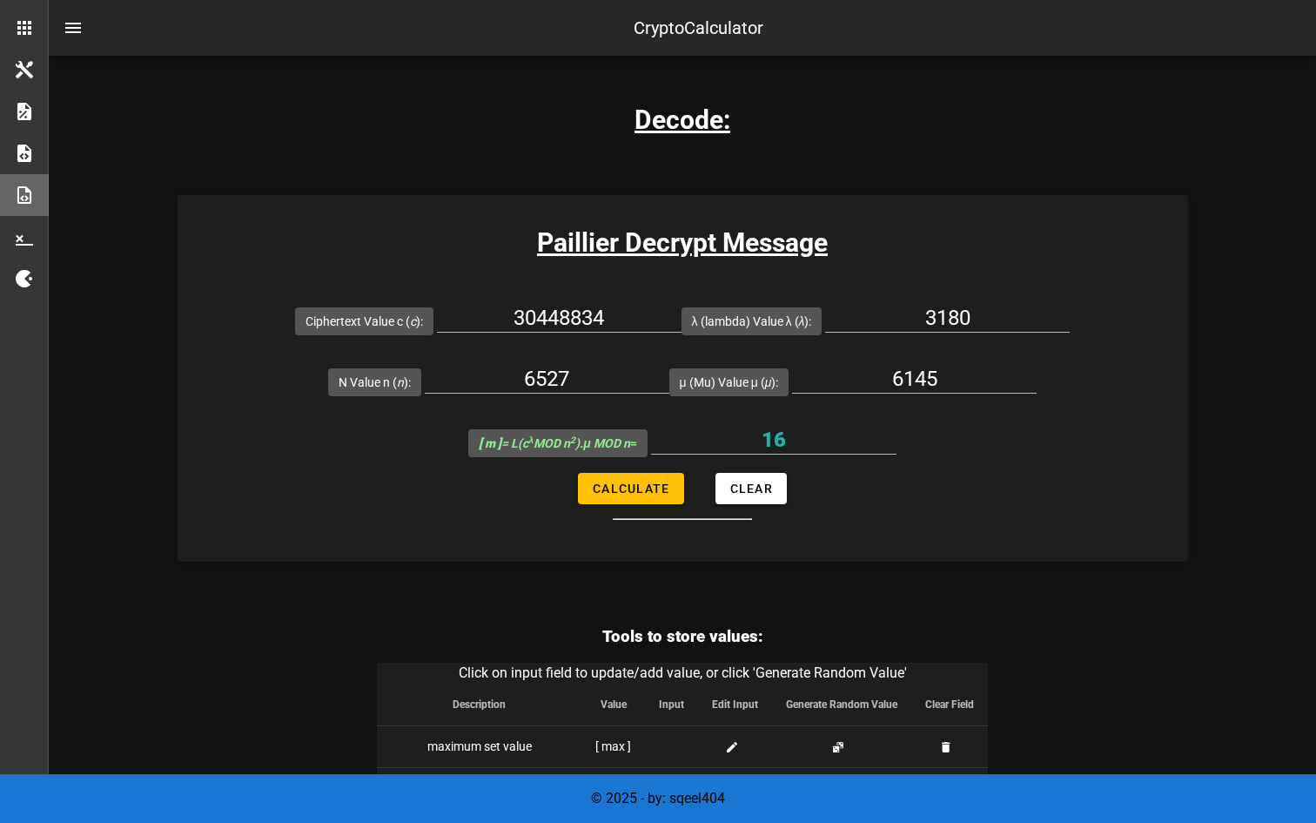
scroll to position [1711, 0]
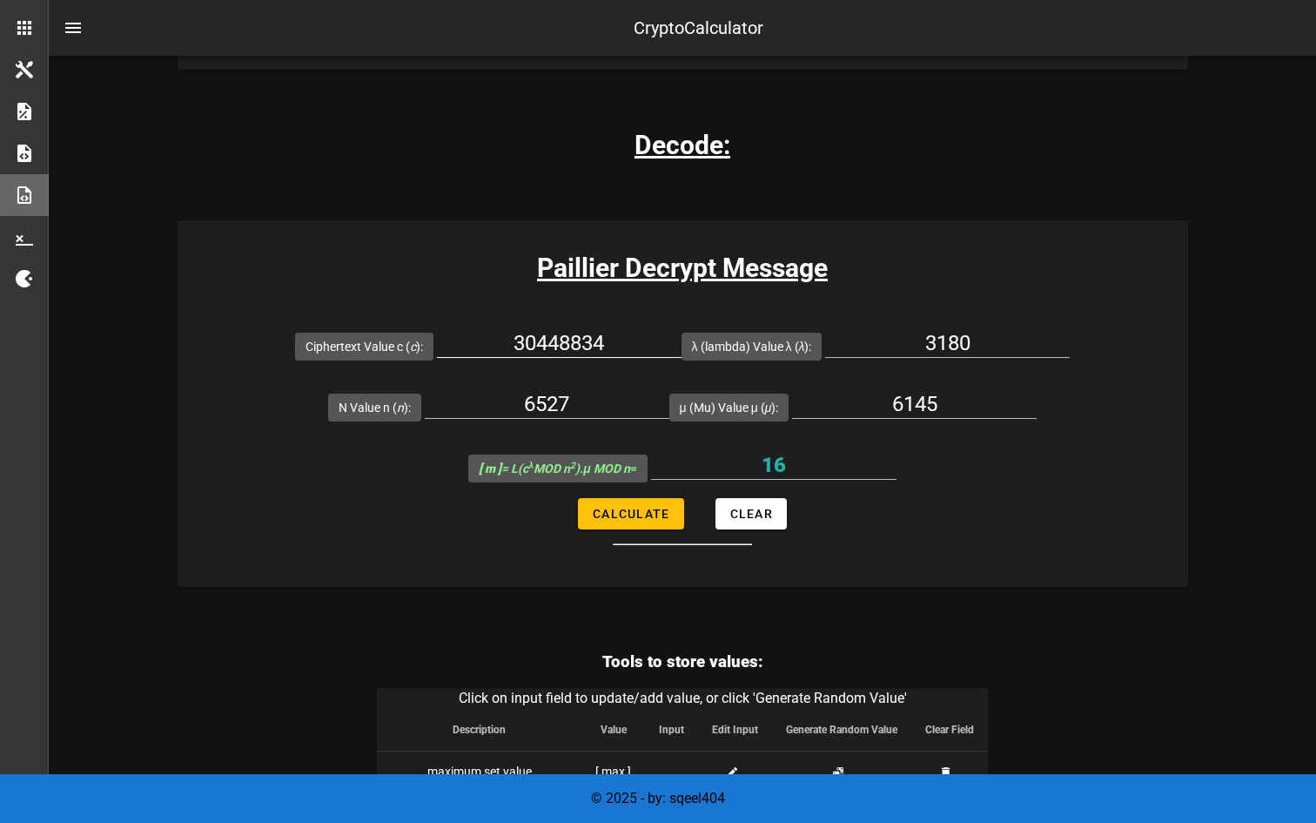
click at [605, 340] on input "30448834" at bounding box center [559, 343] width 245 height 28
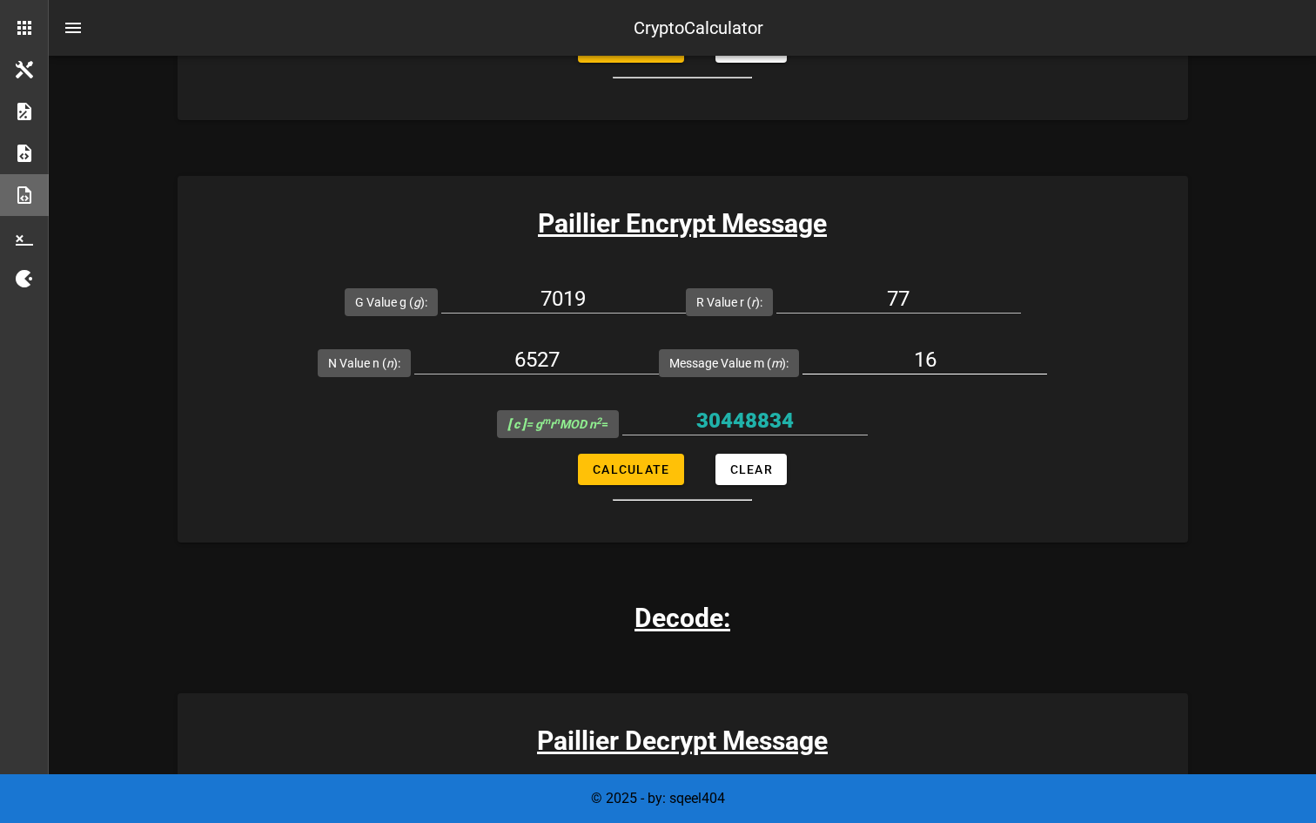
scroll to position [1224, 0]
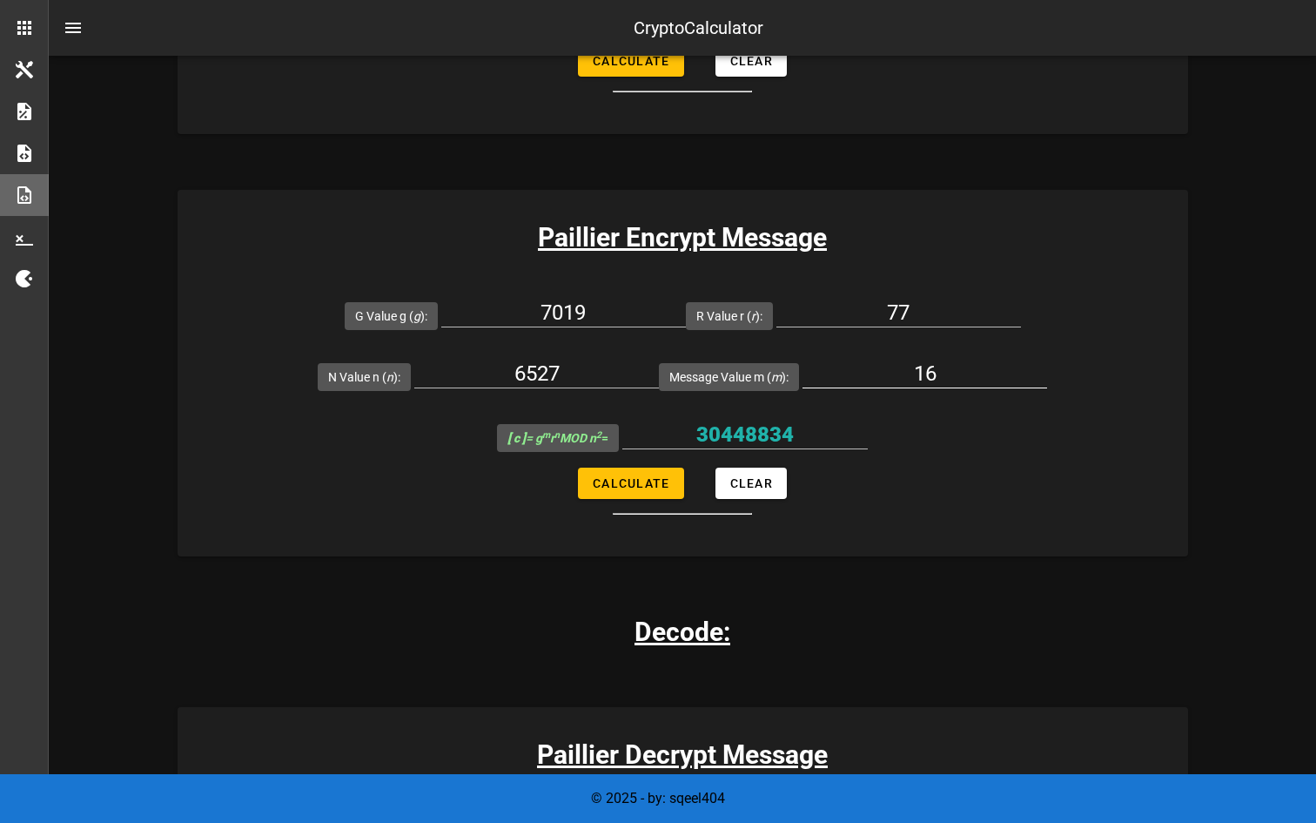
click at [908, 377] on input "16" at bounding box center [925, 374] width 245 height 28
type input "1"
click at [649, 570] on div "Paillier Crypto Calculator Basic Paillier Encryption/Decryption Calculation exa…" at bounding box center [683, 297] width 1011 height 2910
click at [917, 311] on input "77" at bounding box center [899, 313] width 245 height 28
type input "78"
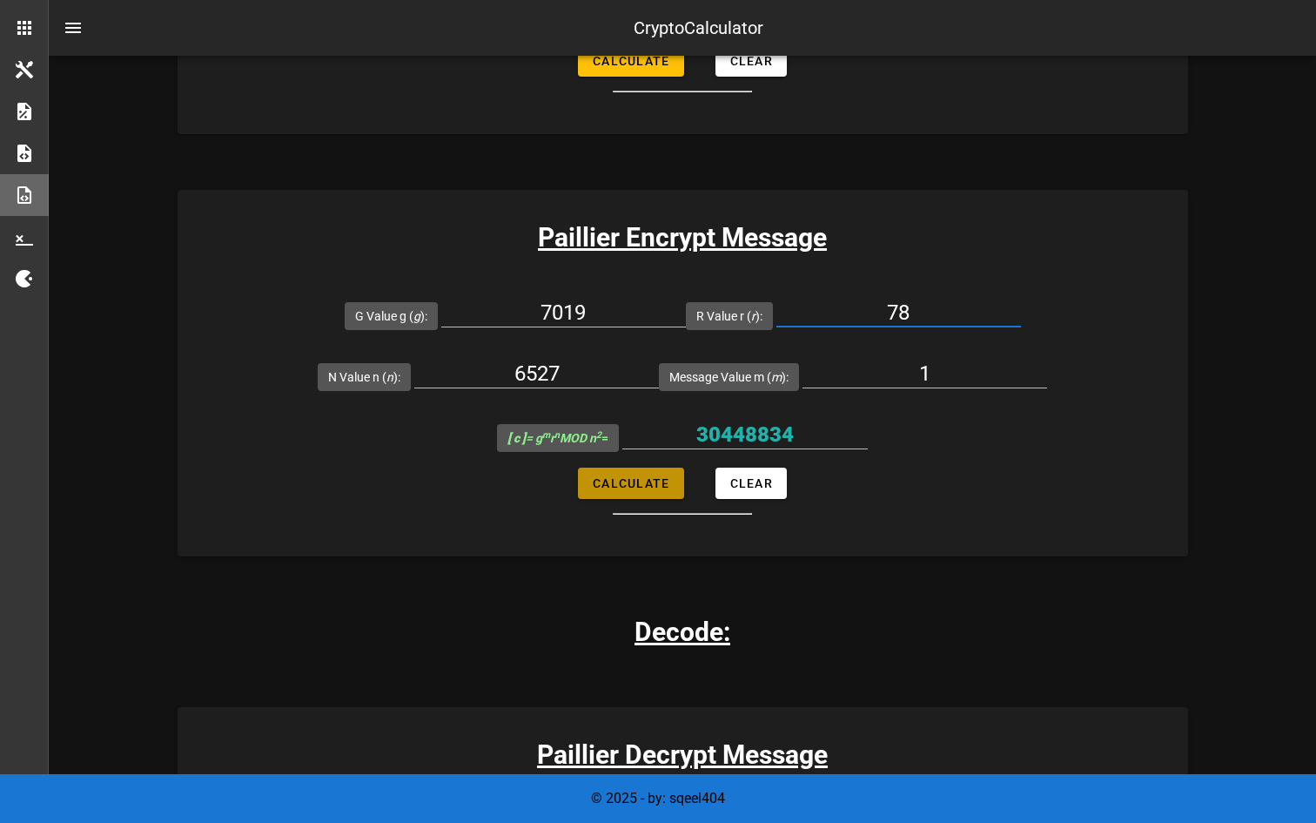
click at [656, 489] on span "Calculate" at bounding box center [630, 483] width 77 height 14
type input "35591"
drag, startPoint x: 811, startPoint y: 429, endPoint x: 650, endPoint y: 429, distance: 161.9
click at [650, 429] on input "35591" at bounding box center [746, 435] width 246 height 28
click at [916, 309] on input "78" at bounding box center [899, 313] width 245 height 28
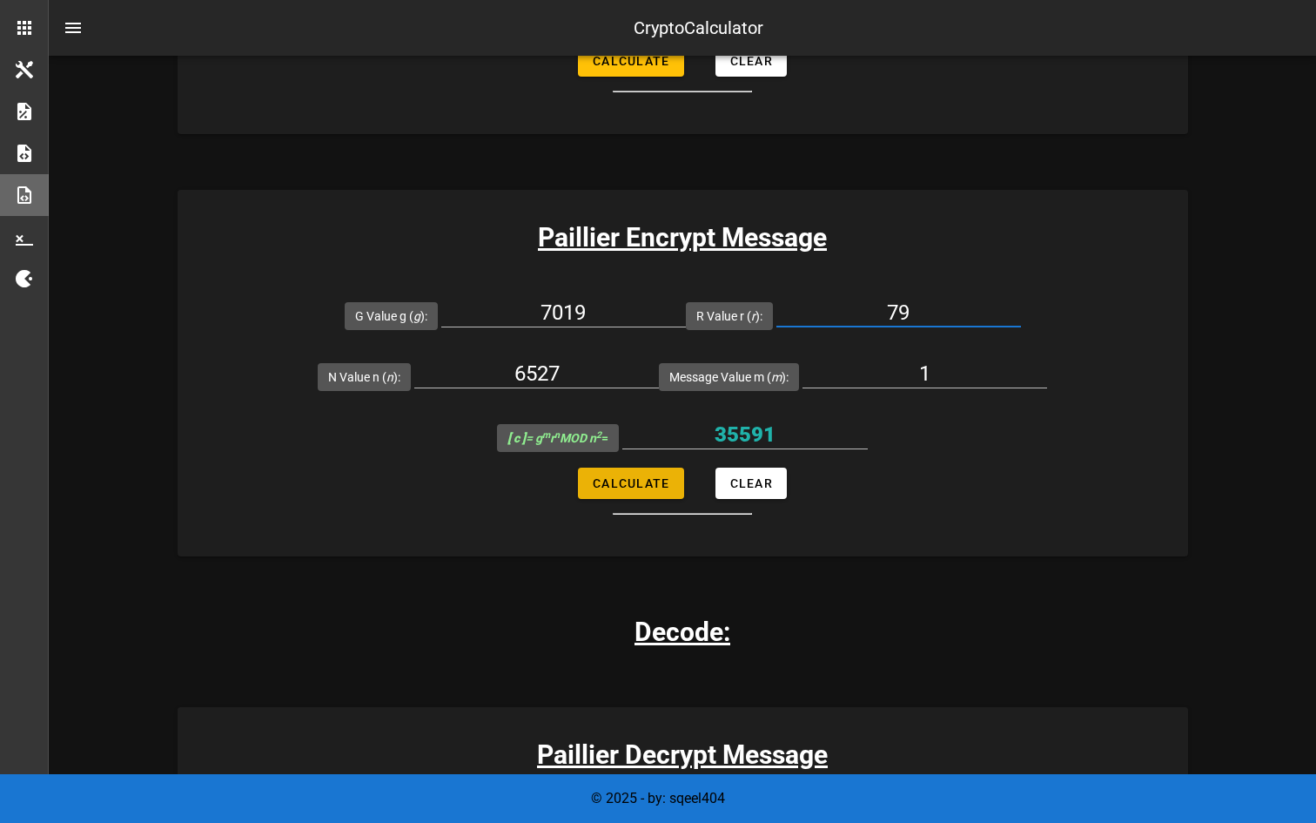
type input "79"
click at [670, 476] on button "Calculate" at bounding box center [630, 483] width 105 height 31
type input "31639803"
click at [789, 426] on input "31639803" at bounding box center [746, 435] width 246 height 28
click at [910, 305] on input "79" at bounding box center [899, 313] width 245 height 28
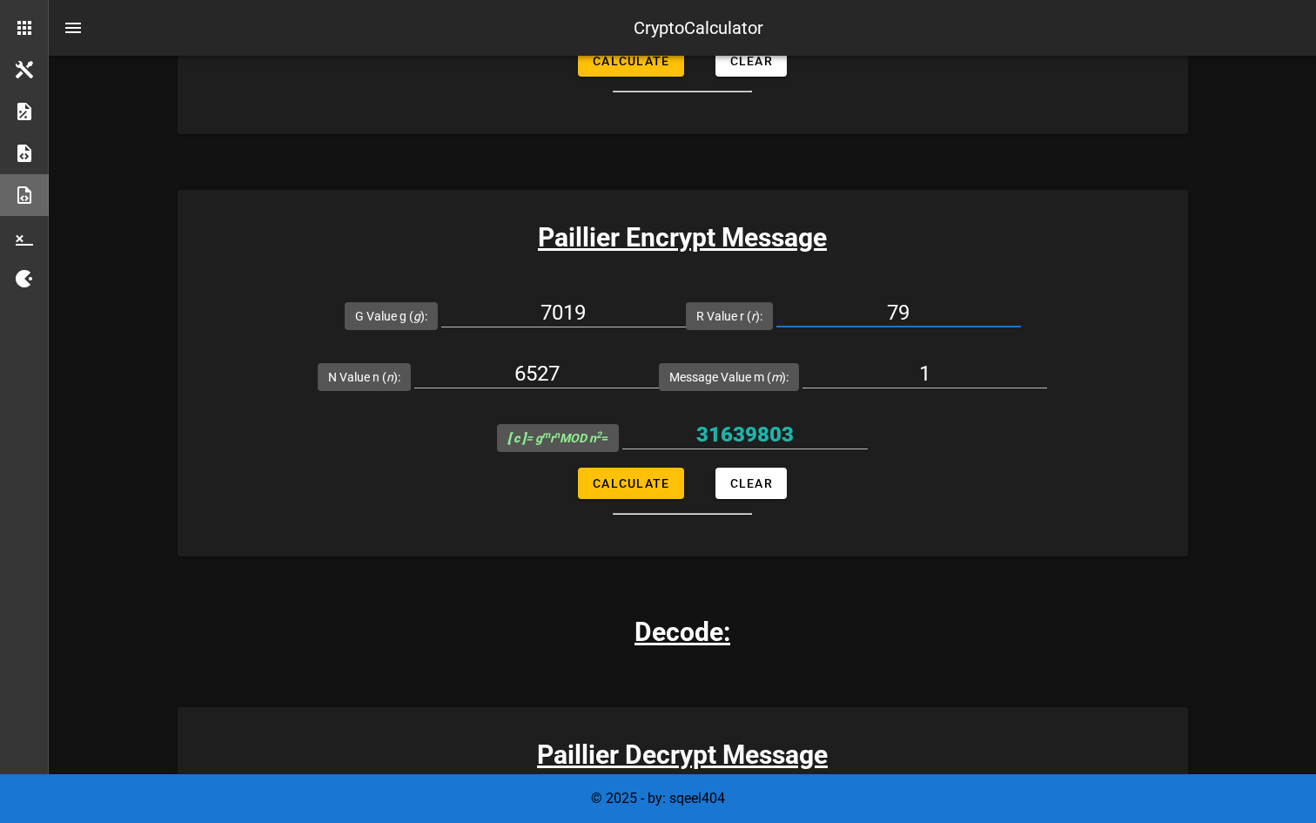
type input "7"
type input "80"
click at [647, 468] on button "Calculate" at bounding box center [630, 483] width 105 height 31
type input "28502453"
click at [772, 429] on input "28502453" at bounding box center [746, 435] width 246 height 28
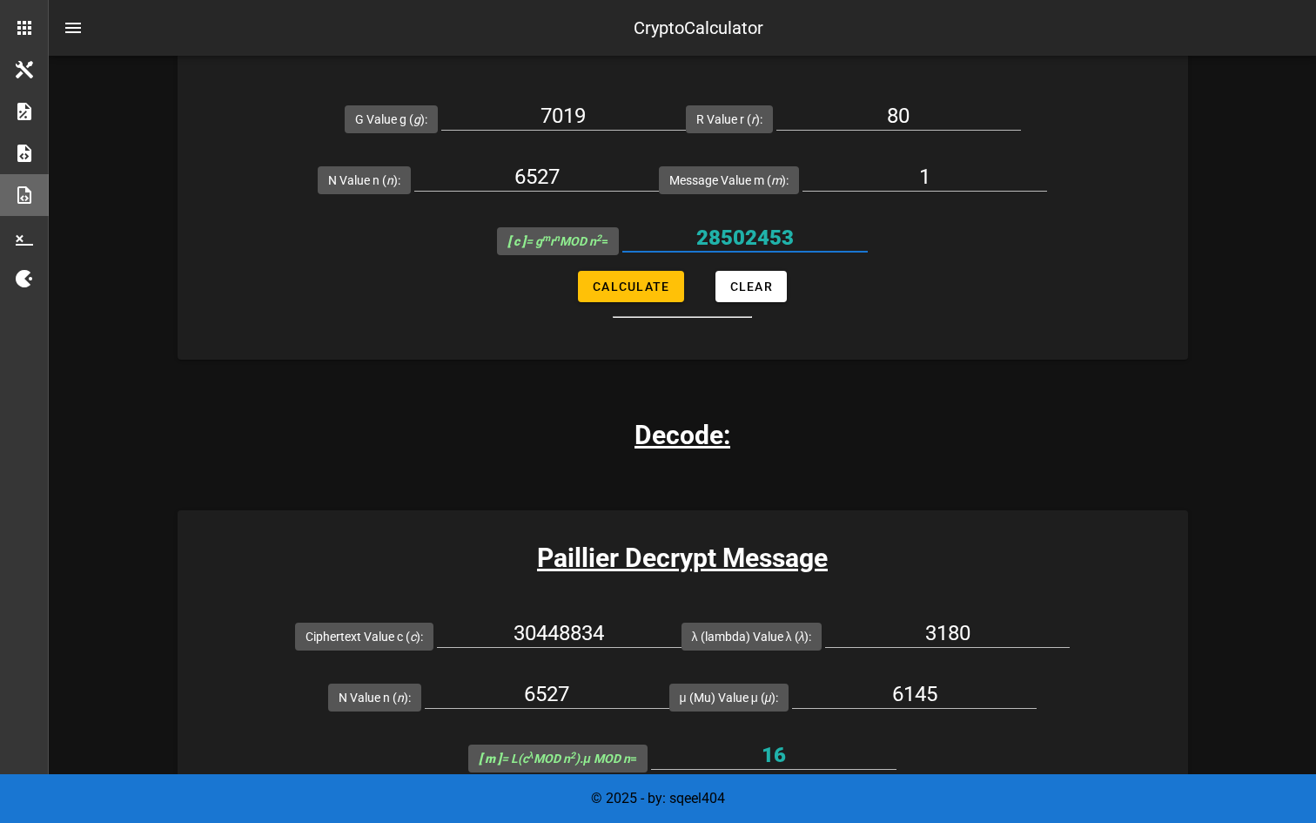
scroll to position [1556, 0]
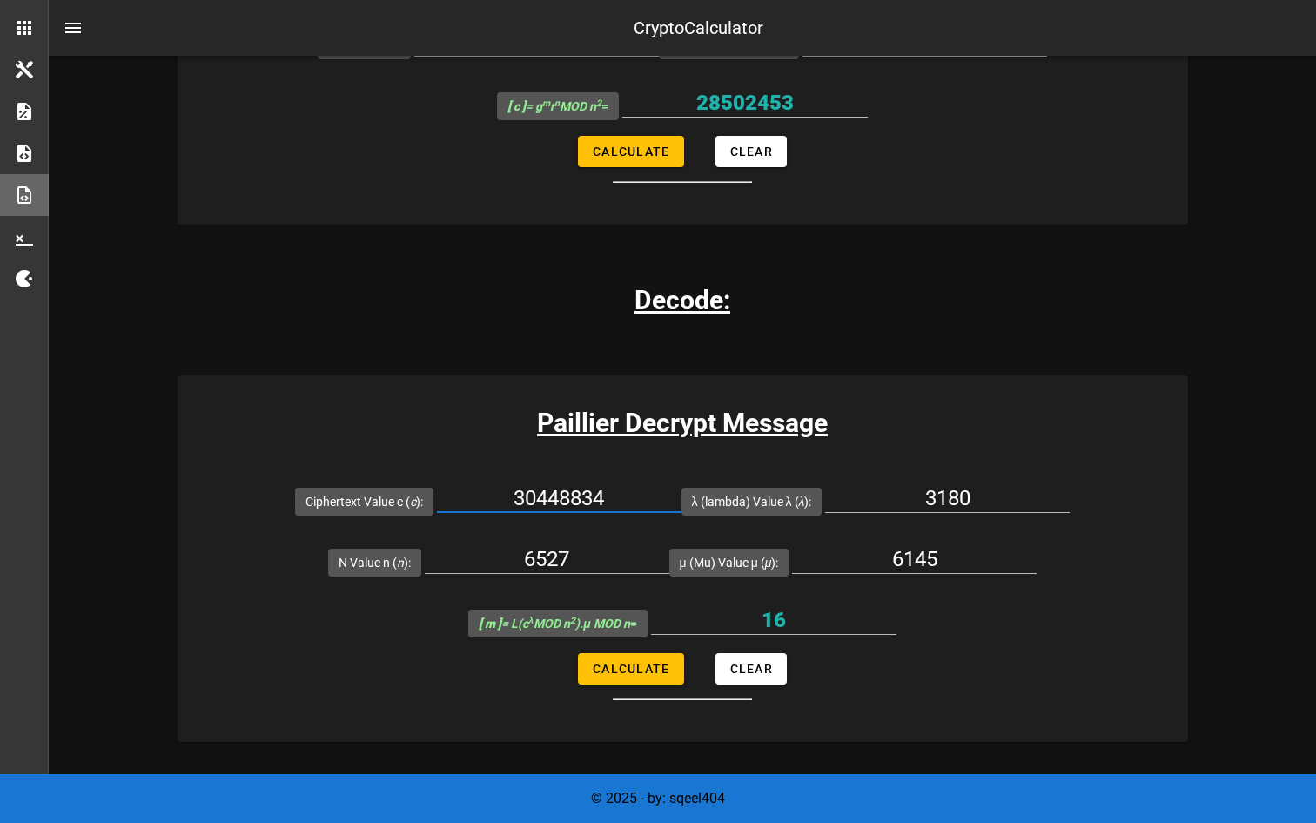
click at [611, 501] on input "30448834" at bounding box center [559, 498] width 245 height 28
paste input "5591"
type input "35591"
click at [639, 663] on span "Calculate" at bounding box center [630, 669] width 77 height 14
type input "1"
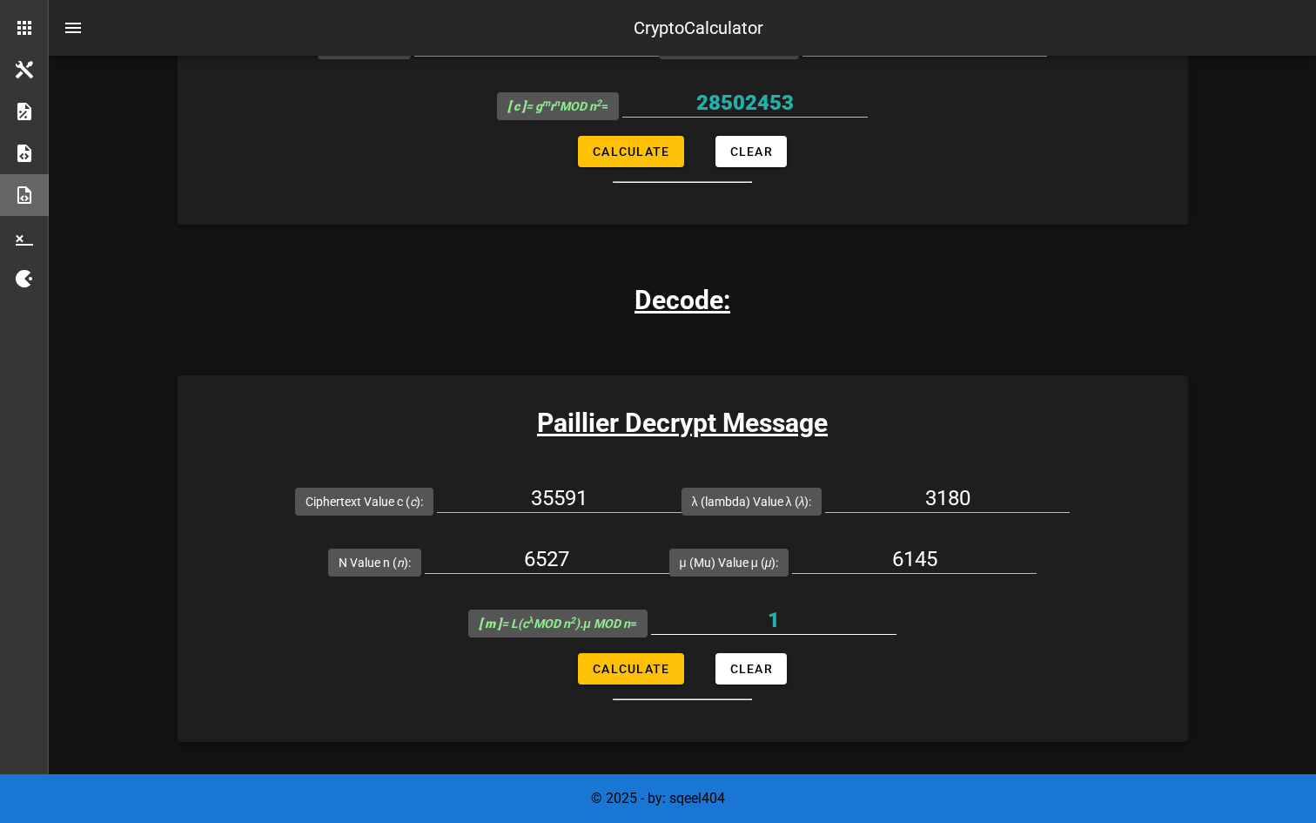
click at [734, 619] on input "1" at bounding box center [774, 620] width 246 height 28
click at [623, 496] on input "35591" at bounding box center [559, 498] width 245 height 28
paste input "1639803"
type input "31639803"
click at [640, 677] on button "Calculate" at bounding box center [630, 668] width 105 height 31
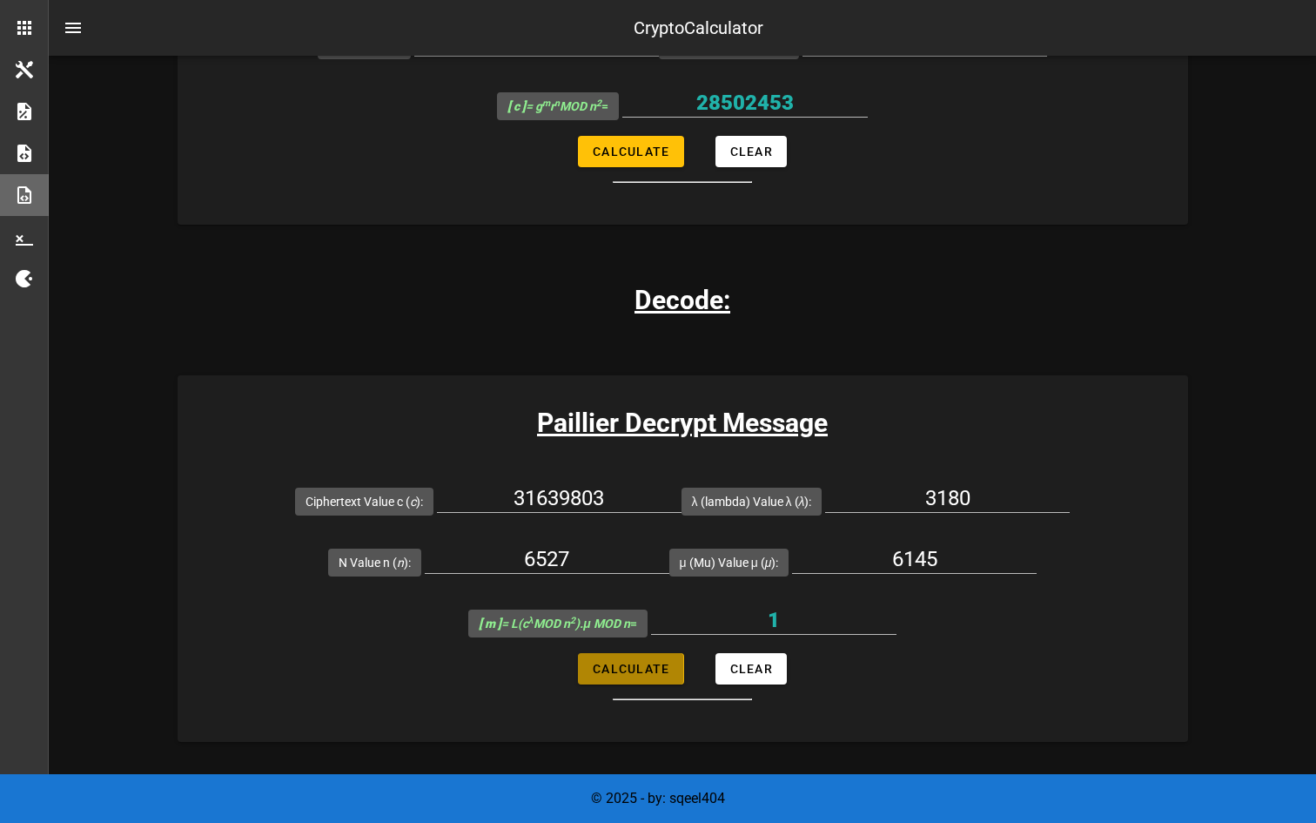
type input "1"
click at [602, 495] on input "31639803" at bounding box center [559, 498] width 245 height 28
paste input "2850245"
type input "28502453"
click at [650, 674] on span "Calculate" at bounding box center [630, 669] width 77 height 14
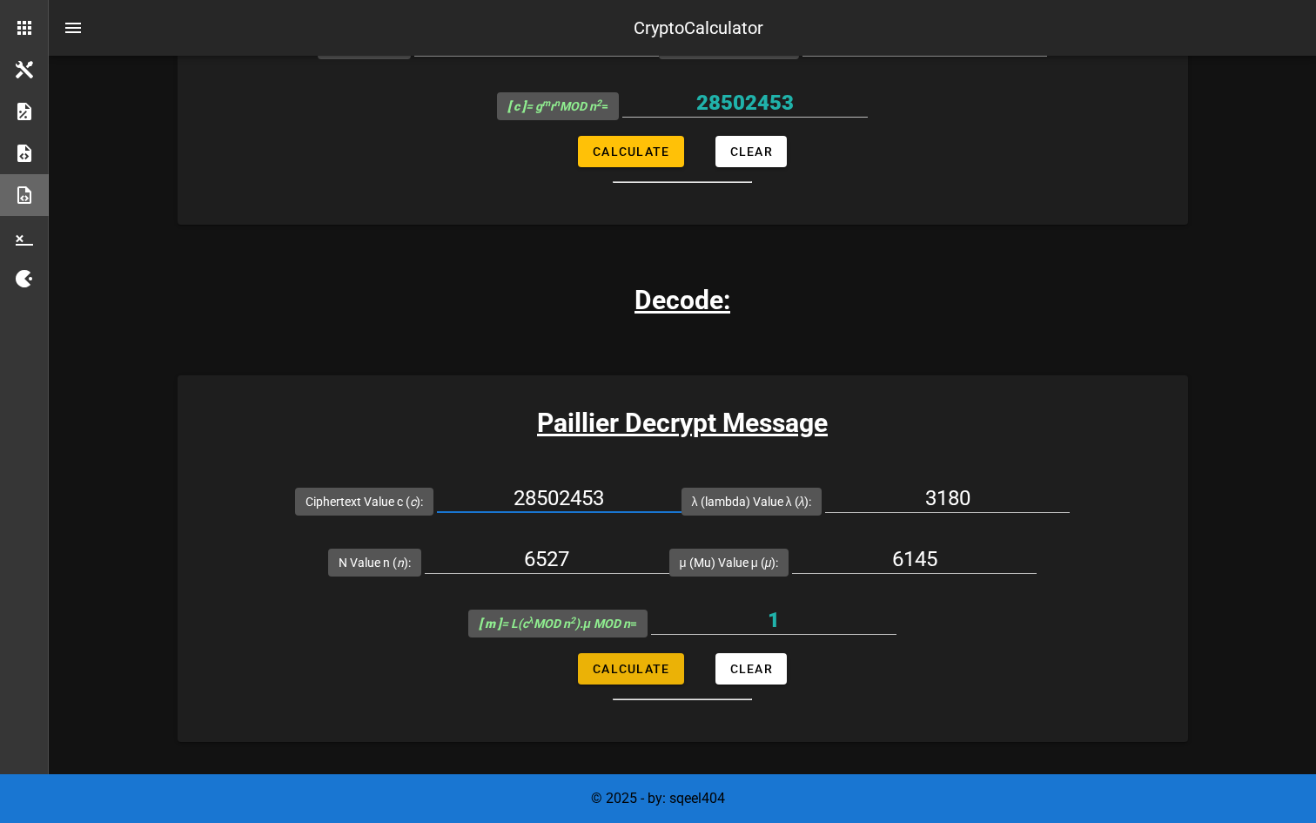
type input "1"
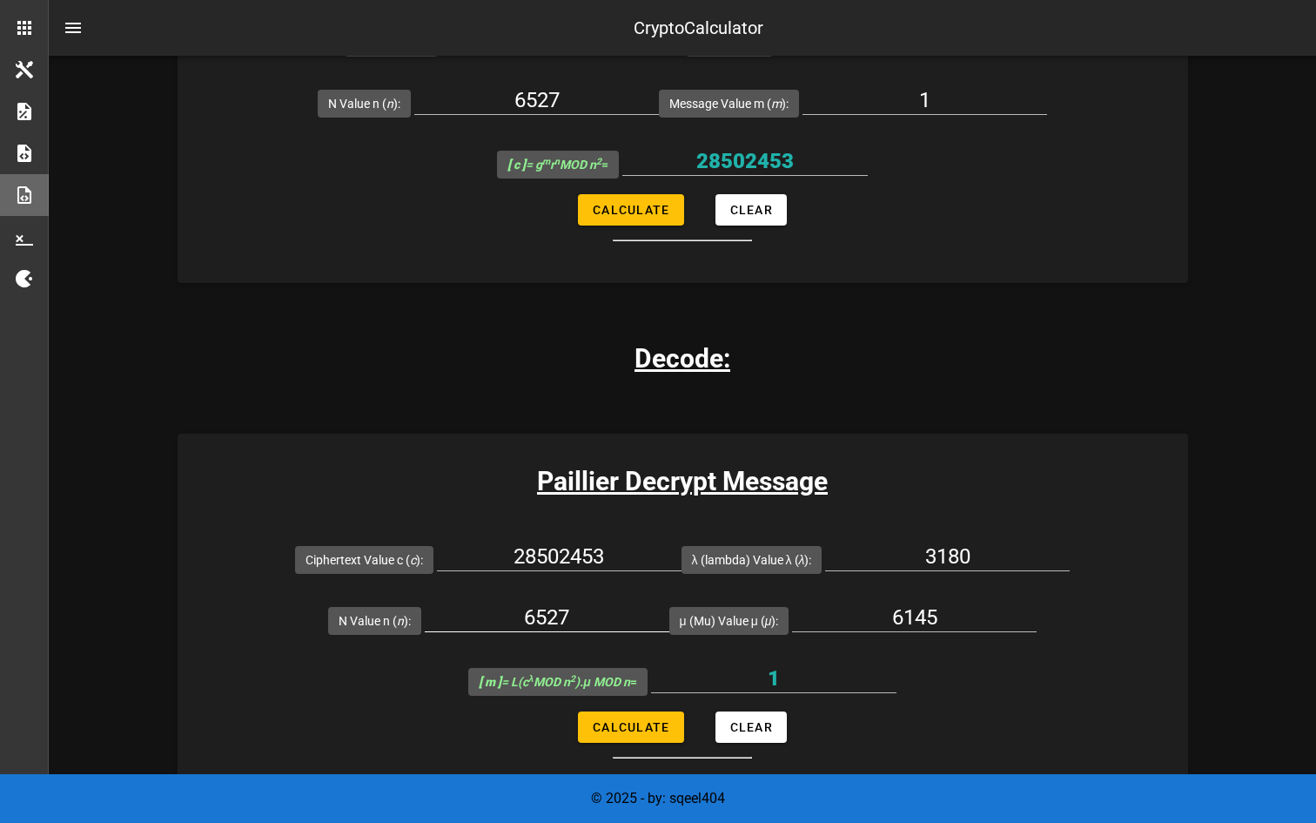
scroll to position [1520, 0]
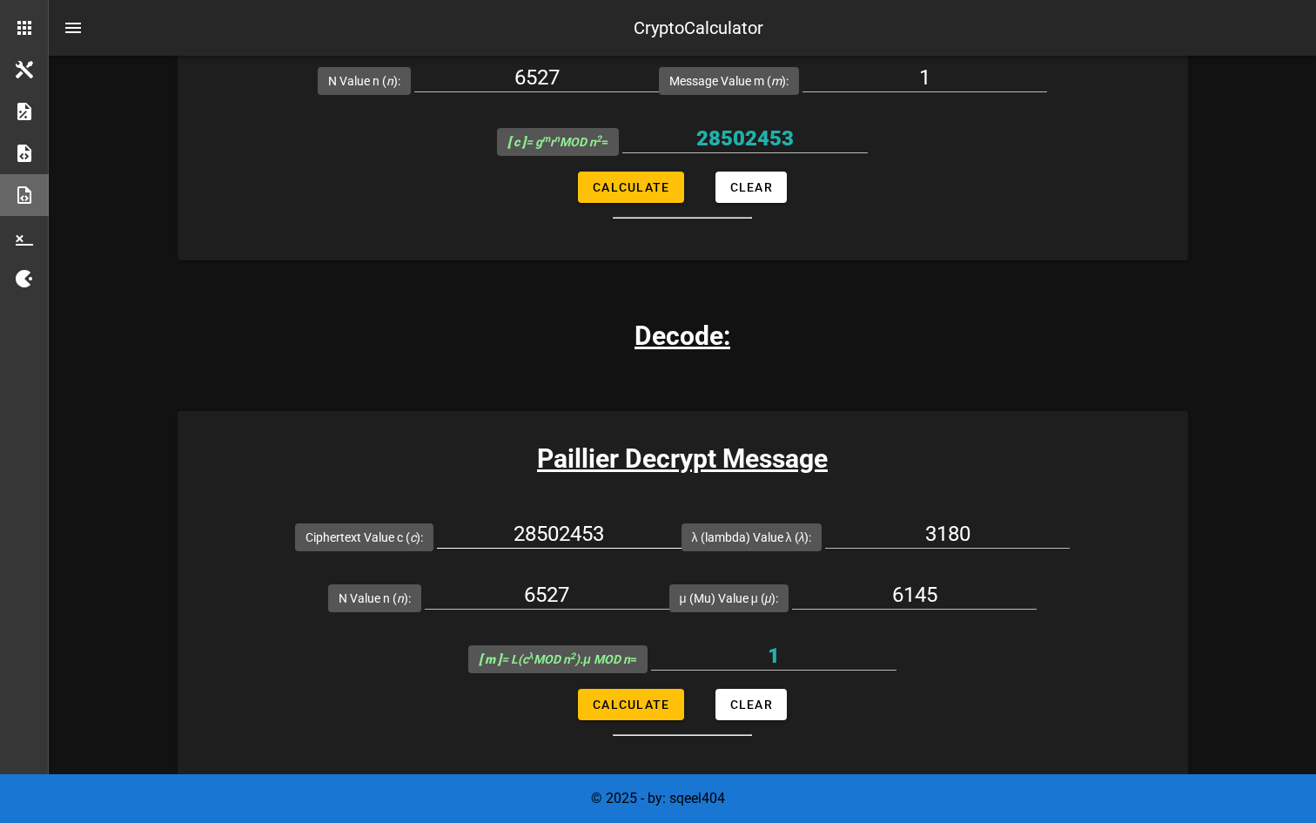
click at [564, 526] on input "28502453" at bounding box center [559, 534] width 245 height 28
drag, startPoint x: 624, startPoint y: 536, endPoint x: 502, endPoint y: 536, distance: 121.9
click at [502, 536] on input "28502453" at bounding box center [559, 534] width 245 height 28
drag, startPoint x: 695, startPoint y: 535, endPoint x: 680, endPoint y: 535, distance: 14.8
click at [680, 535] on form "Ciphertext Value c ( c ): 28502453 λ (lambda) Value λ ( λ ): 3180 N Value n ( n…" at bounding box center [683, 621] width 1011 height 230
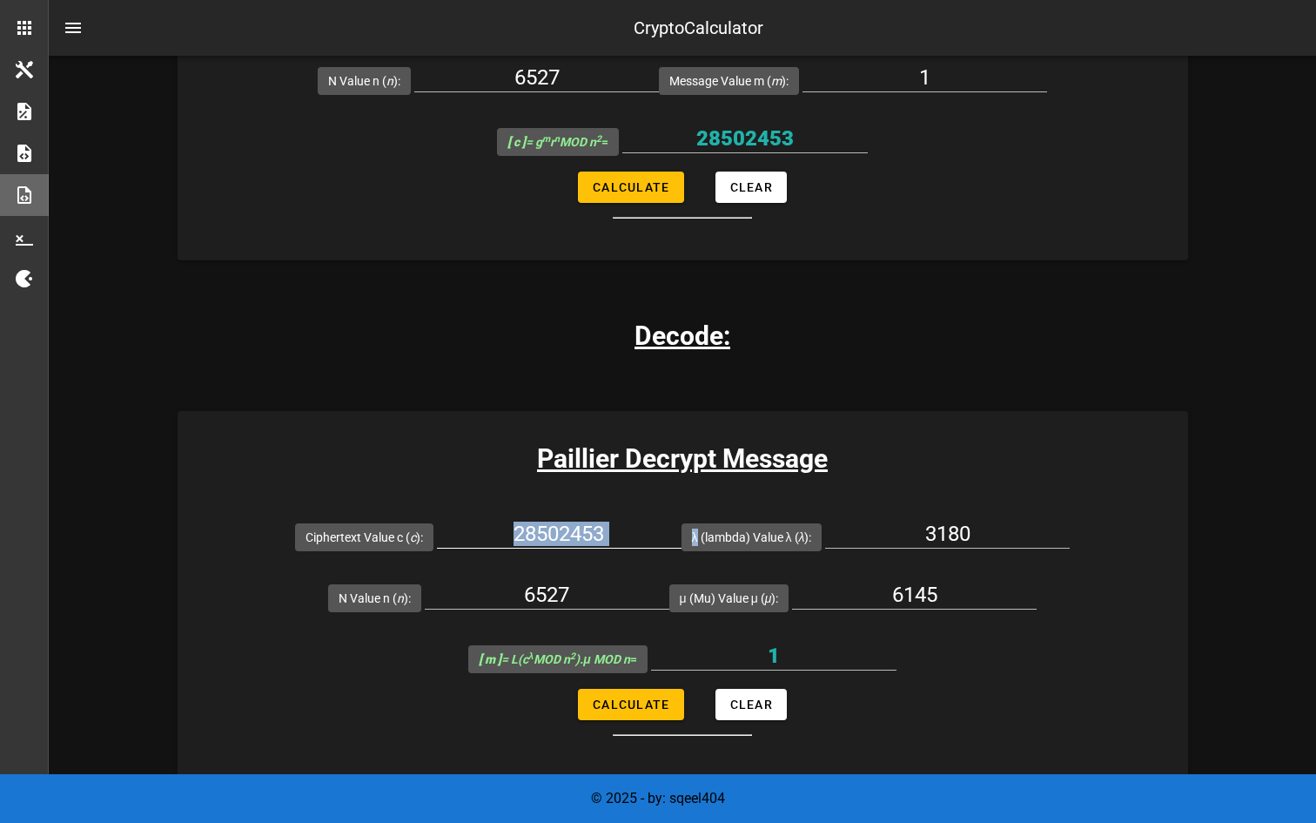
copy form "λ"
drag, startPoint x: 875, startPoint y: 587, endPoint x: 959, endPoint y: 586, distance: 83.6
click at [959, 586] on input "6145" at bounding box center [914, 595] width 245 height 28
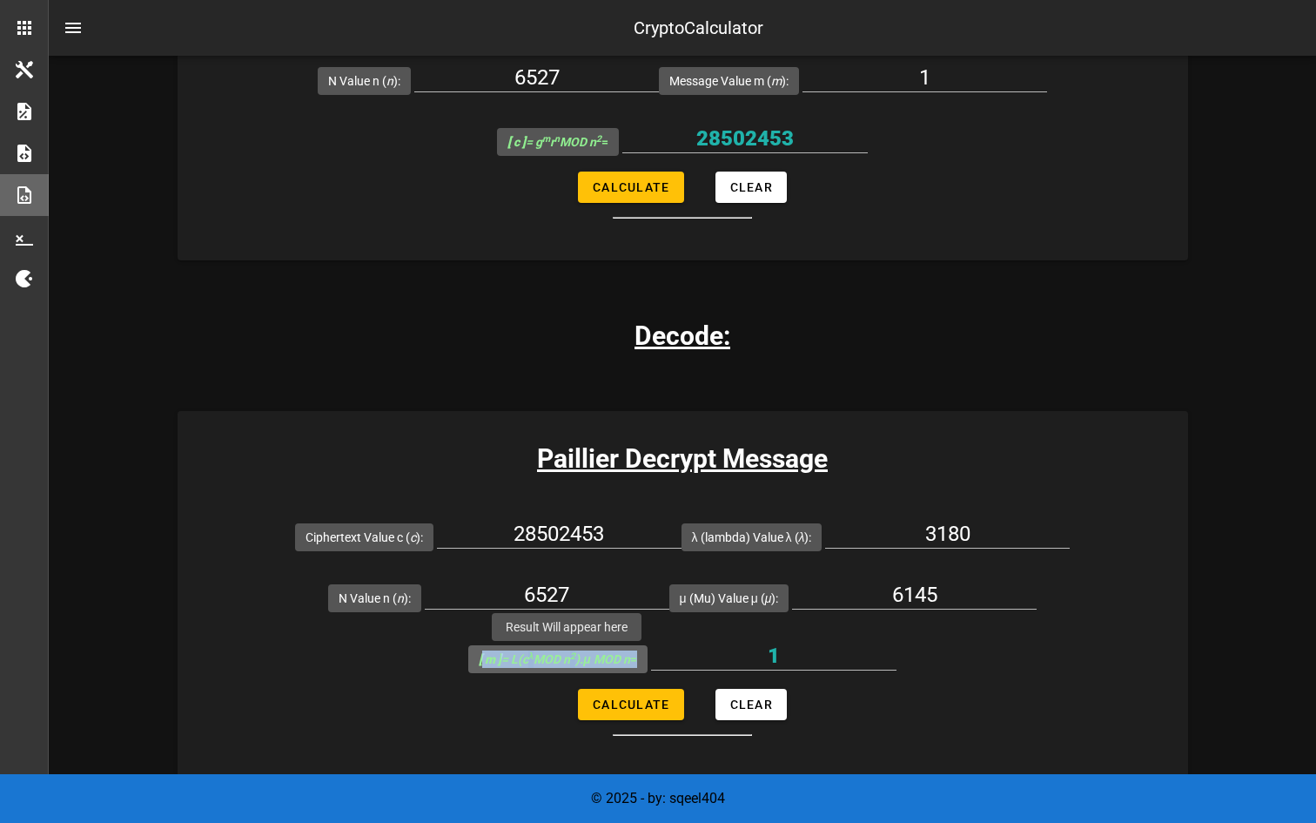
drag, startPoint x: 650, startPoint y: 656, endPoint x: 473, endPoint y: 655, distance: 176.7
click at [473, 655] on span "[ m ] = L(c λ MOD n 2 ).μ MOD n =" at bounding box center [557, 659] width 178 height 28
drag, startPoint x: 661, startPoint y: 656, endPoint x: 463, endPoint y: 656, distance: 197.6
click at [463, 656] on form "Ciphertext Value c ( c ): 28502453 λ (lambda) Value λ ( λ ): 3180 N Value n ( n…" at bounding box center [683, 621] width 1011 height 230
copy label "[ m ] = L(c λ MOD n 2 ).μ MOD n ="
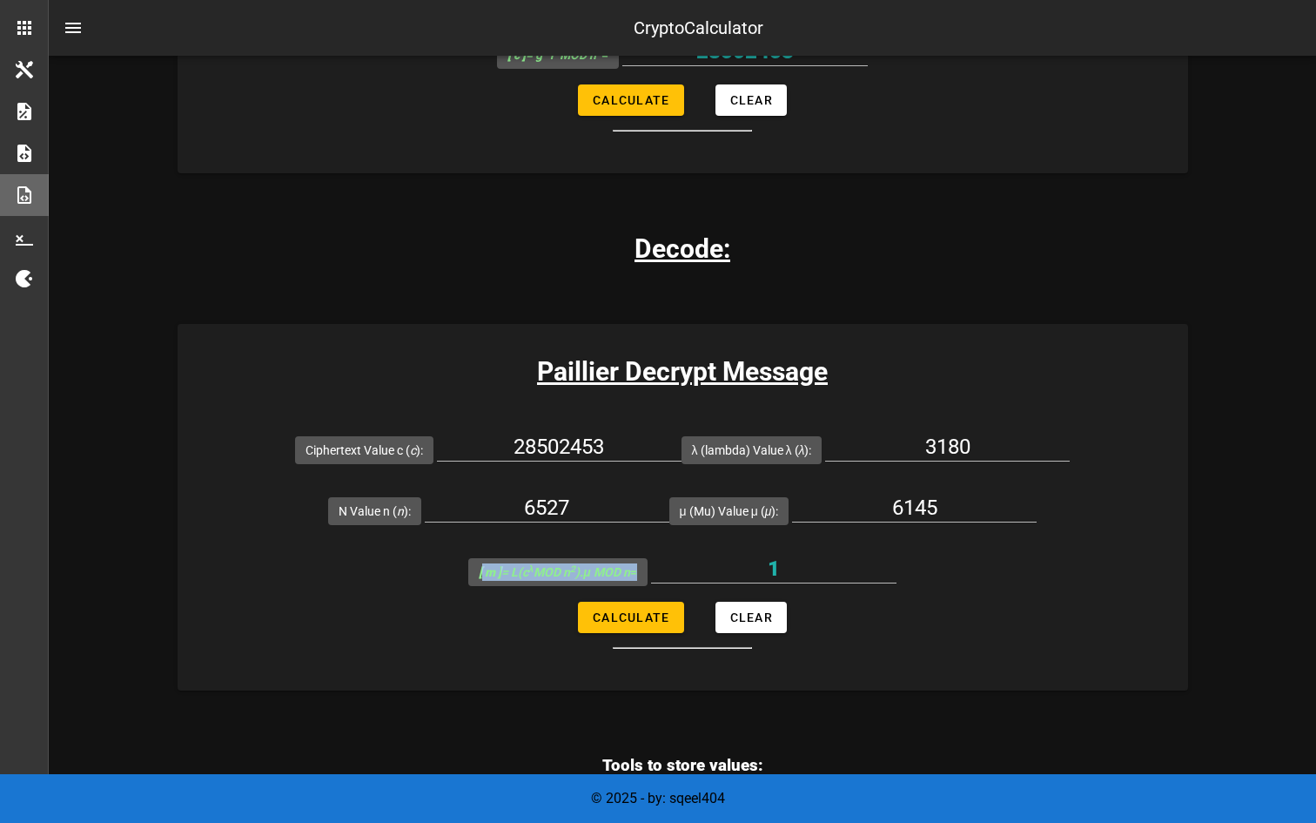
scroll to position [1666, 0]
